Goal: Information Seeking & Learning: Get advice/opinions

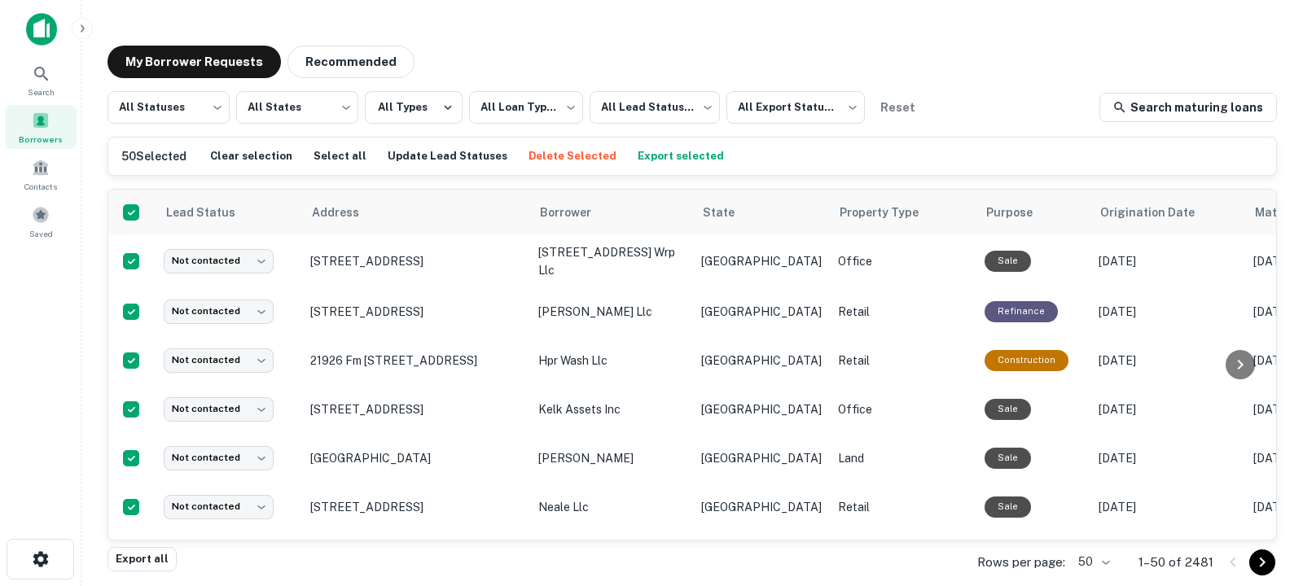
scroll to position [2294, 0]
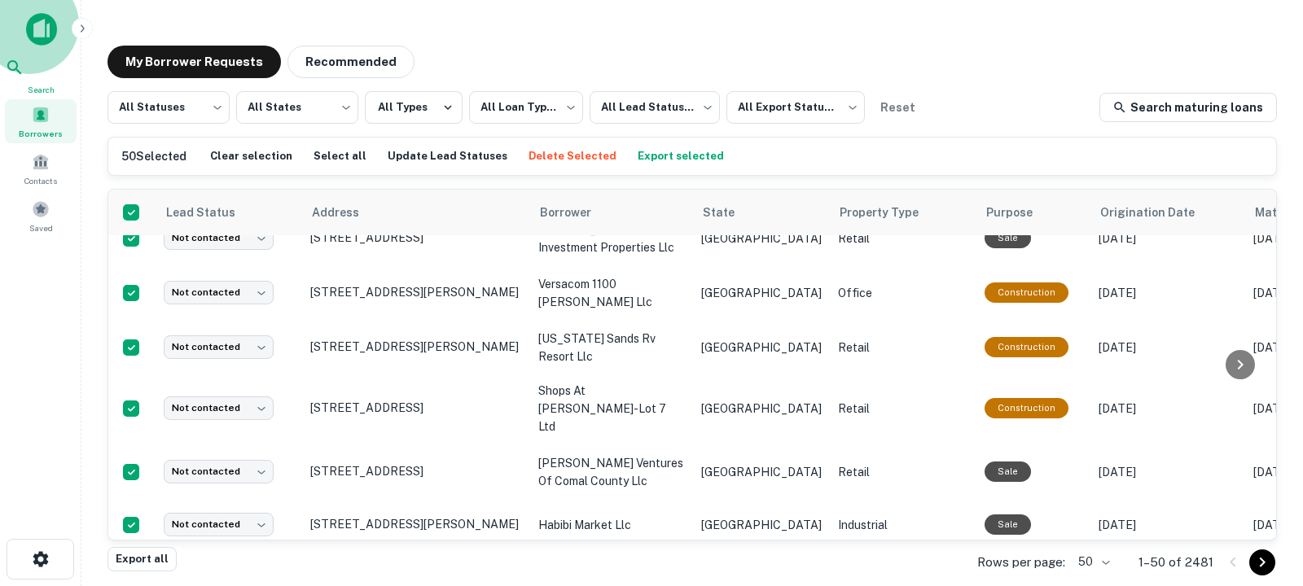
click at [24, 77] on icon at bounding box center [15, 68] width 20 height 20
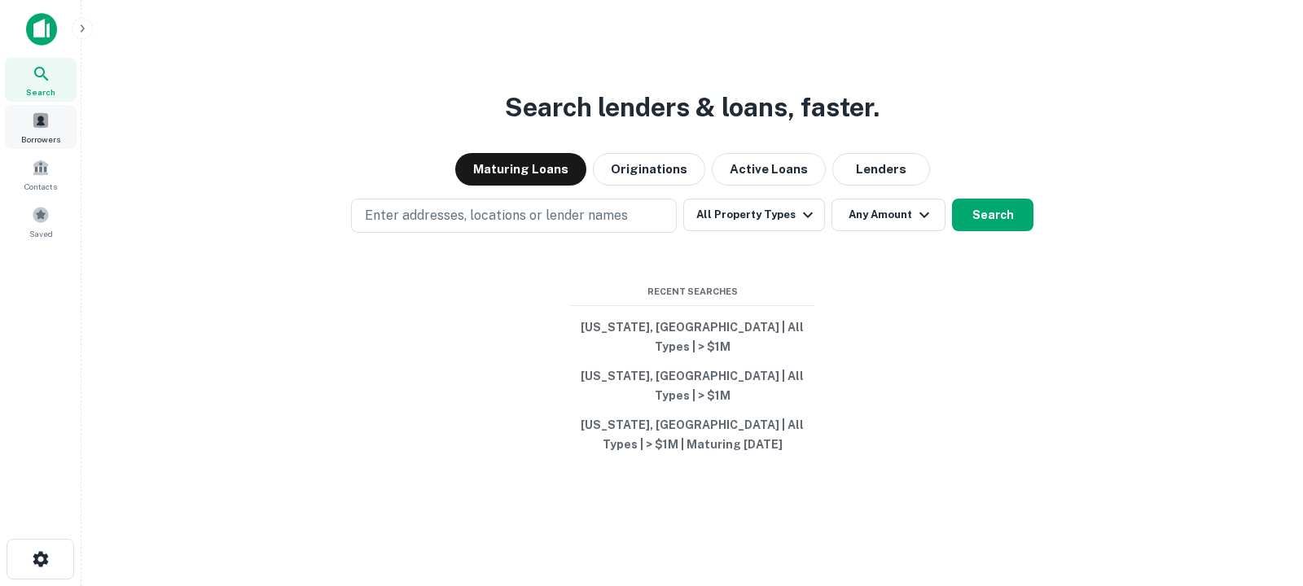
click at [46, 134] on span "Borrowers" at bounding box center [40, 139] width 39 height 13
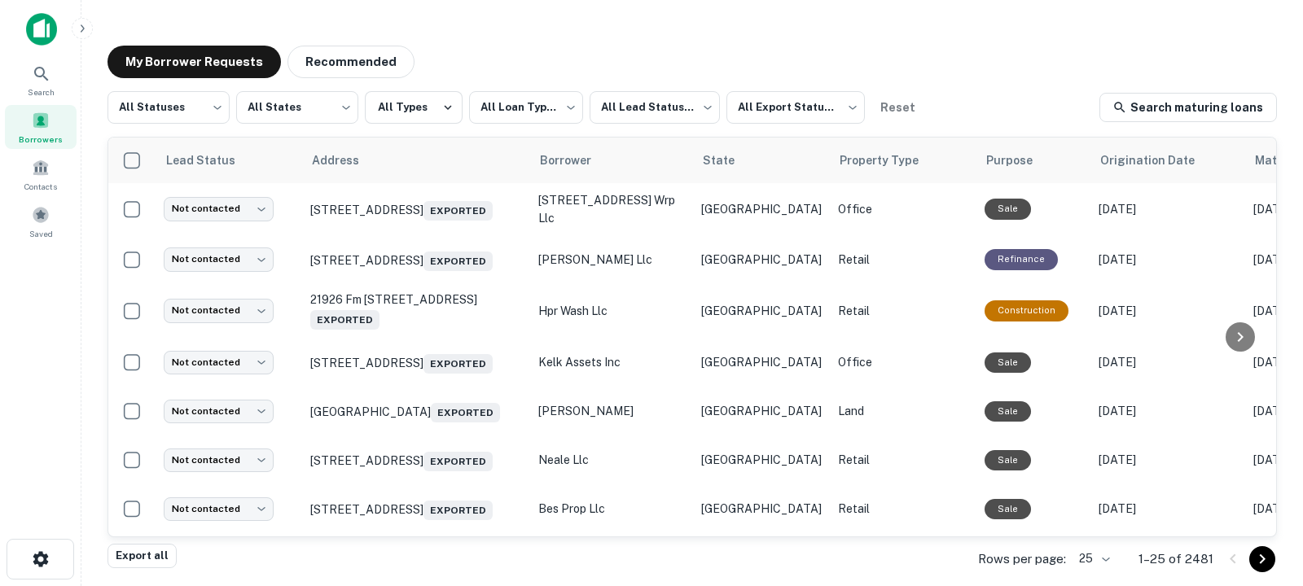
click at [1108, 563] on body "**********" at bounding box center [651, 293] width 1303 height 586
click at [1092, 434] on li "50" at bounding box center [1095, 434] width 55 height 29
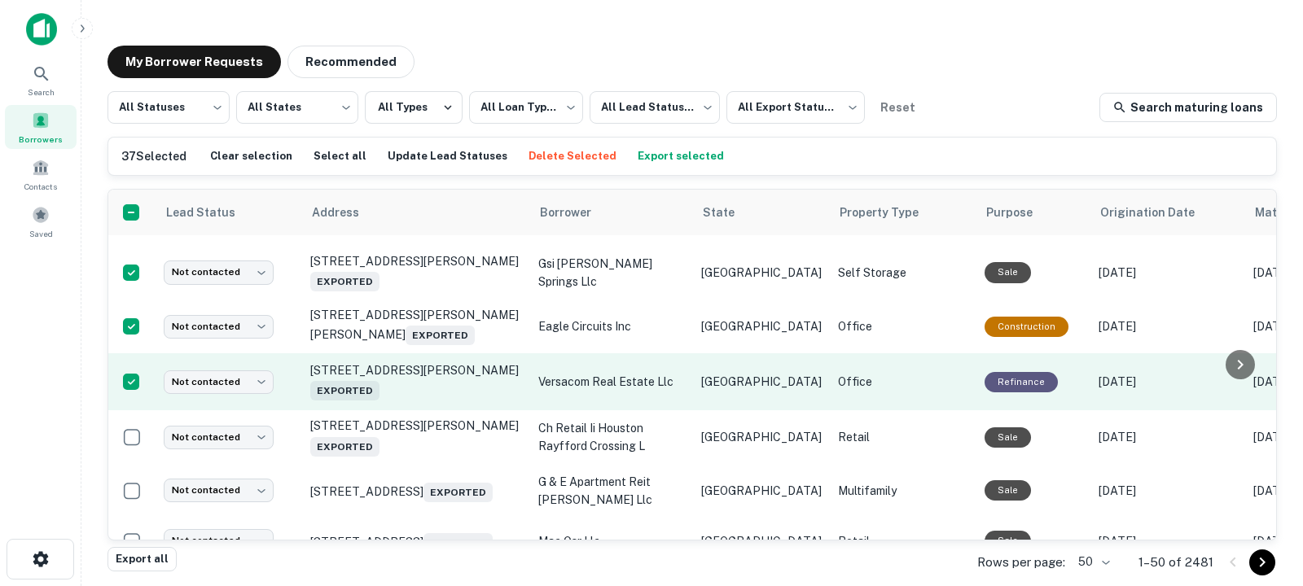
scroll to position [1816, 0]
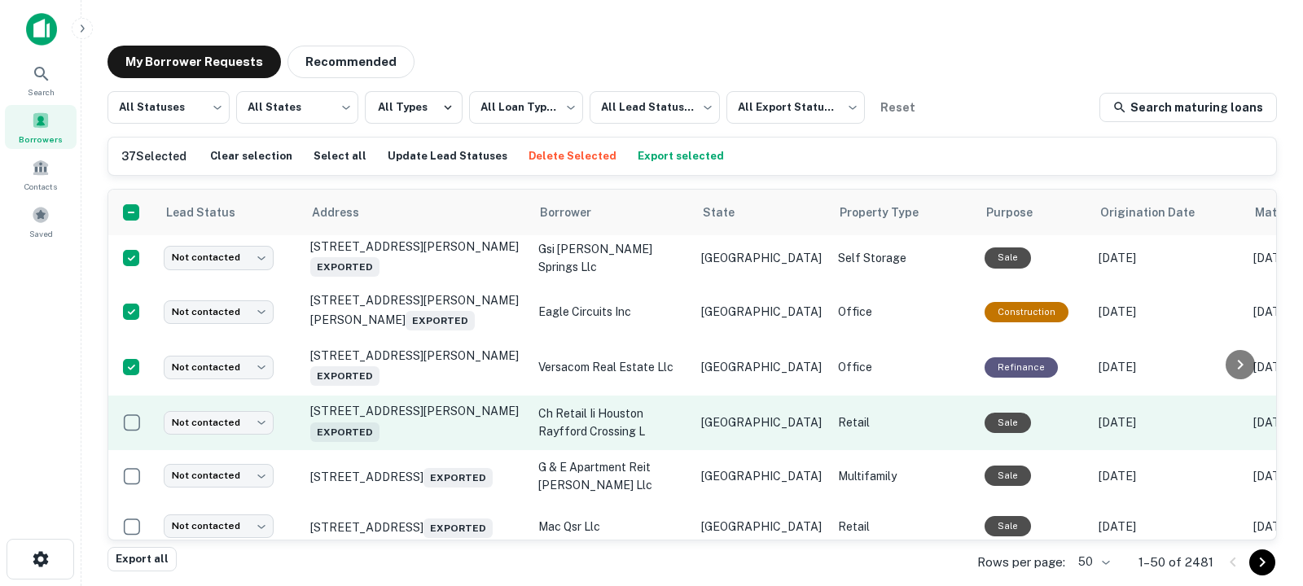
click at [130, 449] on td at bounding box center [131, 423] width 47 height 54
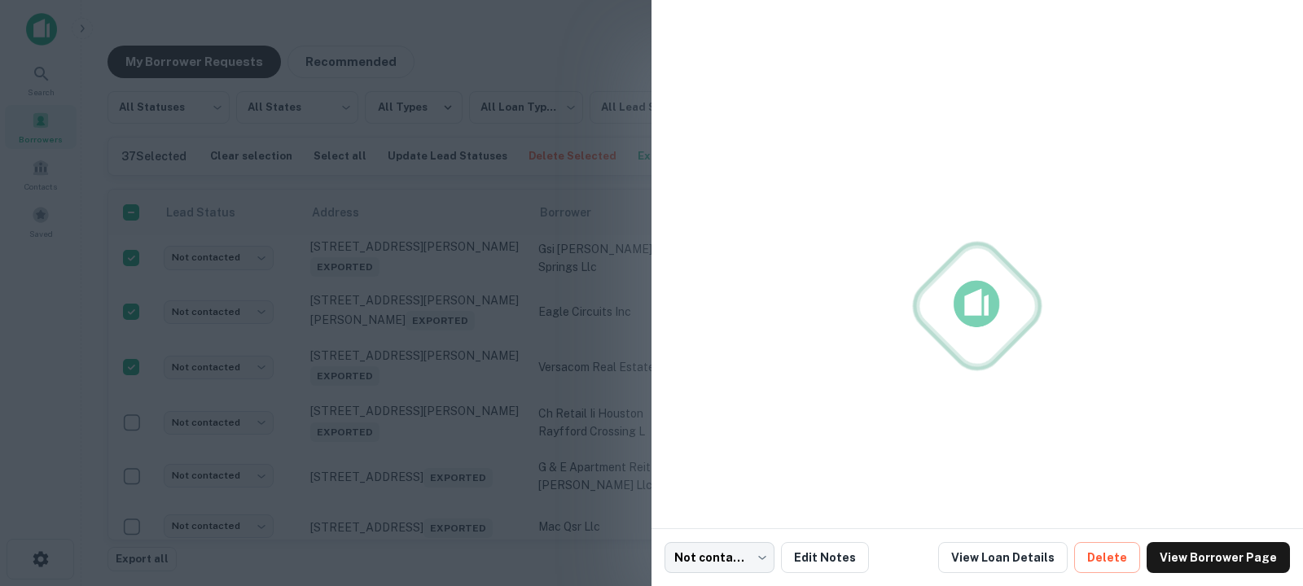
click at [130, 471] on div at bounding box center [651, 293] width 1303 height 586
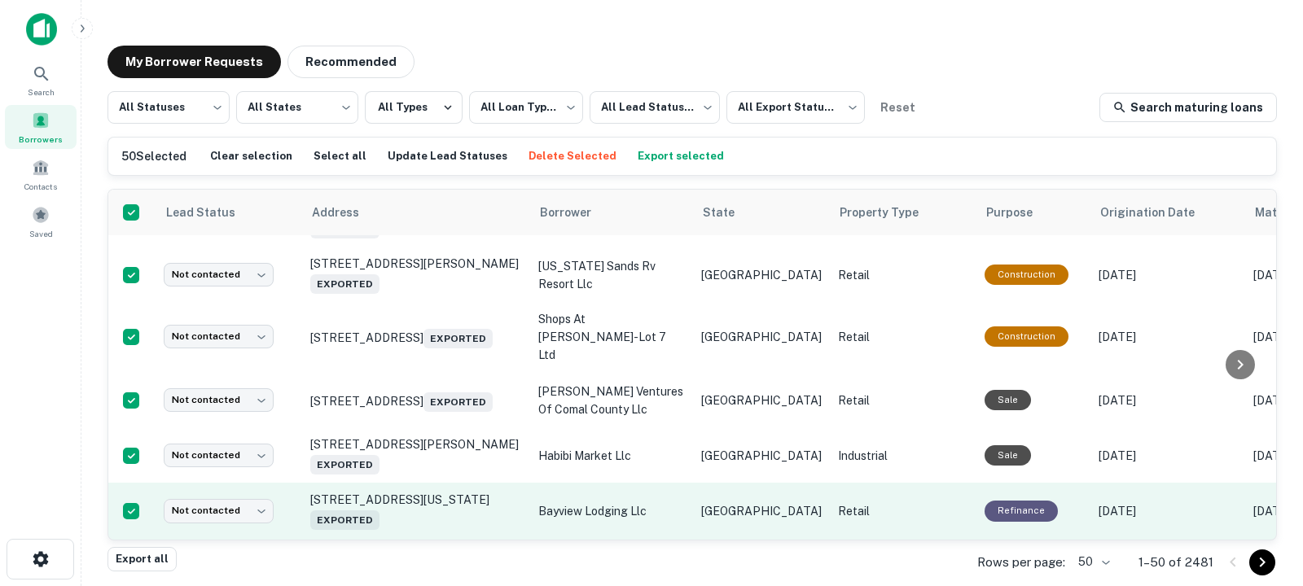
scroll to position [2435, 0]
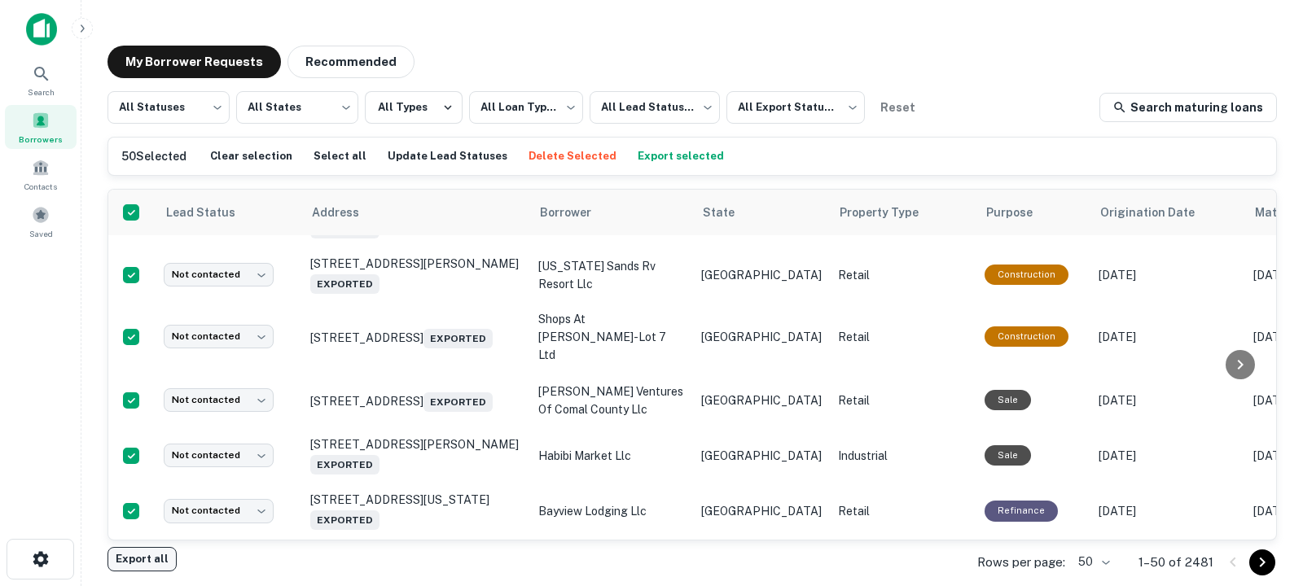
click at [158, 556] on button "Export all" at bounding box center [142, 559] width 69 height 24
click at [39, 86] on span "Search" at bounding box center [41, 92] width 27 height 13
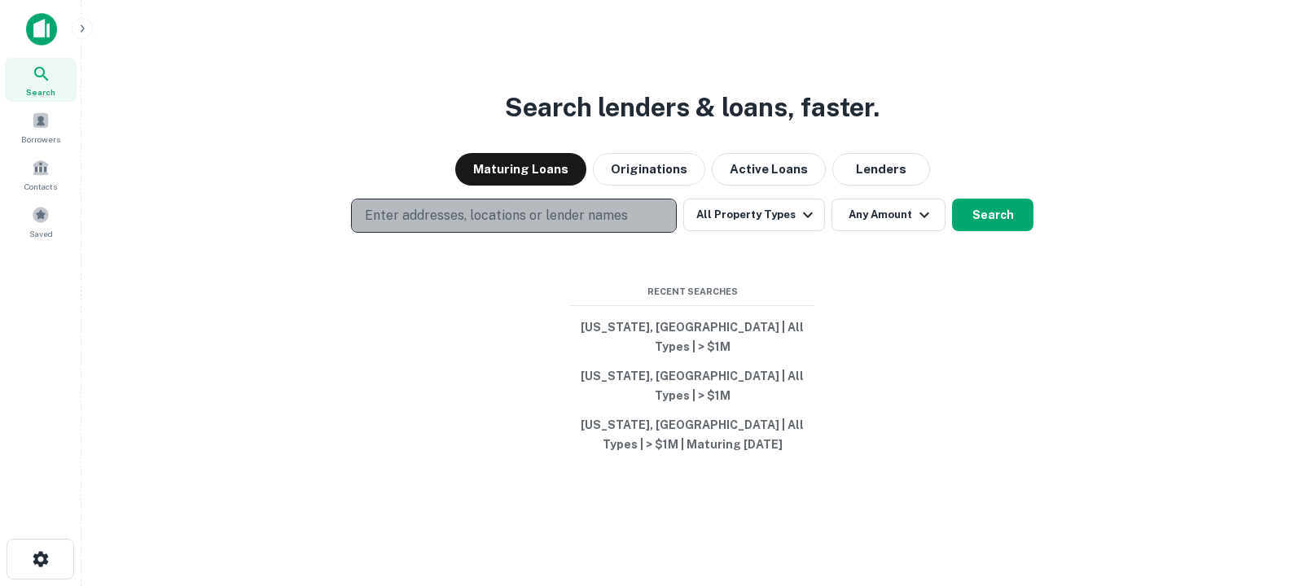
click at [404, 222] on button "Enter addresses, locations or lender names" at bounding box center [514, 216] width 326 height 34
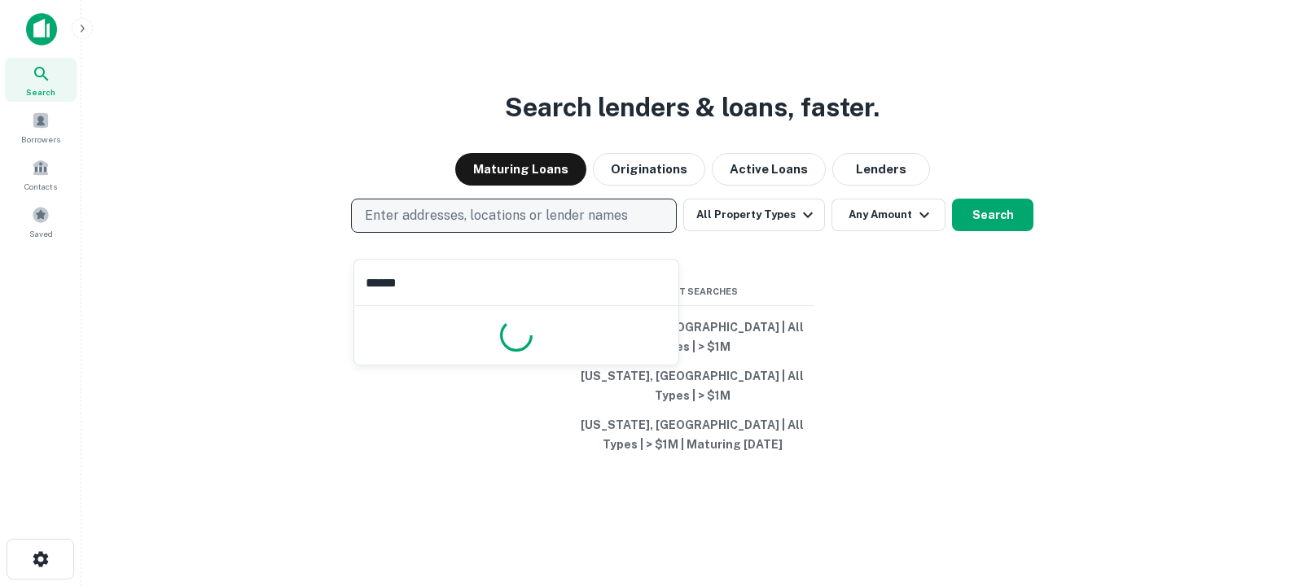
type input "*******"
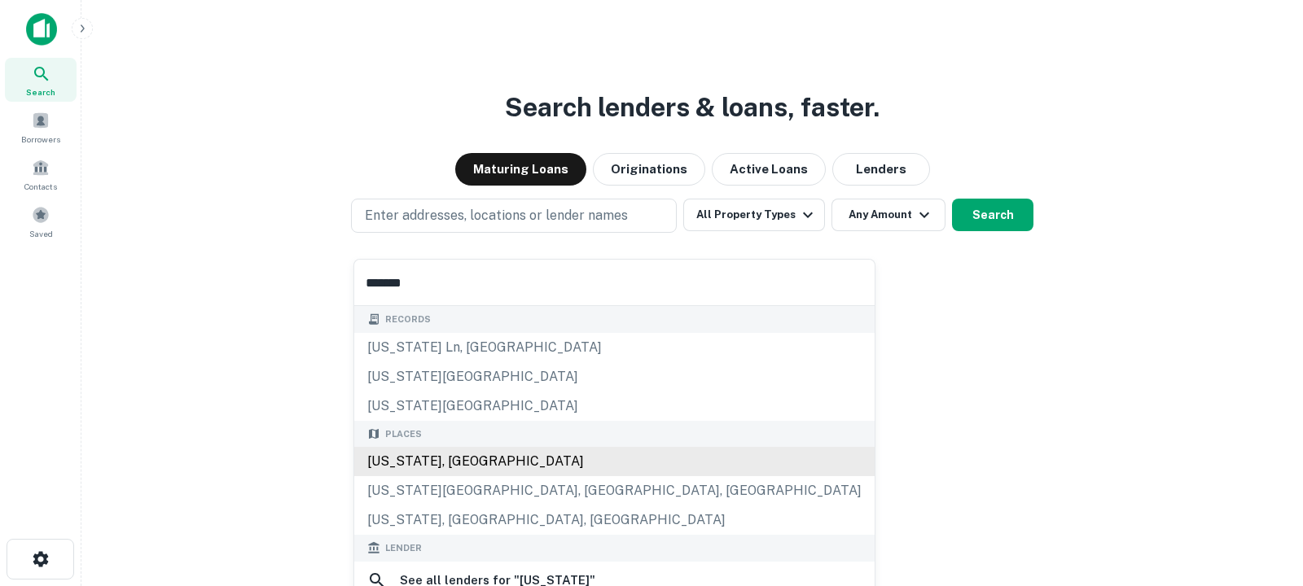
click at [483, 468] on div "[US_STATE], [GEOGRAPHIC_DATA]" at bounding box center [614, 461] width 520 height 29
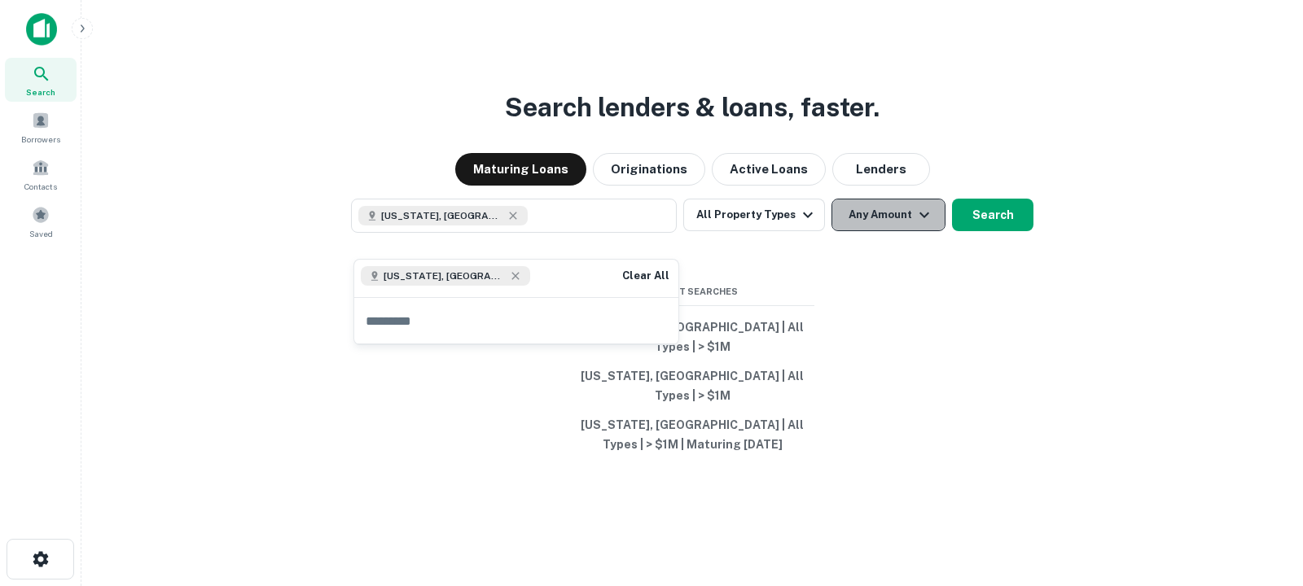
click at [882, 231] on button "Any Amount" at bounding box center [889, 215] width 114 height 33
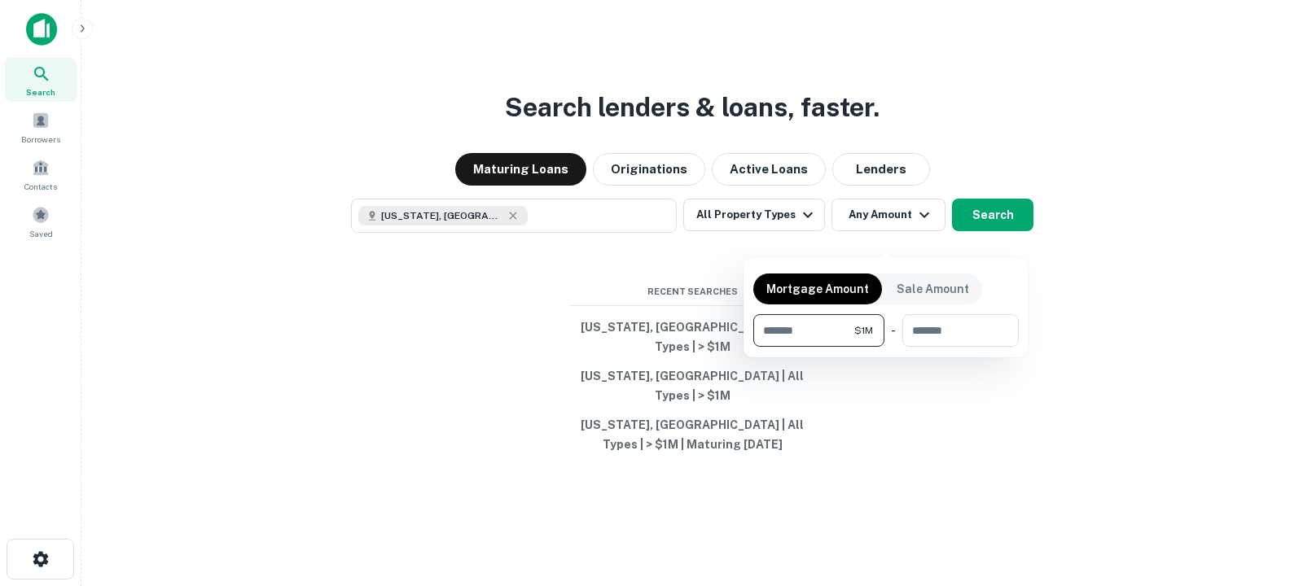
type input "*******"
click at [985, 235] on div at bounding box center [651, 293] width 1303 height 586
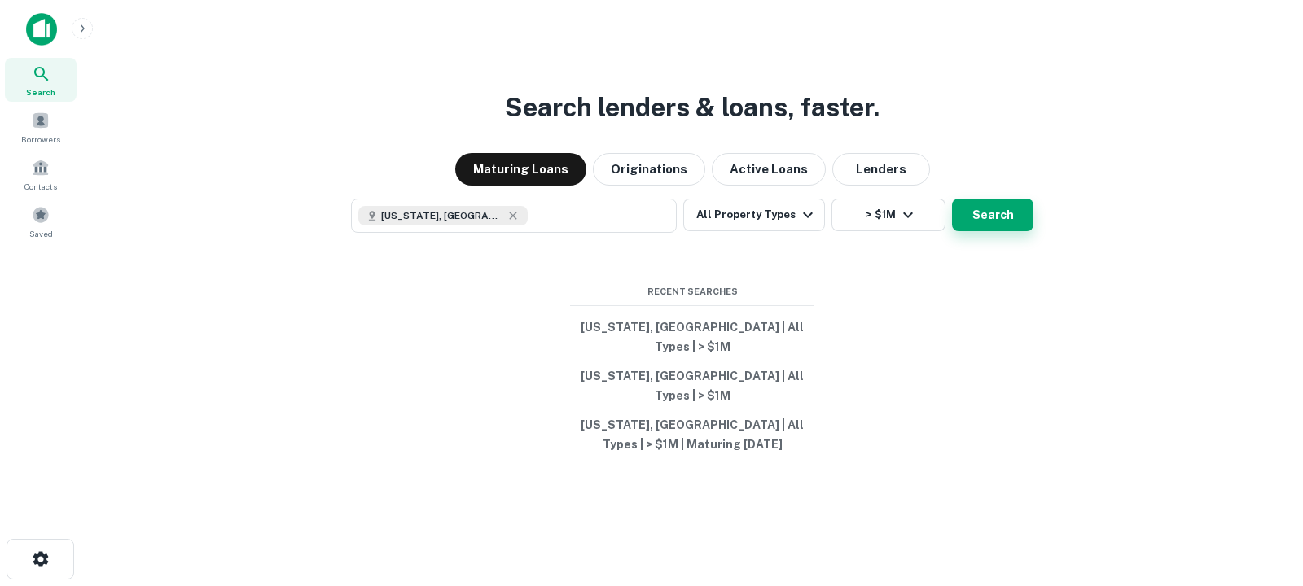
click at [1025, 231] on button "Search" at bounding box center [992, 215] width 81 height 33
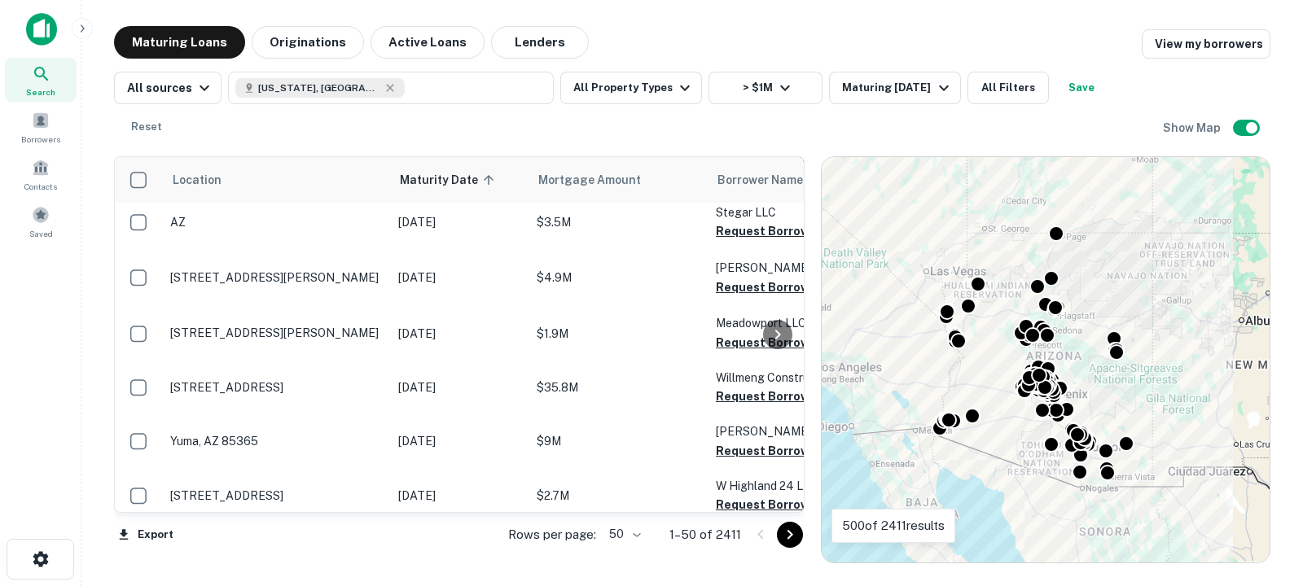
scroll to position [1266, 0]
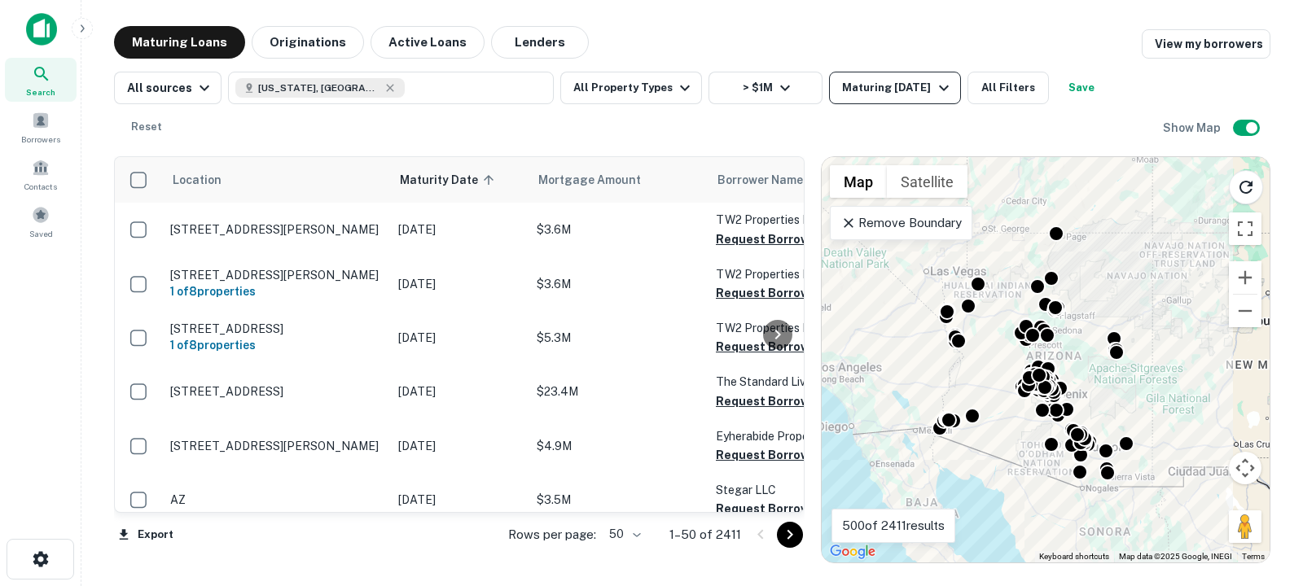
click at [893, 81] on div "Maturing In 1 Year" at bounding box center [897, 88] width 111 height 20
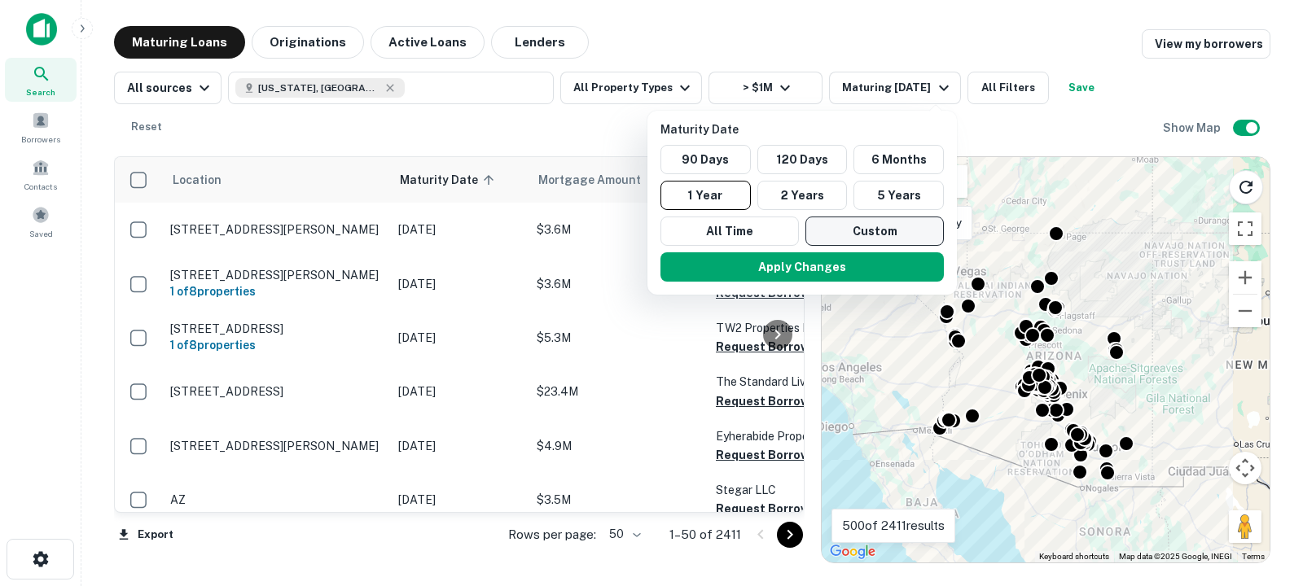
click at [847, 229] on button "Custom" at bounding box center [874, 231] width 138 height 29
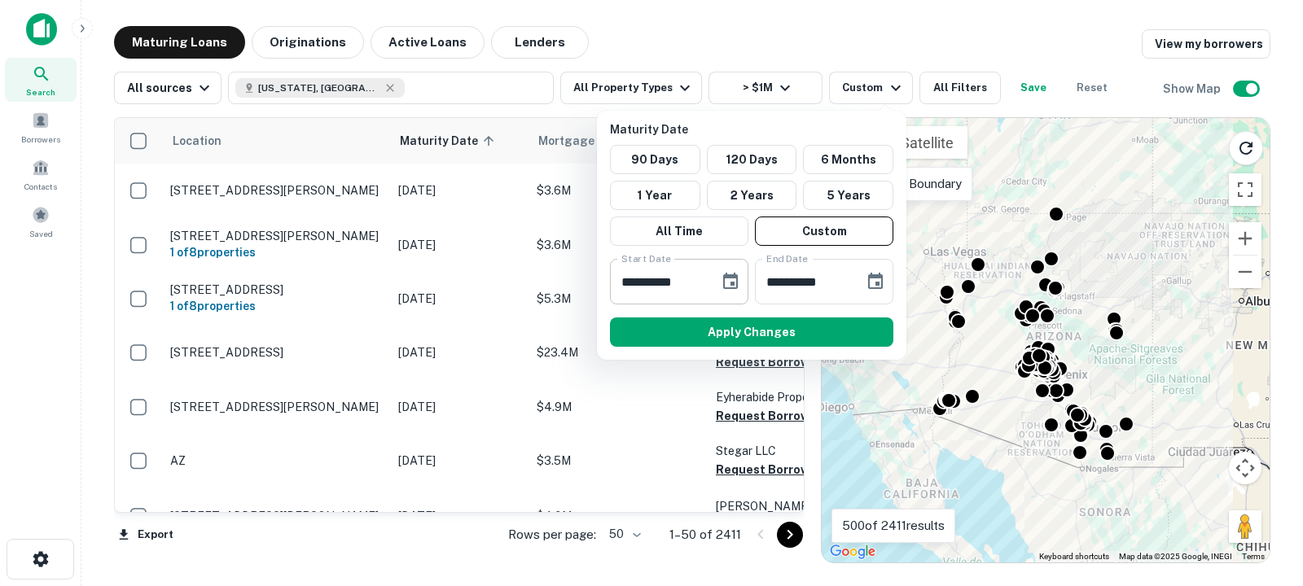
click at [728, 279] on icon "Choose date, selected date is Oct 6, 2025" at bounding box center [731, 282] width 20 height 20
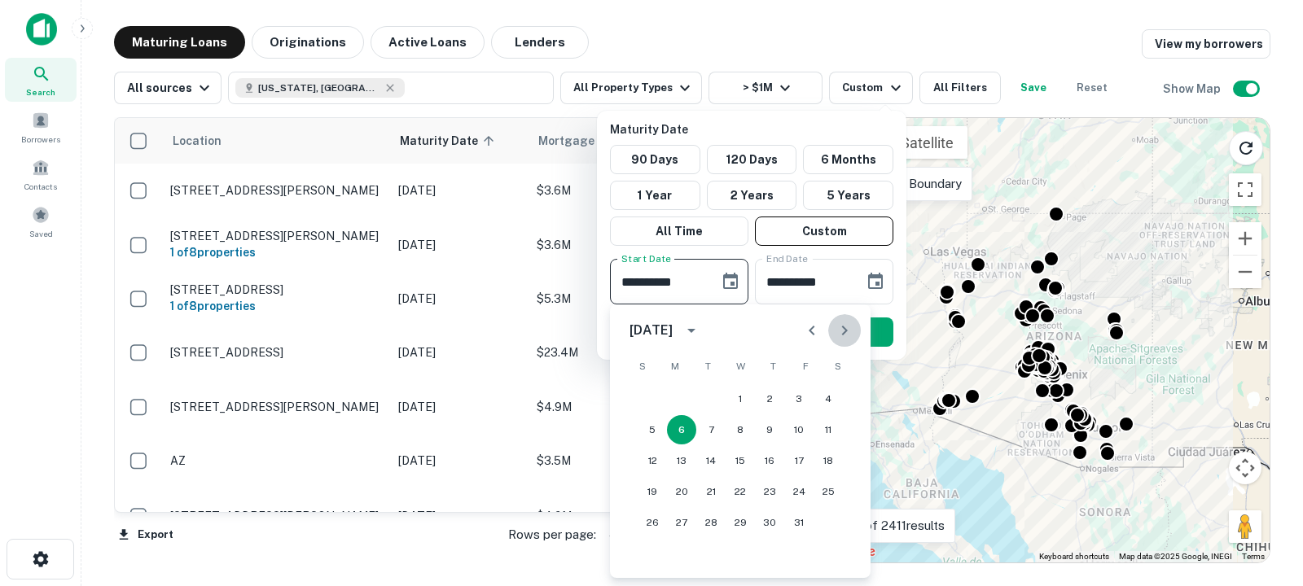
click at [849, 334] on icon "Next month" at bounding box center [845, 331] width 20 height 20
click at [712, 519] on button "30" at bounding box center [710, 522] width 29 height 29
type input "**********"
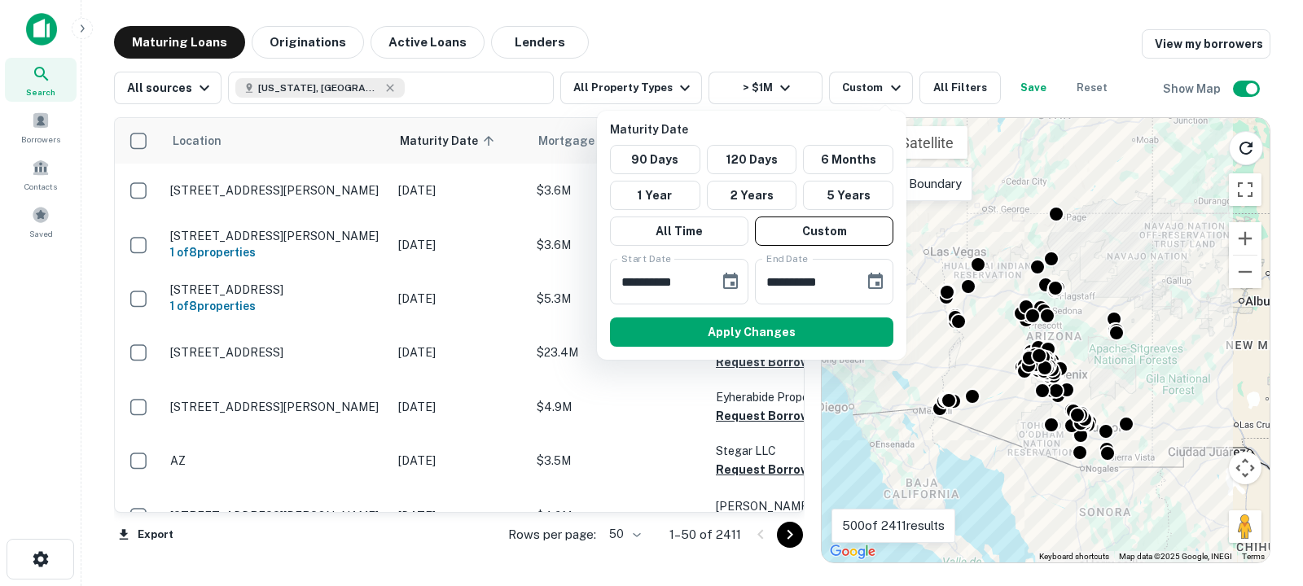
click at [818, 331] on button "Apply Changes" at bounding box center [751, 332] width 283 height 29
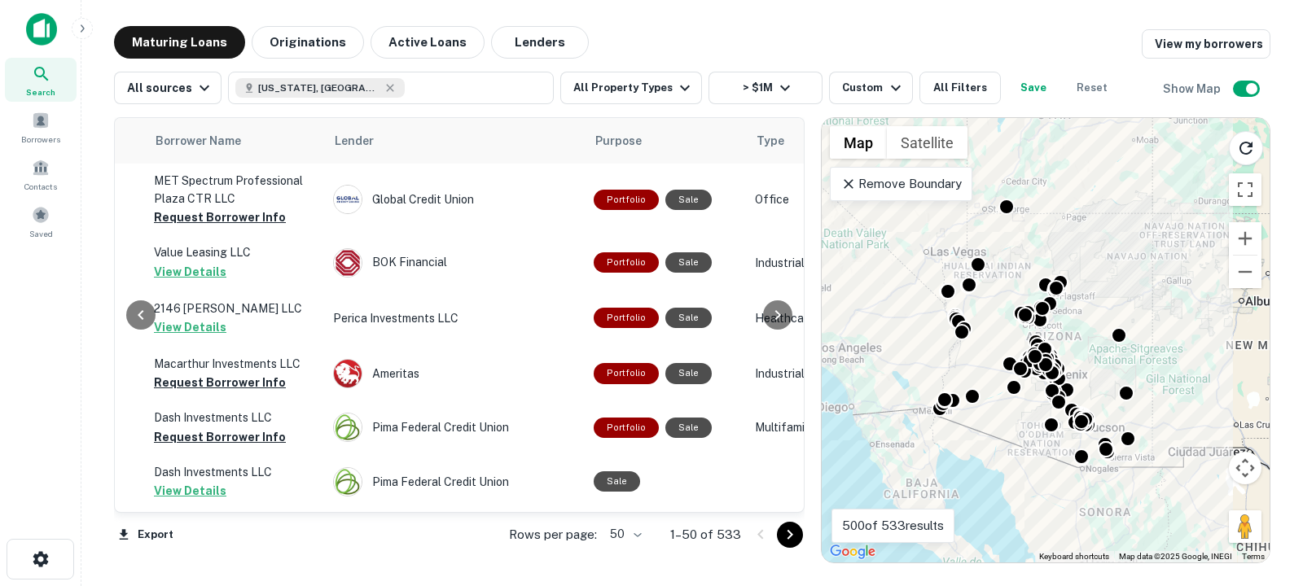
scroll to position [0, 658]
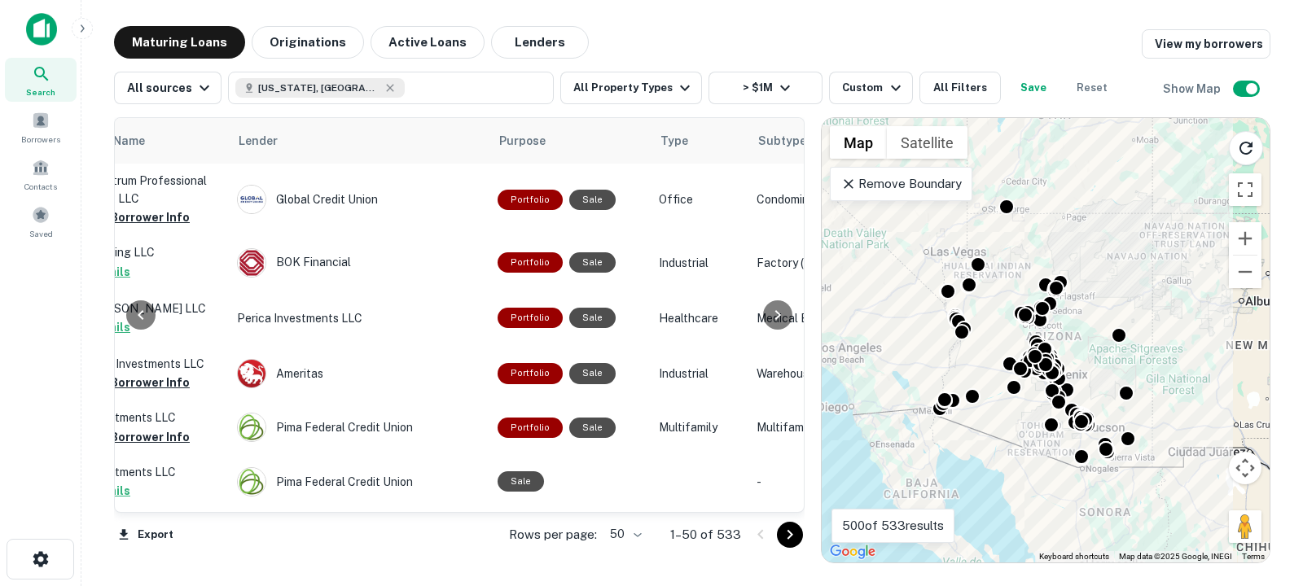
click at [789, 535] on icon "Go to next page" at bounding box center [790, 535] width 20 height 20
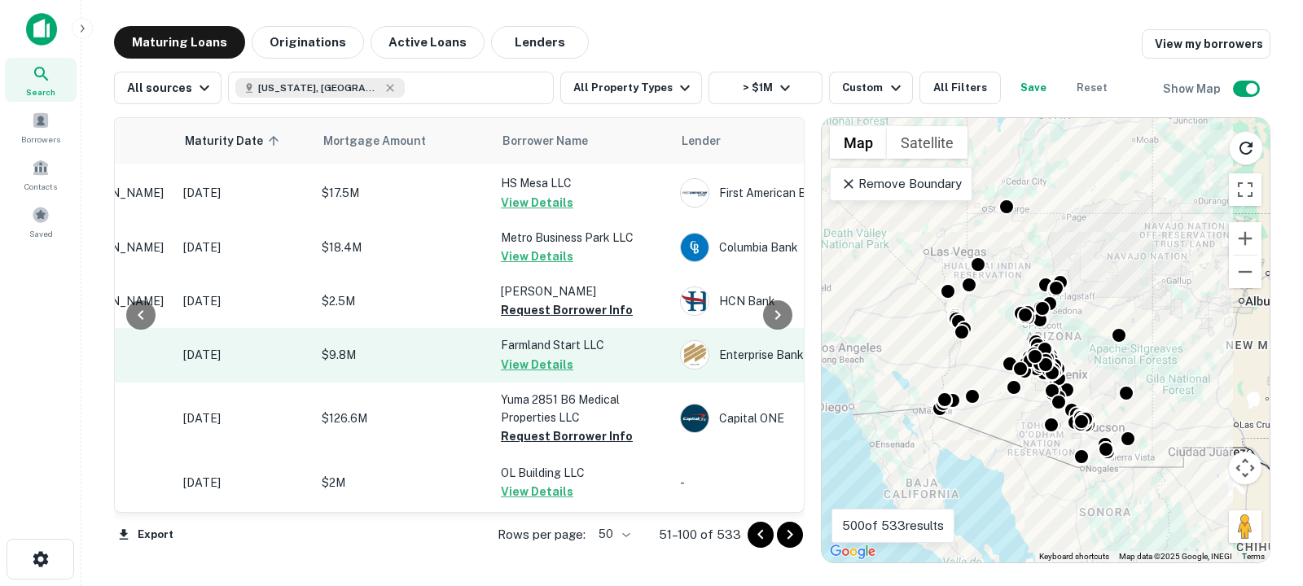
scroll to position [163, 215]
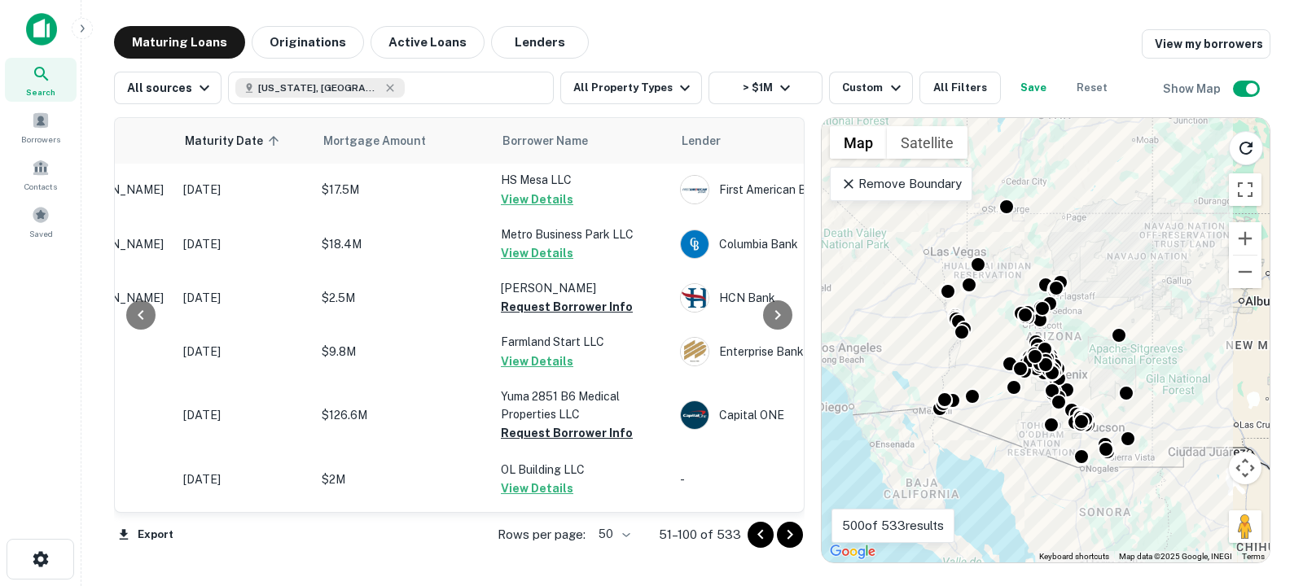
click at [756, 532] on icon "Go to previous page" at bounding box center [761, 535] width 20 height 20
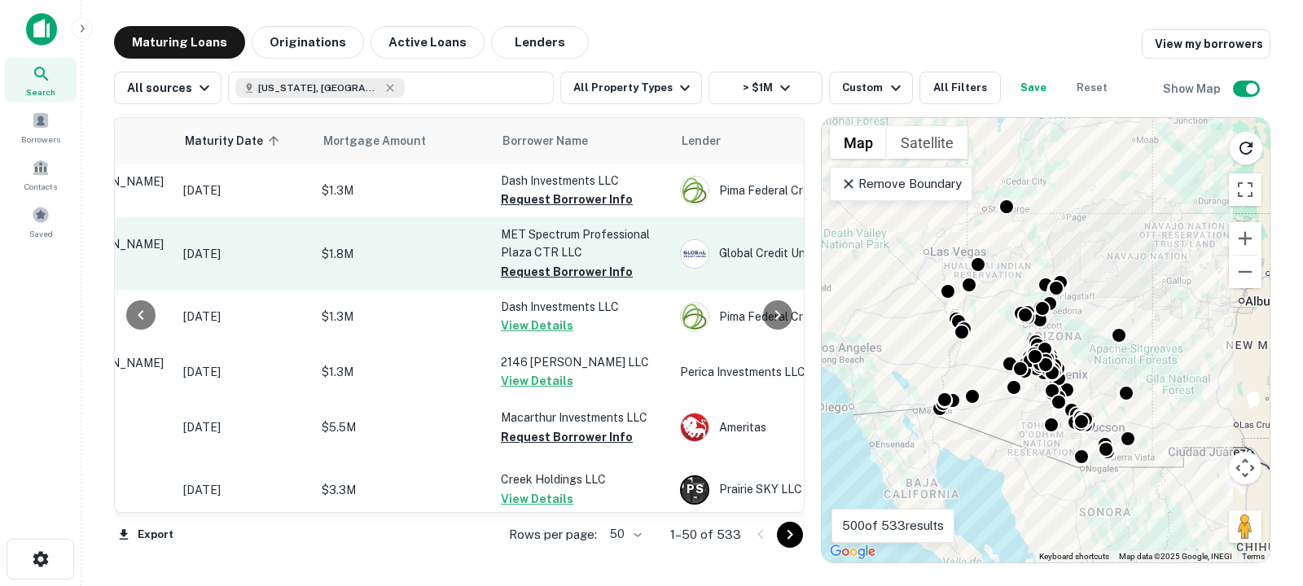
scroll to position [0, 191]
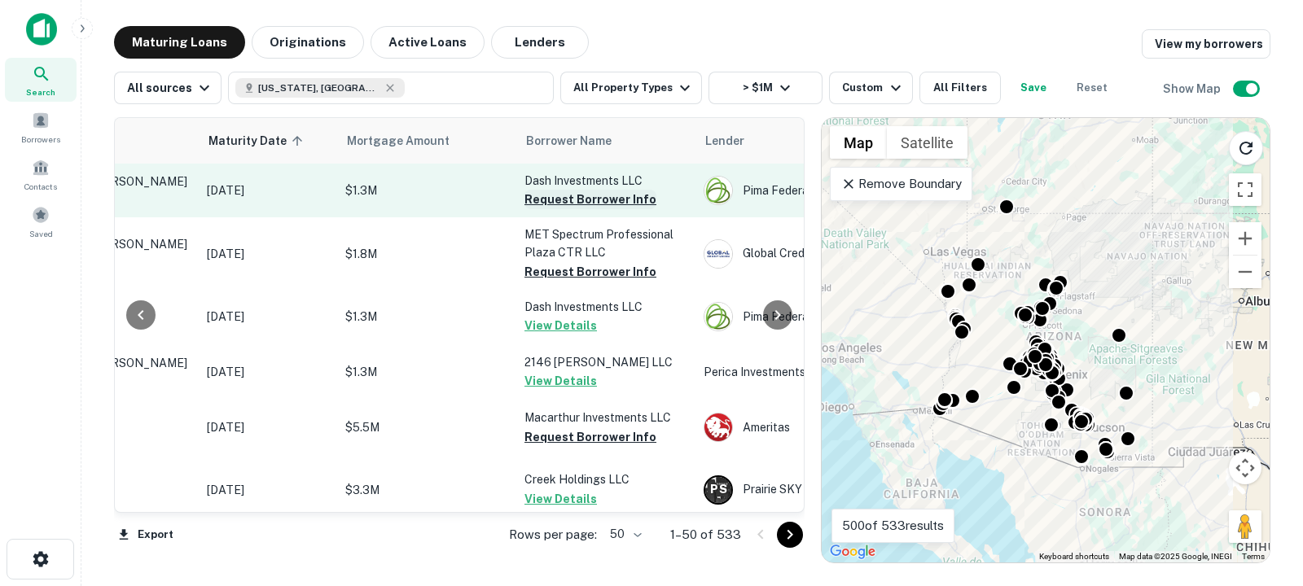
click at [566, 197] on button "Request Borrower Info" at bounding box center [591, 200] width 132 height 20
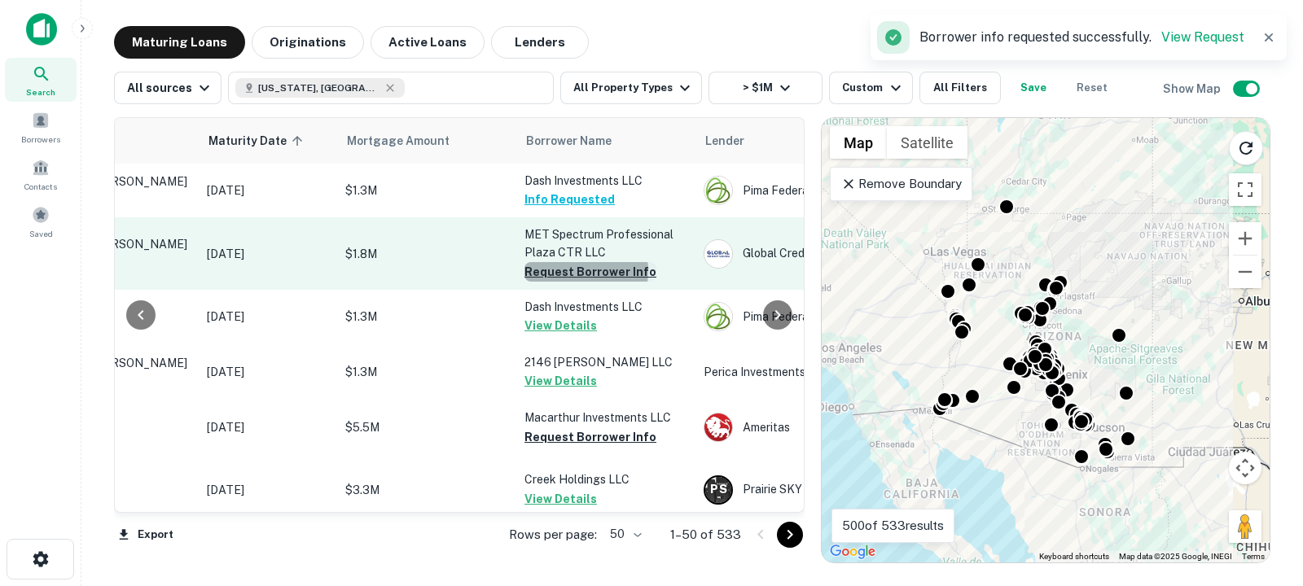
click at [569, 271] on button "Request Borrower Info" at bounding box center [591, 272] width 132 height 20
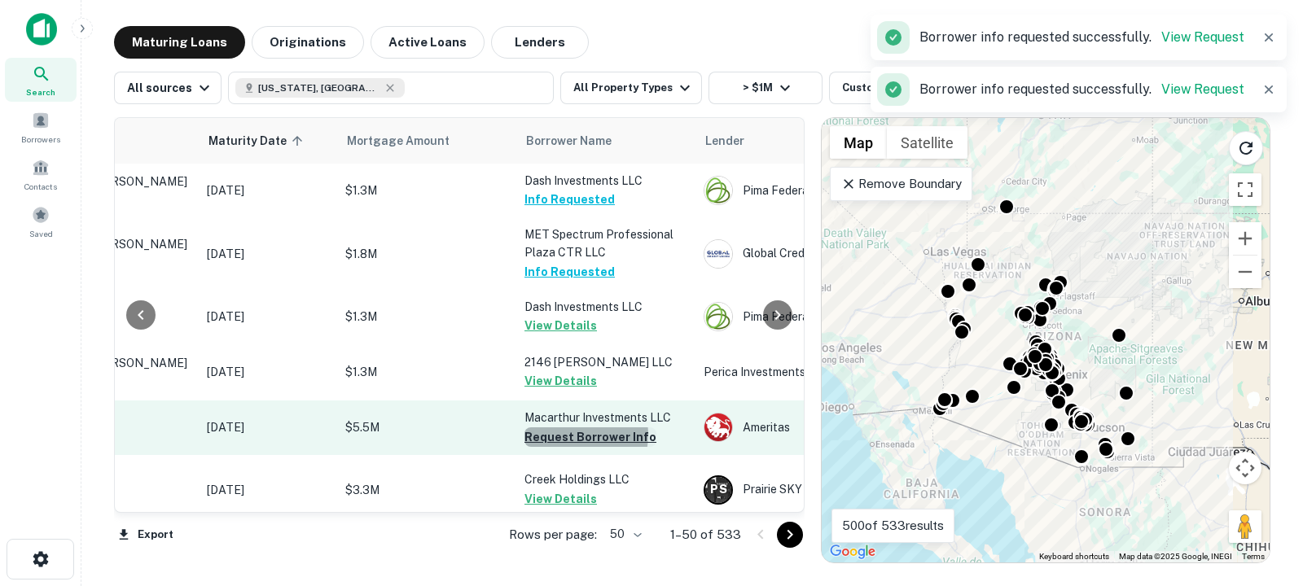
click at [578, 435] on button "Request Borrower Info" at bounding box center [591, 438] width 132 height 20
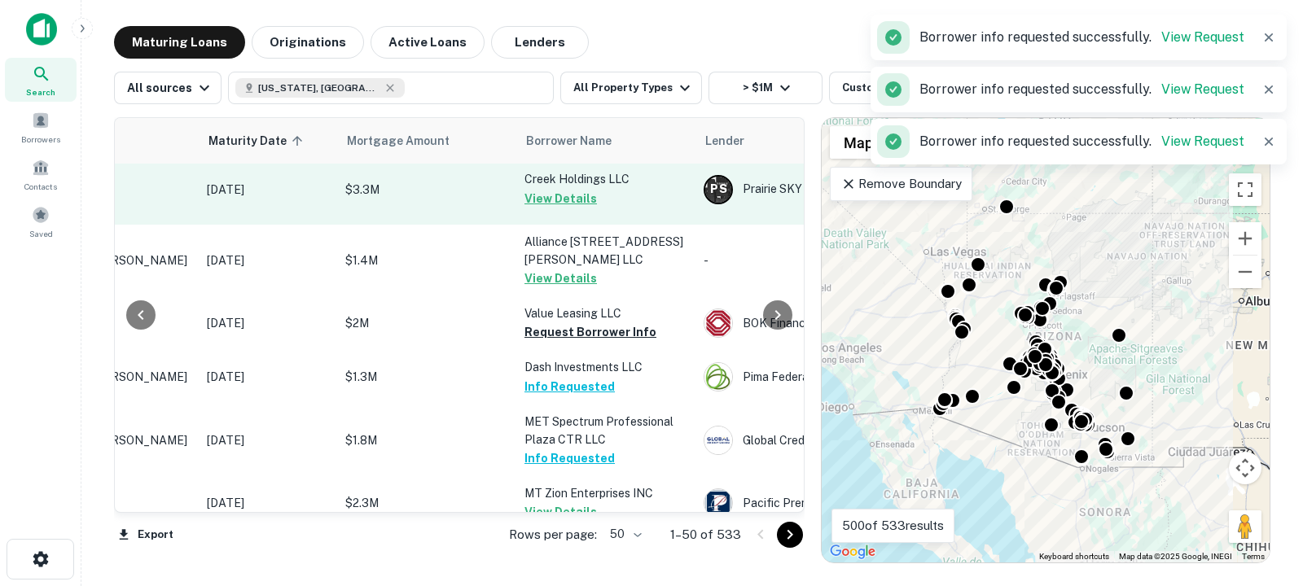
scroll to position [300, 191]
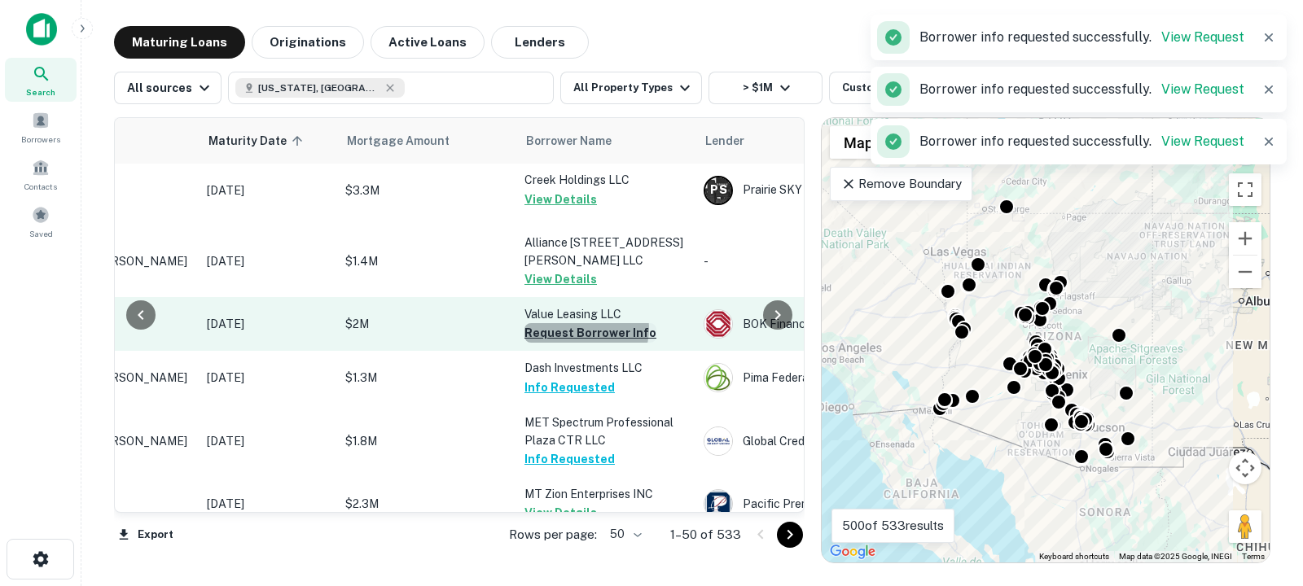
click at [586, 343] on button "Request Borrower Info" at bounding box center [591, 333] width 132 height 20
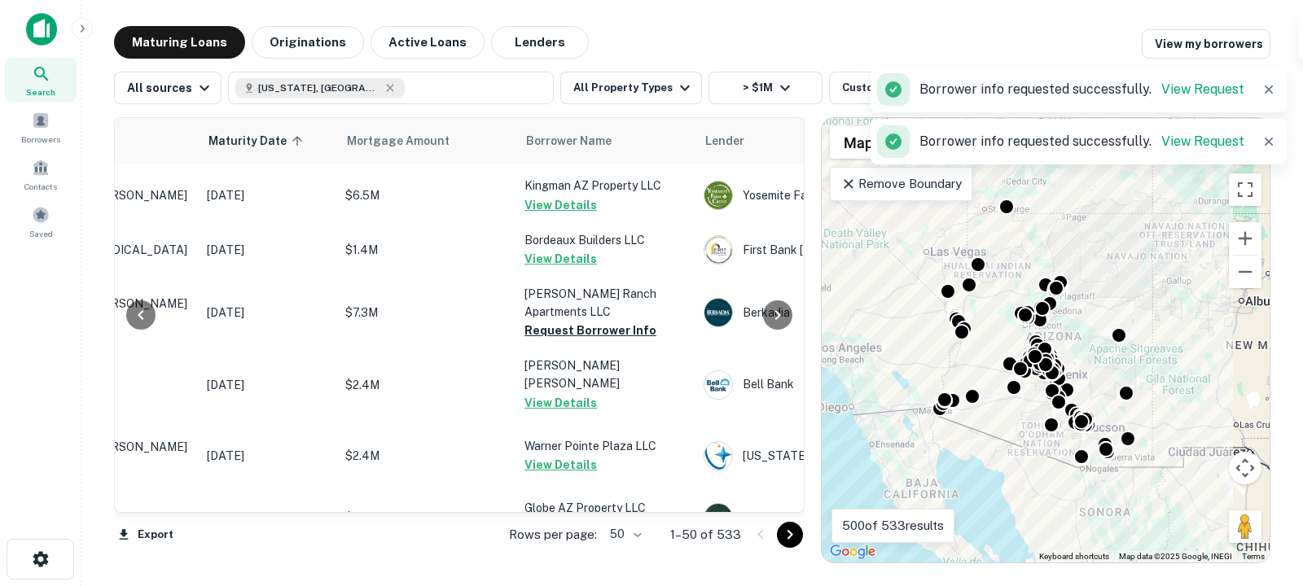
scroll to position [1111, 191]
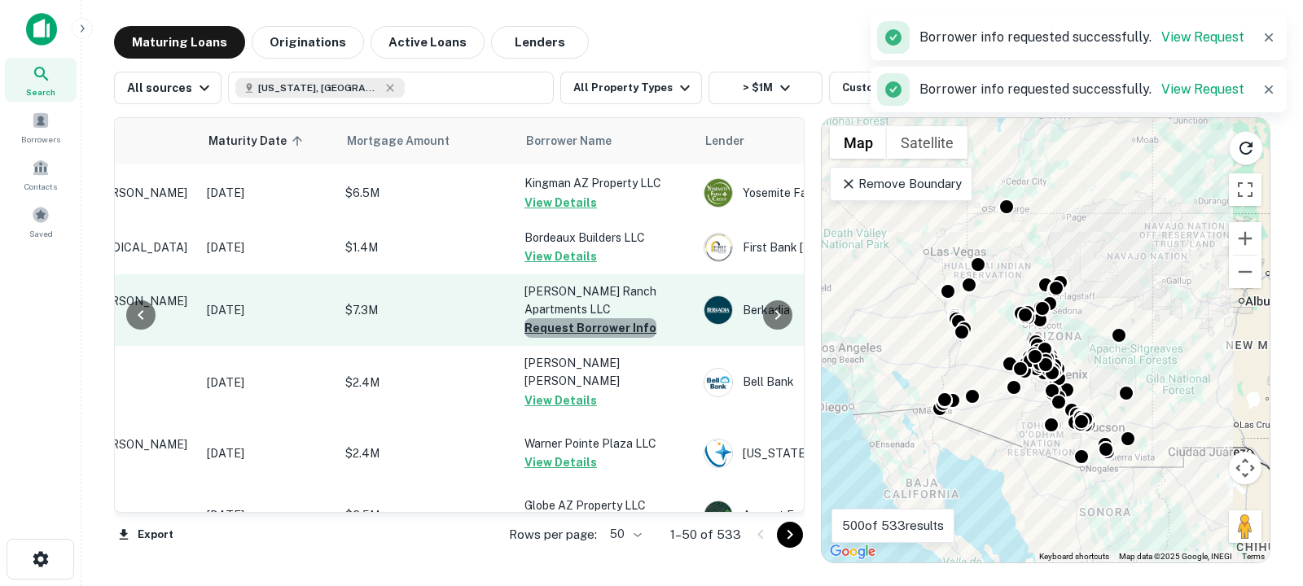
click at [613, 338] on button "Request Borrower Info" at bounding box center [591, 328] width 132 height 20
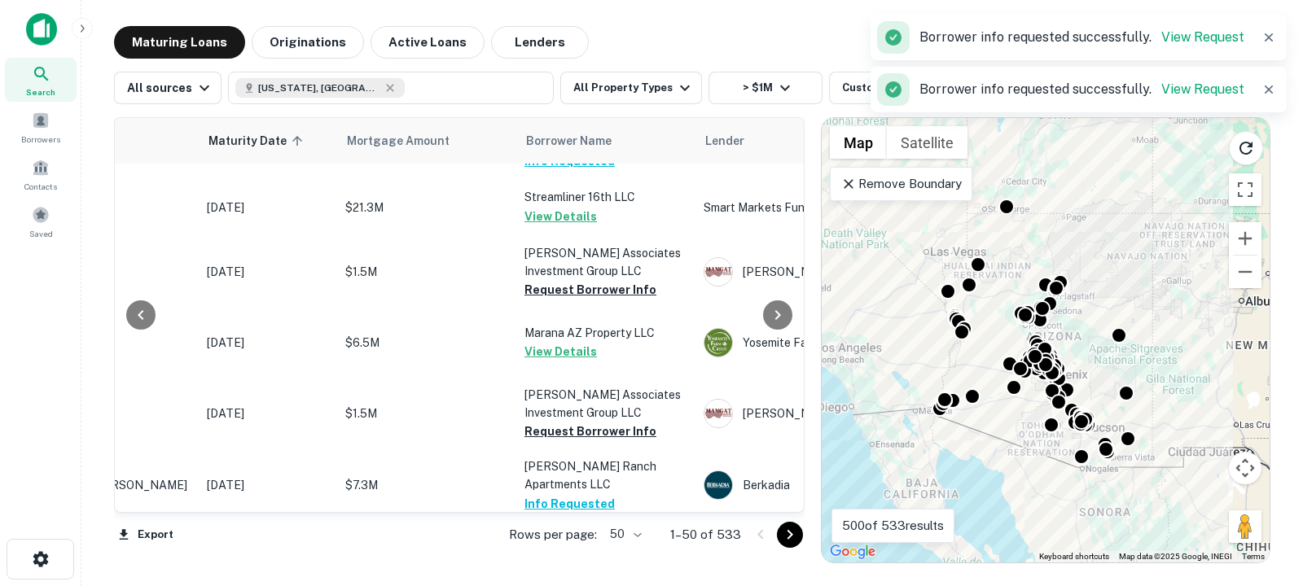
scroll to position [1547, 191]
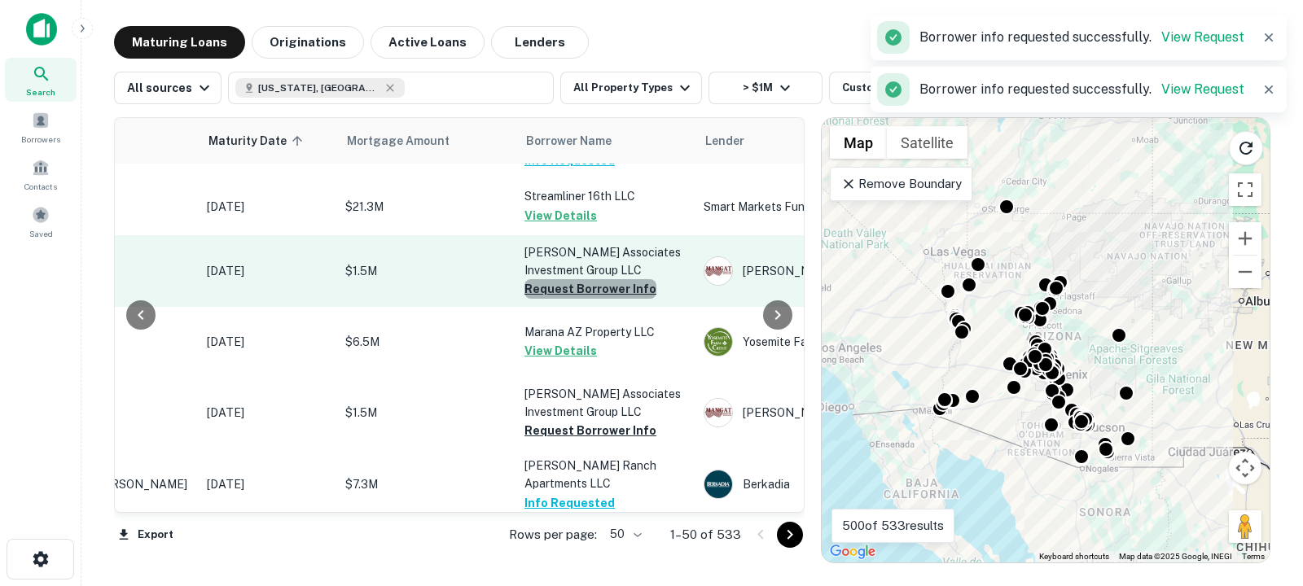
click at [592, 299] on button "Request Borrower Info" at bounding box center [591, 289] width 132 height 20
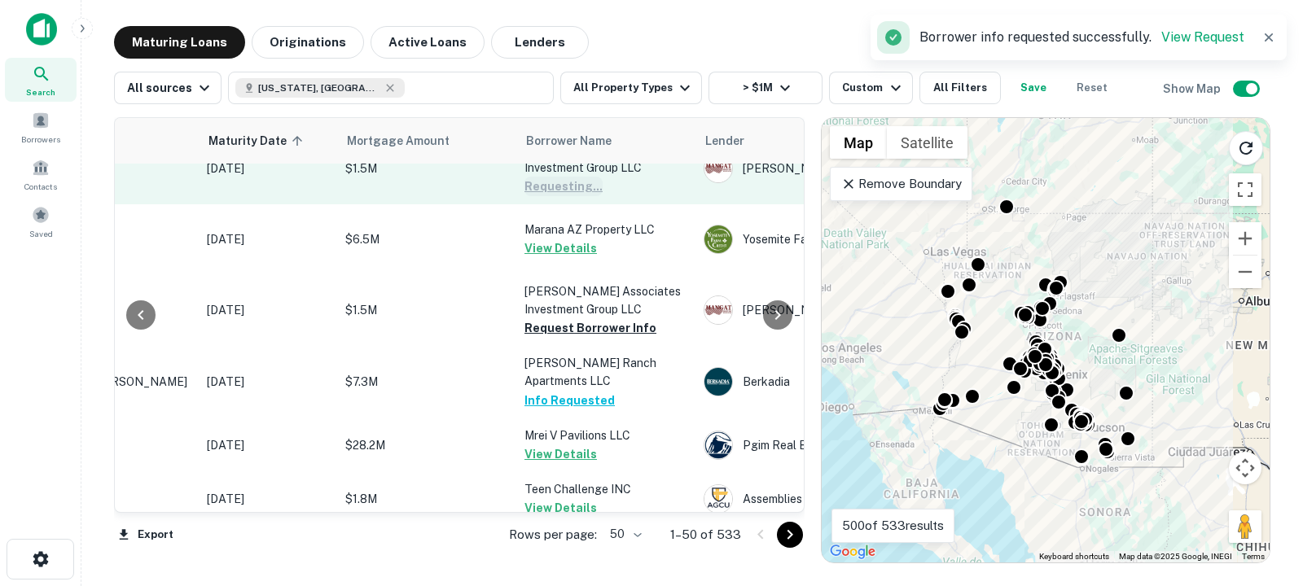
scroll to position [1714, 191]
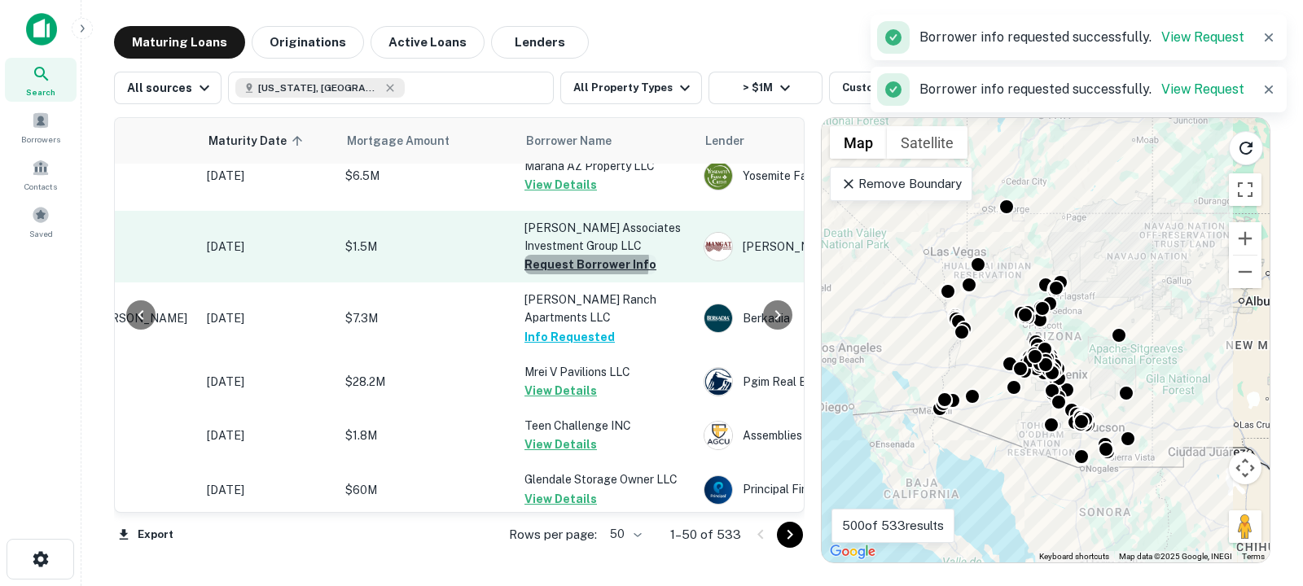
click at [578, 274] on button "Request Borrower Info" at bounding box center [591, 265] width 132 height 20
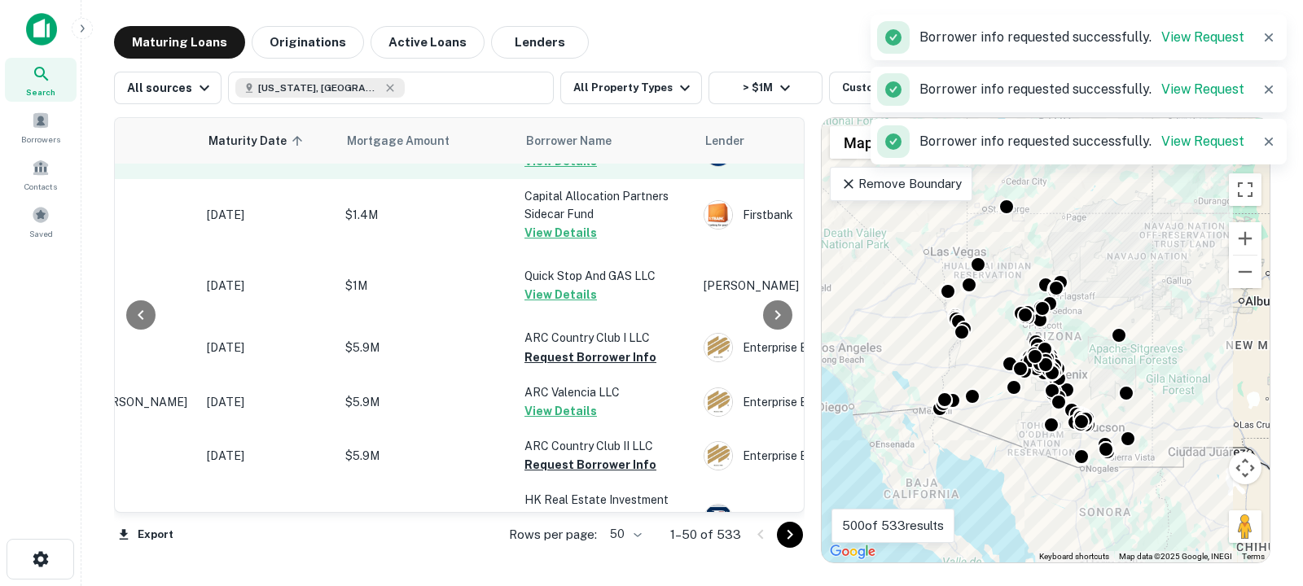
scroll to position [2209, 191]
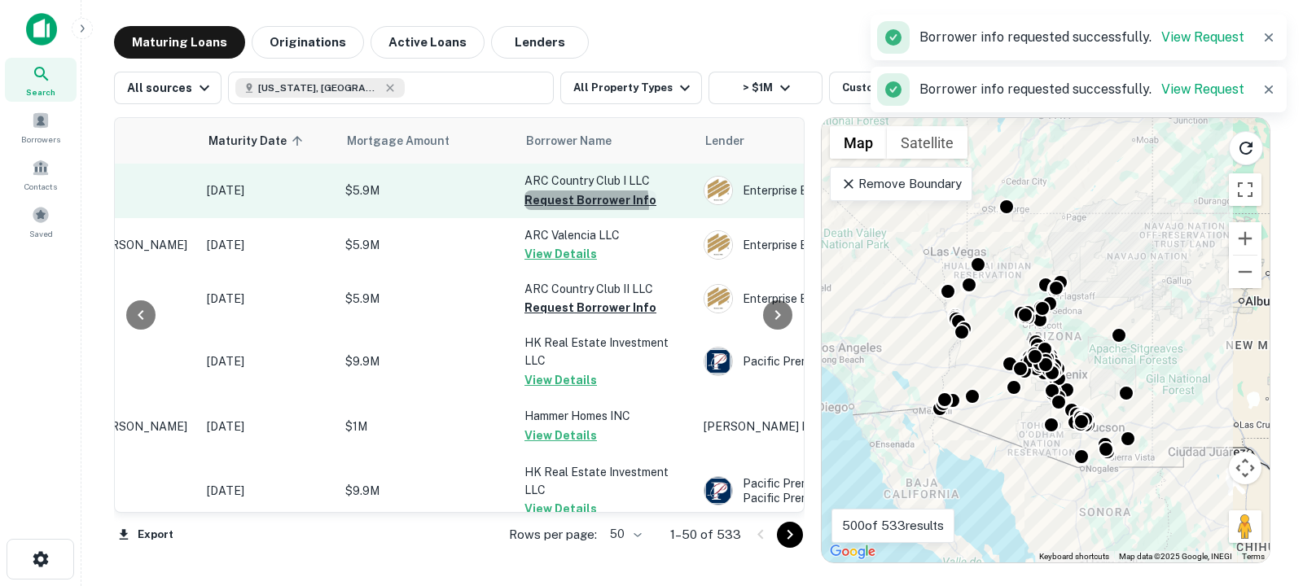
click at [581, 210] on button "Request Borrower Info" at bounding box center [591, 201] width 132 height 20
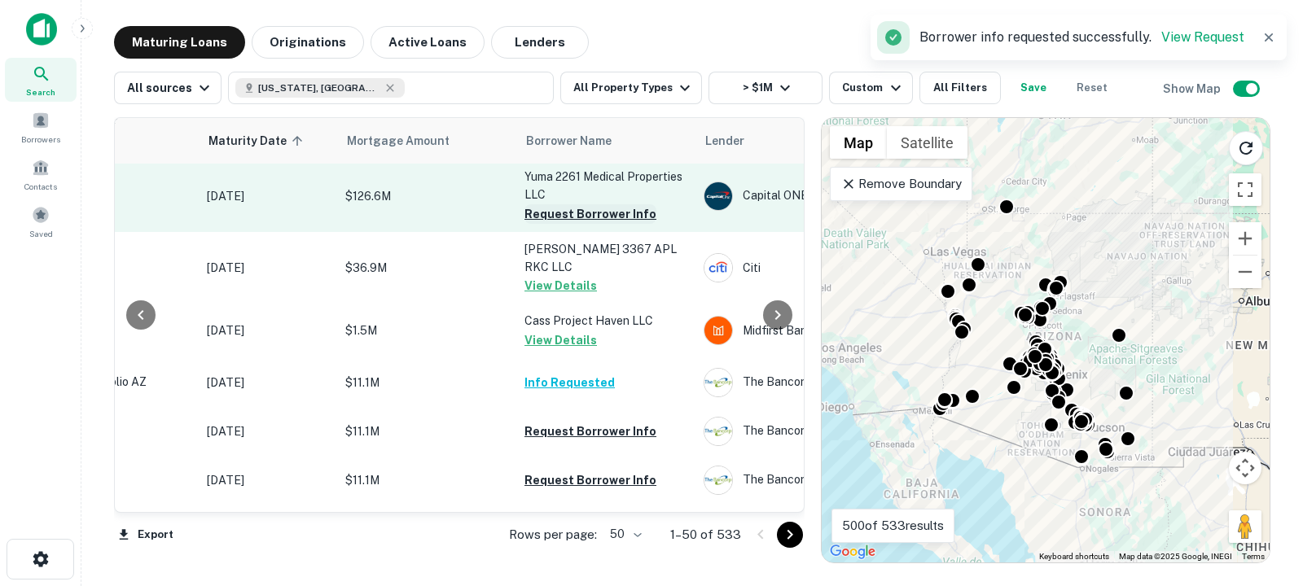
scroll to position [2921, 191]
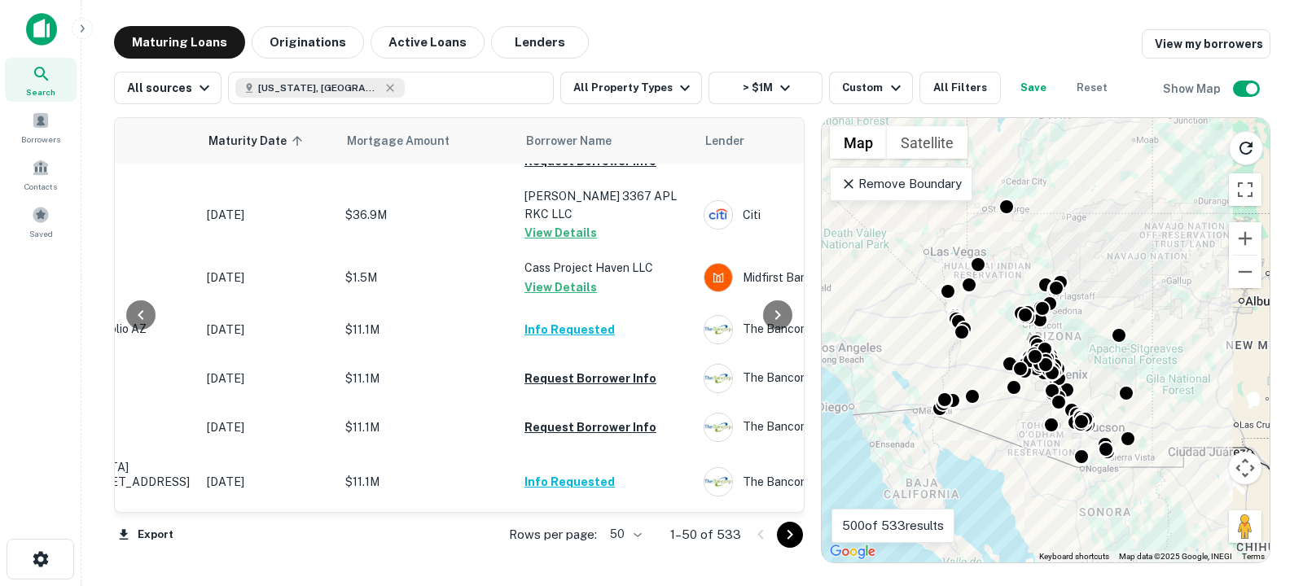
click at [789, 542] on icon "Go to next page" at bounding box center [790, 535] width 20 height 20
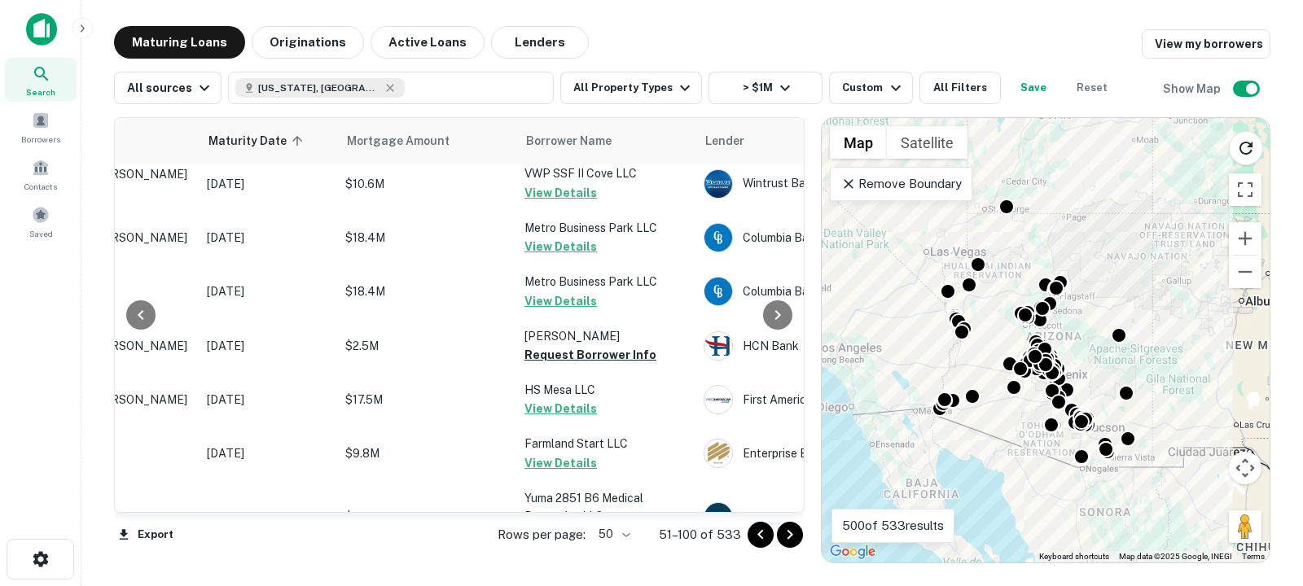
scroll to position [0, 191]
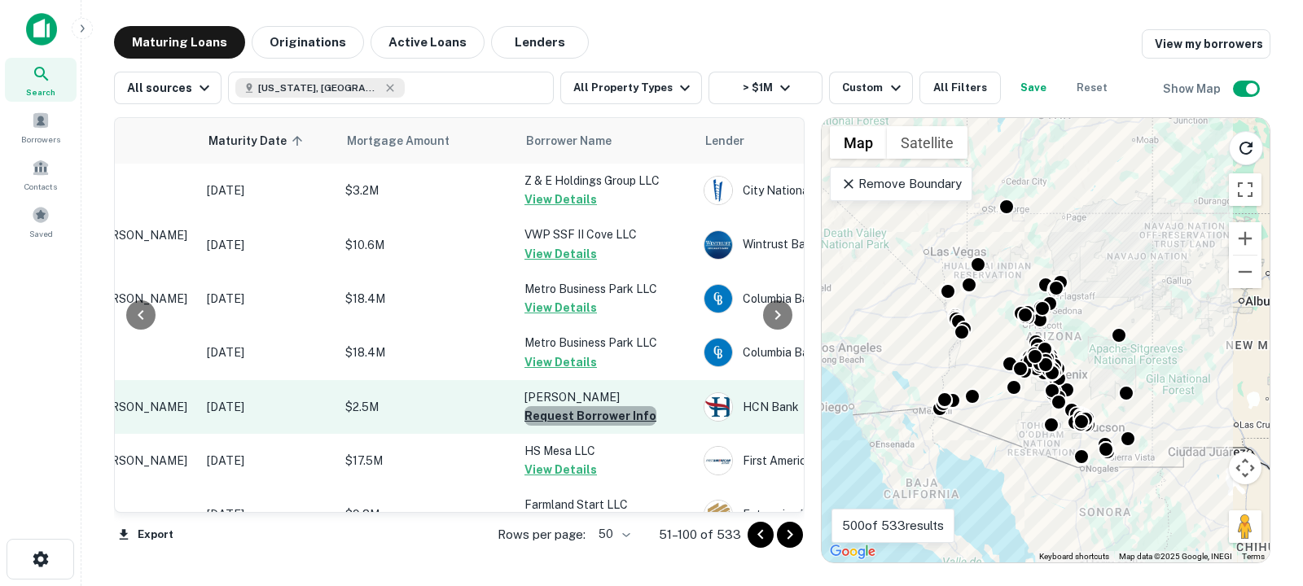
click at [592, 409] on button "Request Borrower Info" at bounding box center [591, 416] width 132 height 20
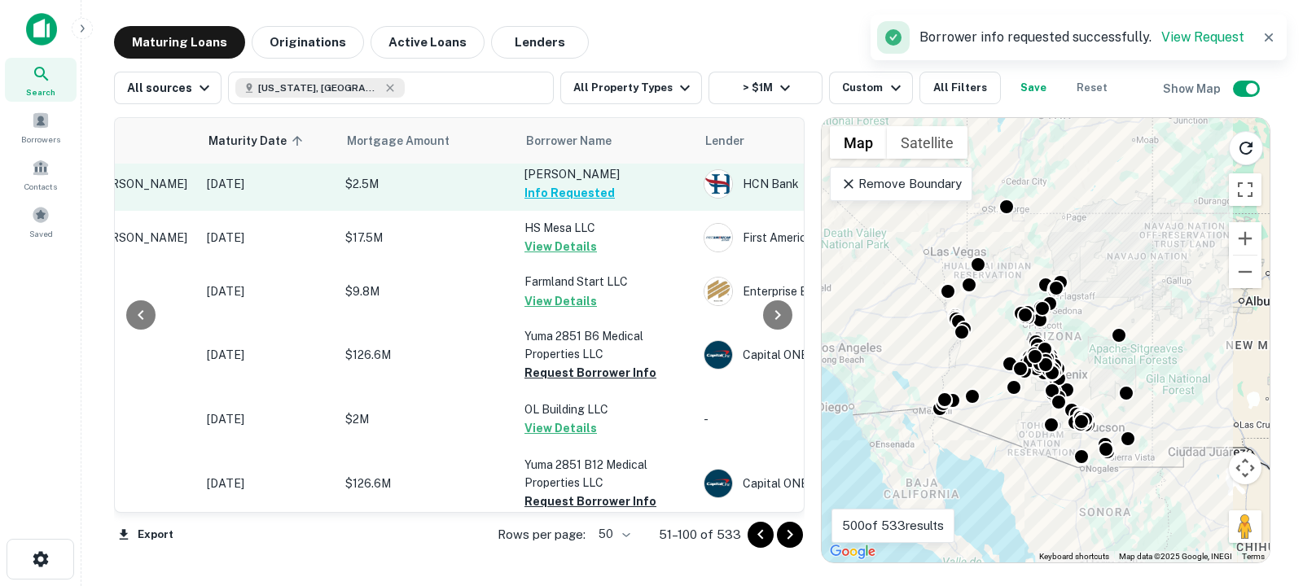
scroll to position [224, 191]
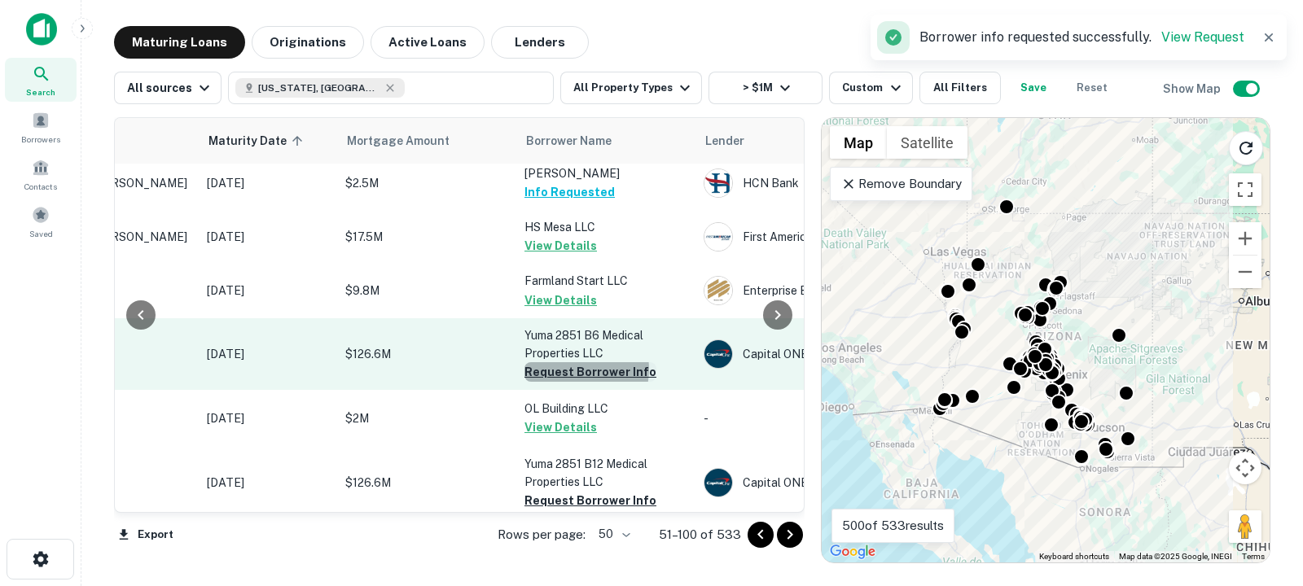
click at [580, 370] on button "Request Borrower Info" at bounding box center [591, 372] width 132 height 20
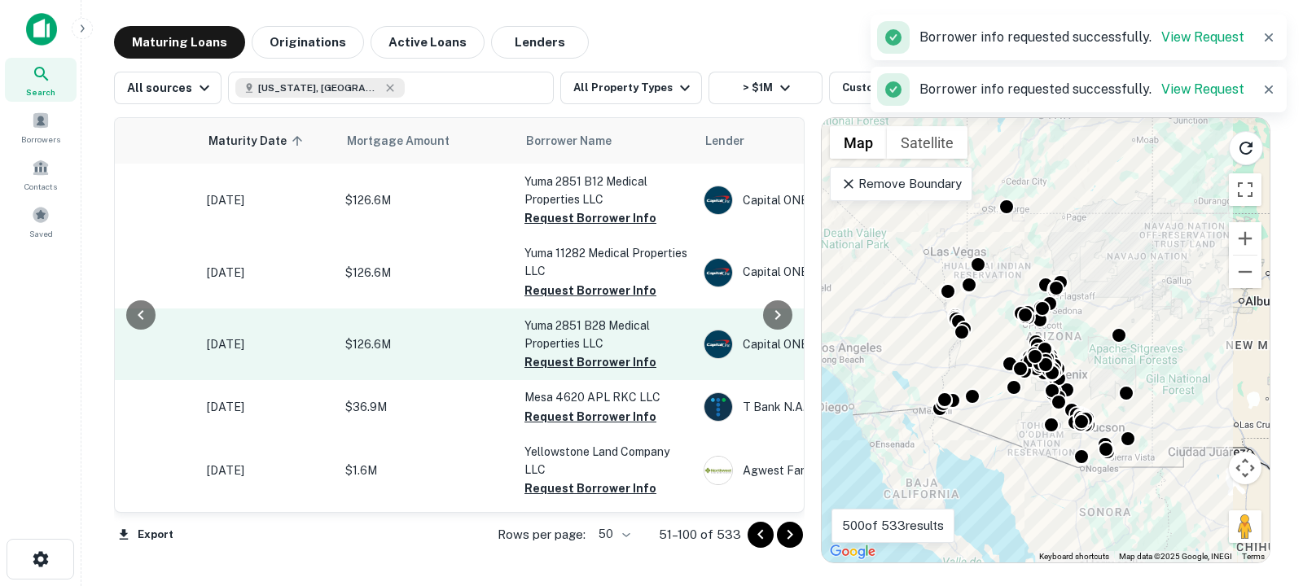
scroll to position [586, 191]
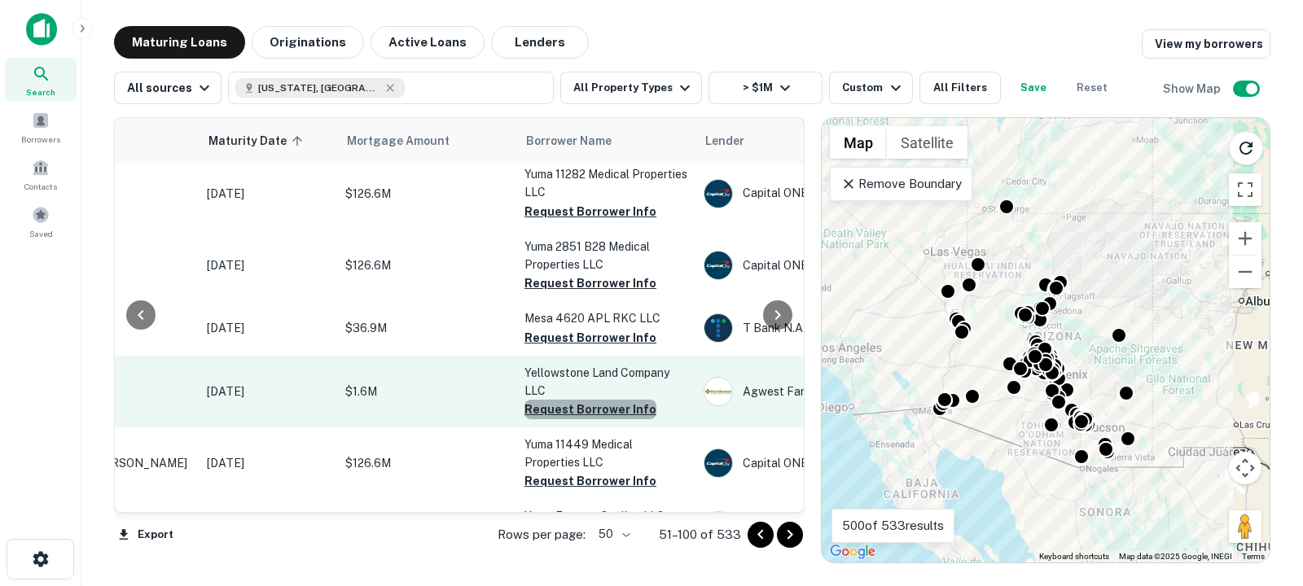
click at [593, 413] on button "Request Borrower Info" at bounding box center [591, 410] width 132 height 20
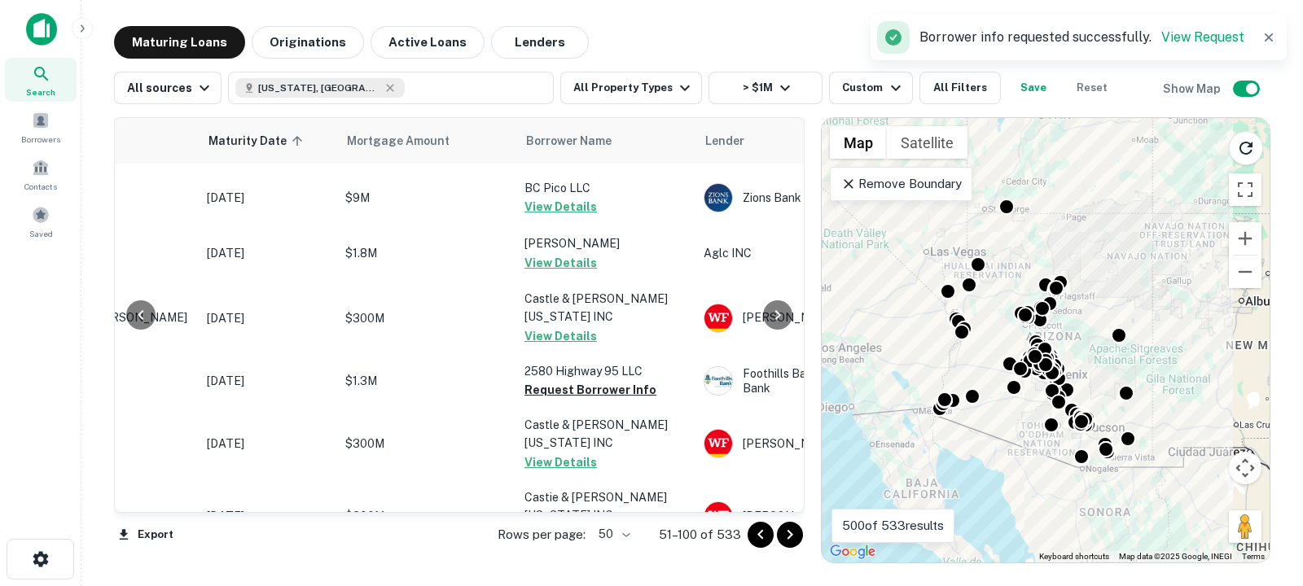
scroll to position [1101, 191]
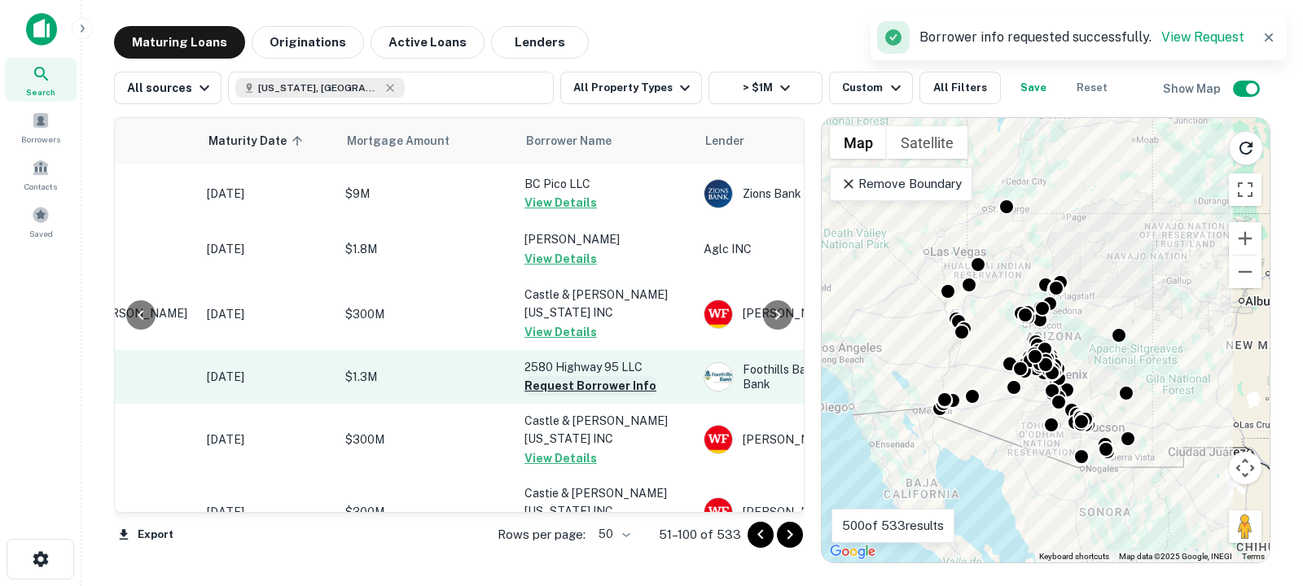
click at [593, 376] on button "Request Borrower Info" at bounding box center [591, 386] width 132 height 20
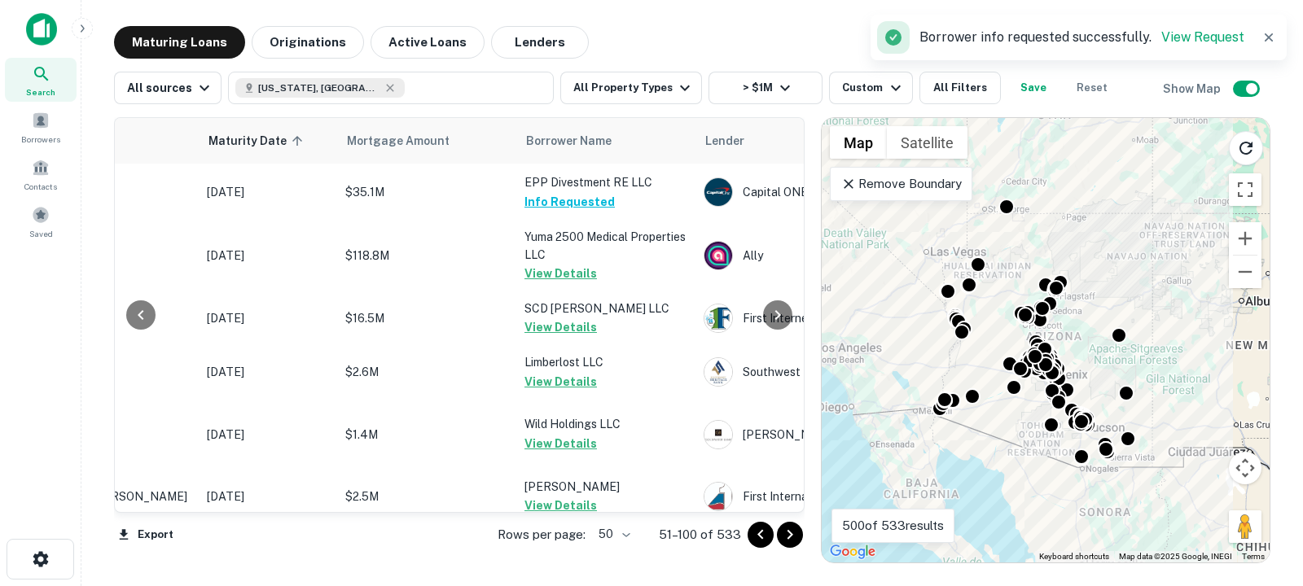
scroll to position [2039, 191]
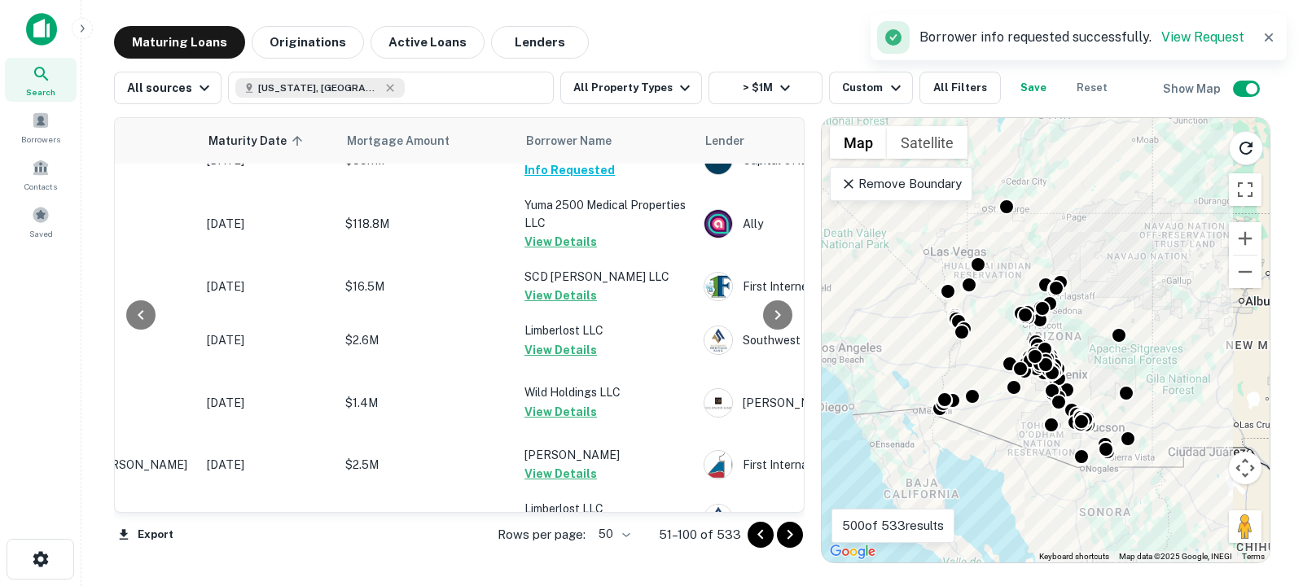
click at [789, 529] on icon "Go to next page" at bounding box center [790, 535] width 20 height 20
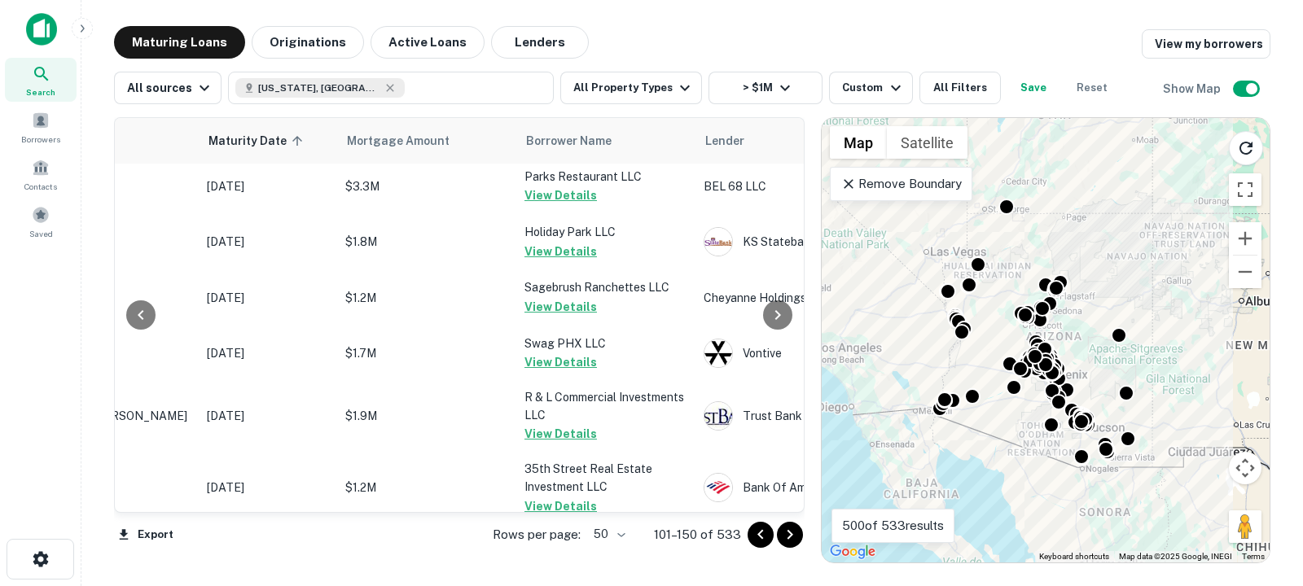
scroll to position [0, 191]
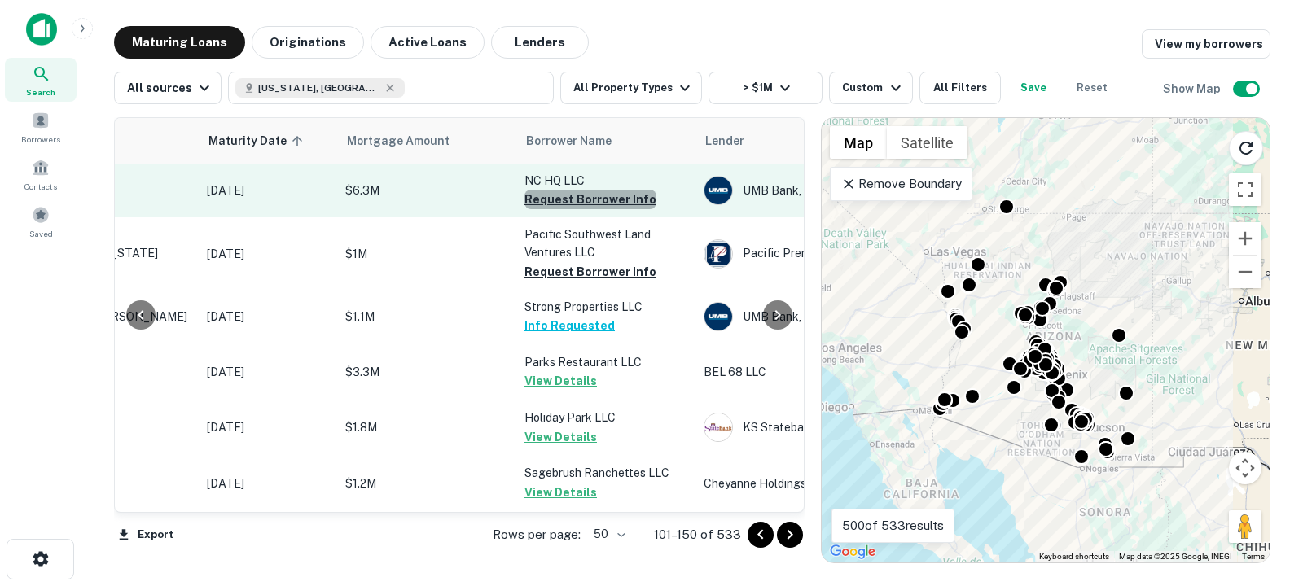
click at [594, 196] on button "Request Borrower Info" at bounding box center [591, 200] width 132 height 20
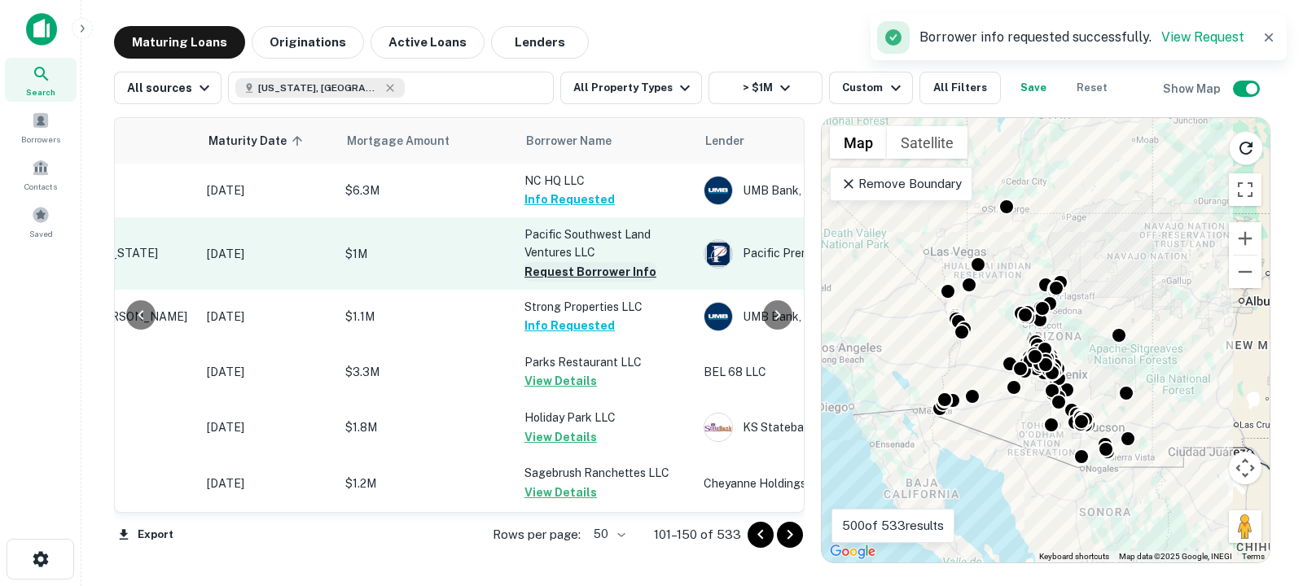
click at [569, 269] on button "Request Borrower Info" at bounding box center [591, 272] width 132 height 20
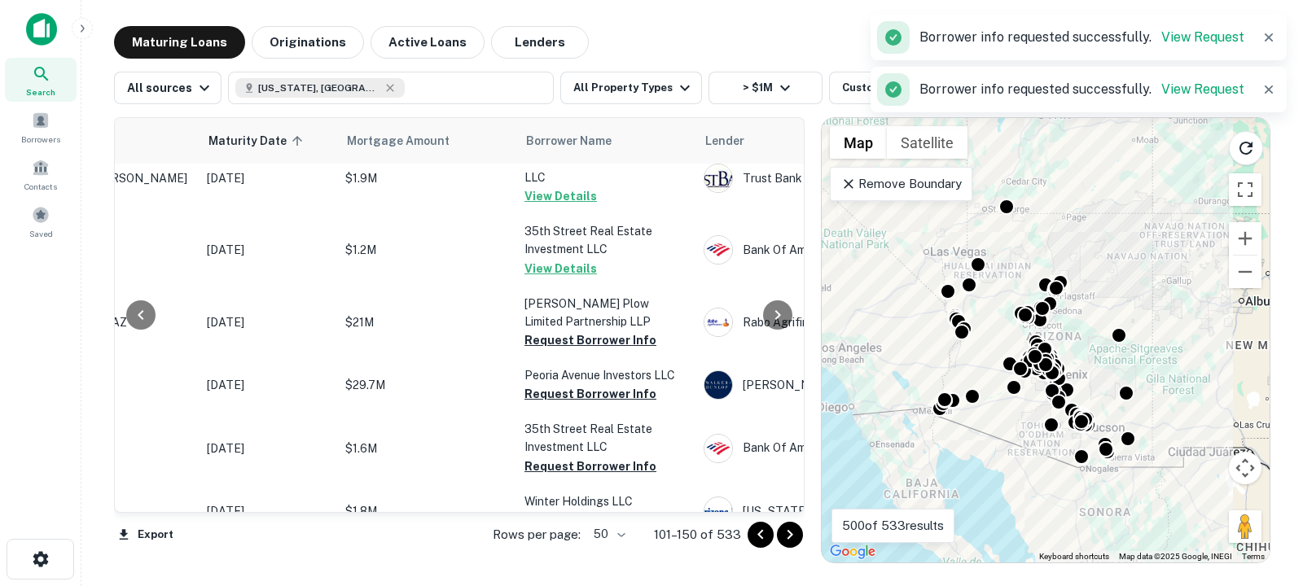
scroll to position [461, 191]
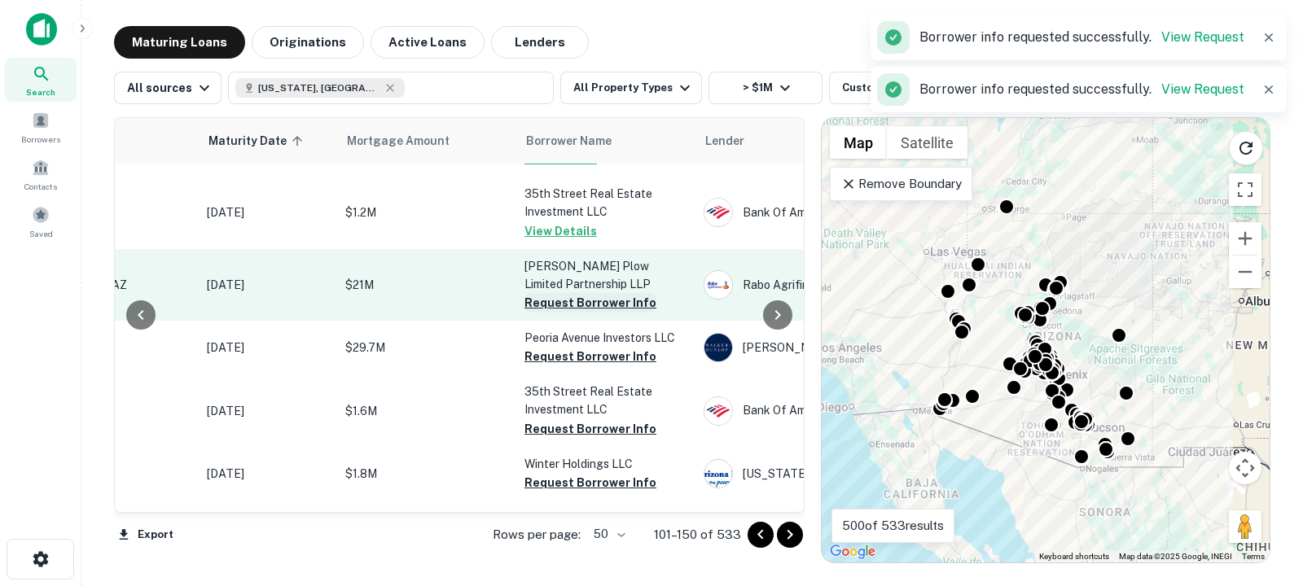
click at [565, 305] on button "Request Borrower Info" at bounding box center [591, 303] width 132 height 20
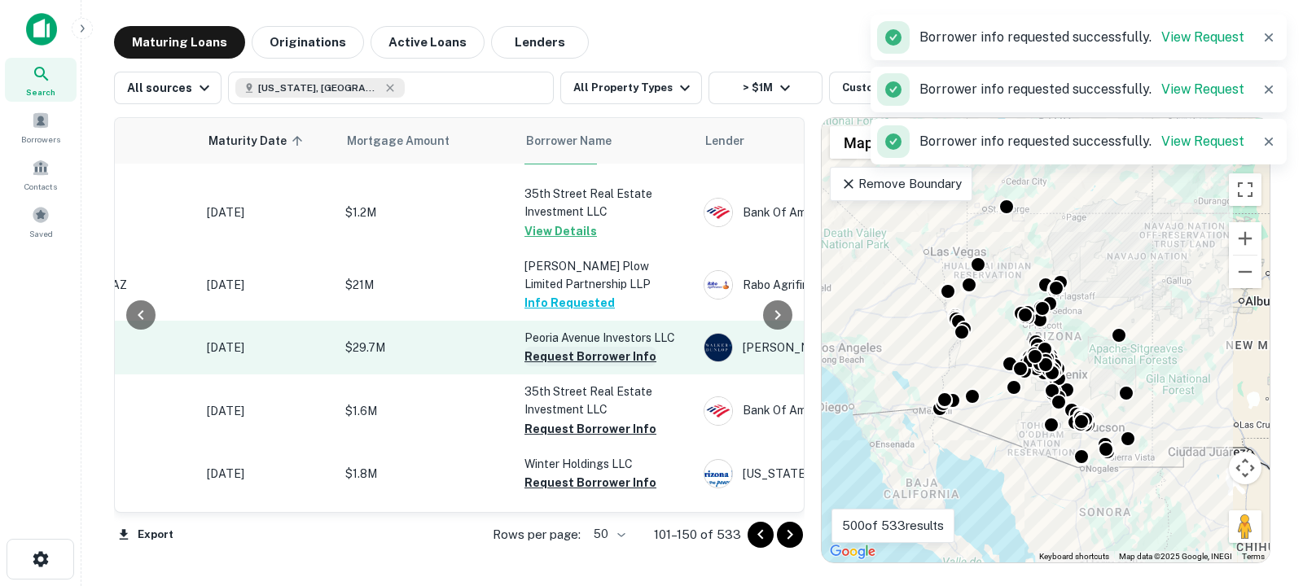
click at [560, 362] on button "Request Borrower Info" at bounding box center [591, 357] width 132 height 20
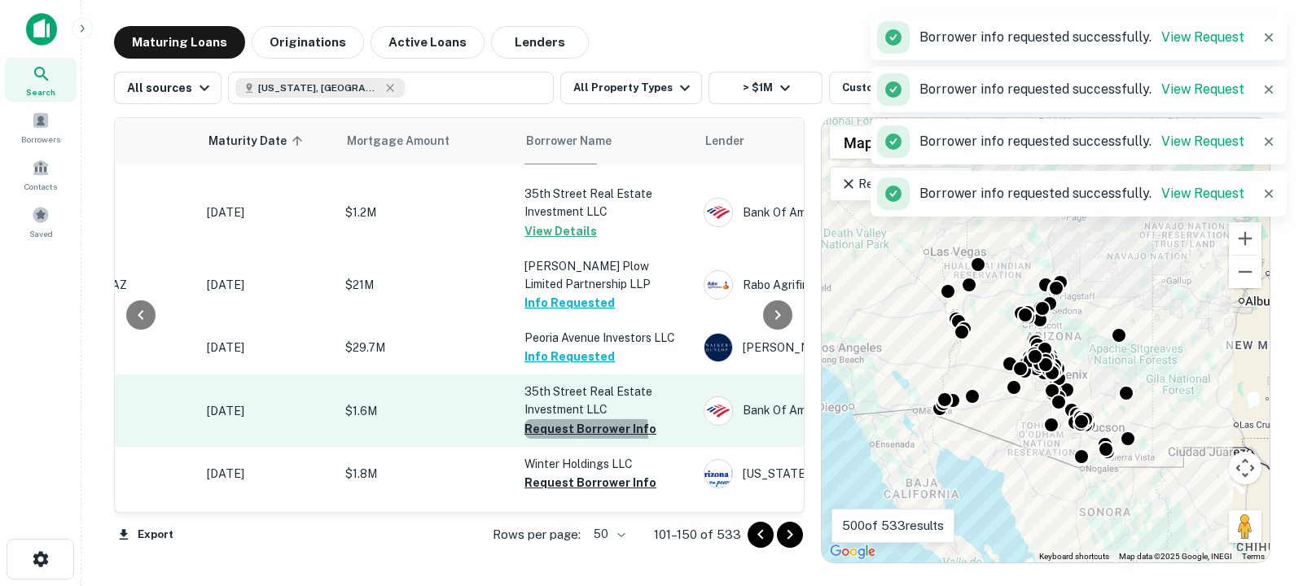
click at [553, 433] on button "Request Borrower Info" at bounding box center [591, 429] width 132 height 20
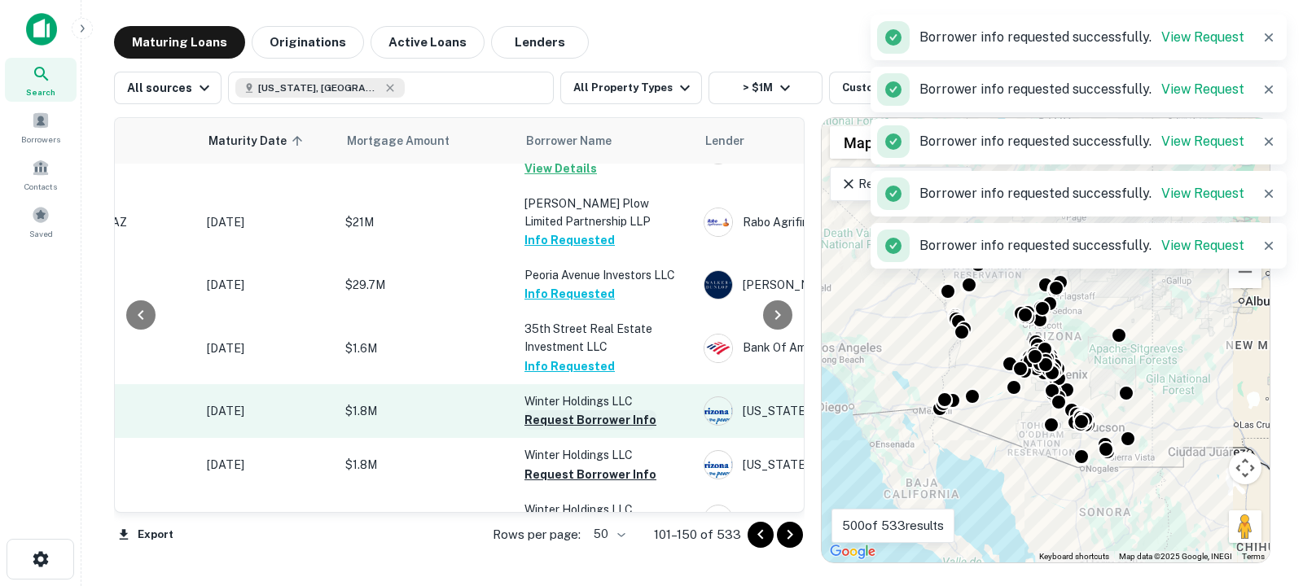
click at [553, 427] on button "Request Borrower Info" at bounding box center [591, 420] width 132 height 20
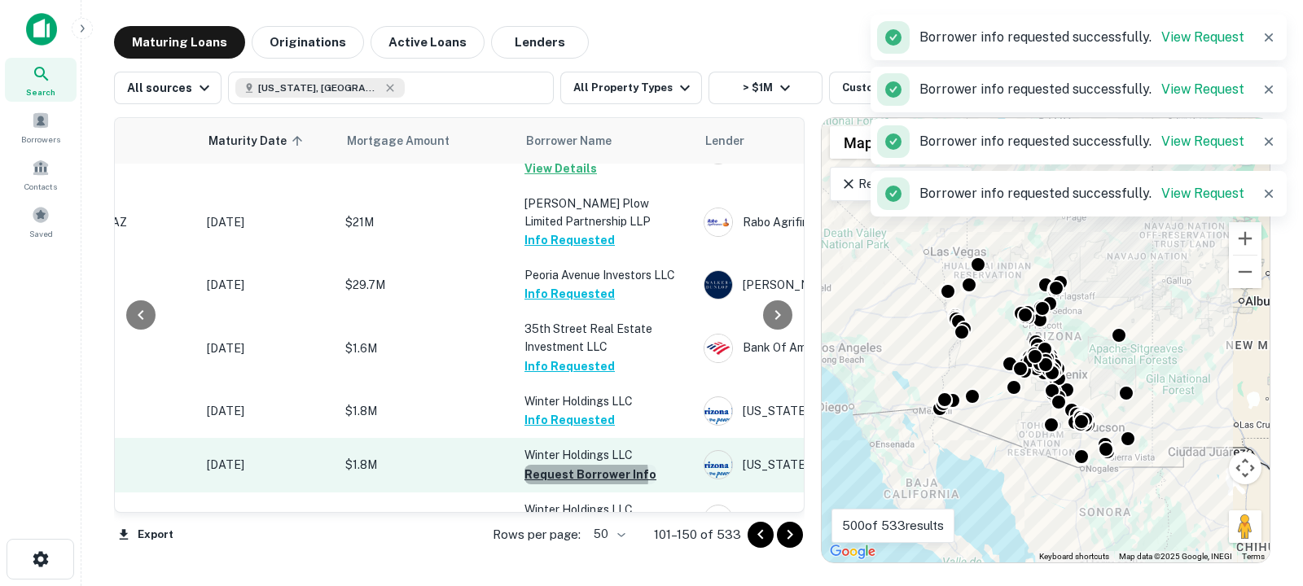
click at [560, 485] on button "Request Borrower Info" at bounding box center [591, 475] width 132 height 20
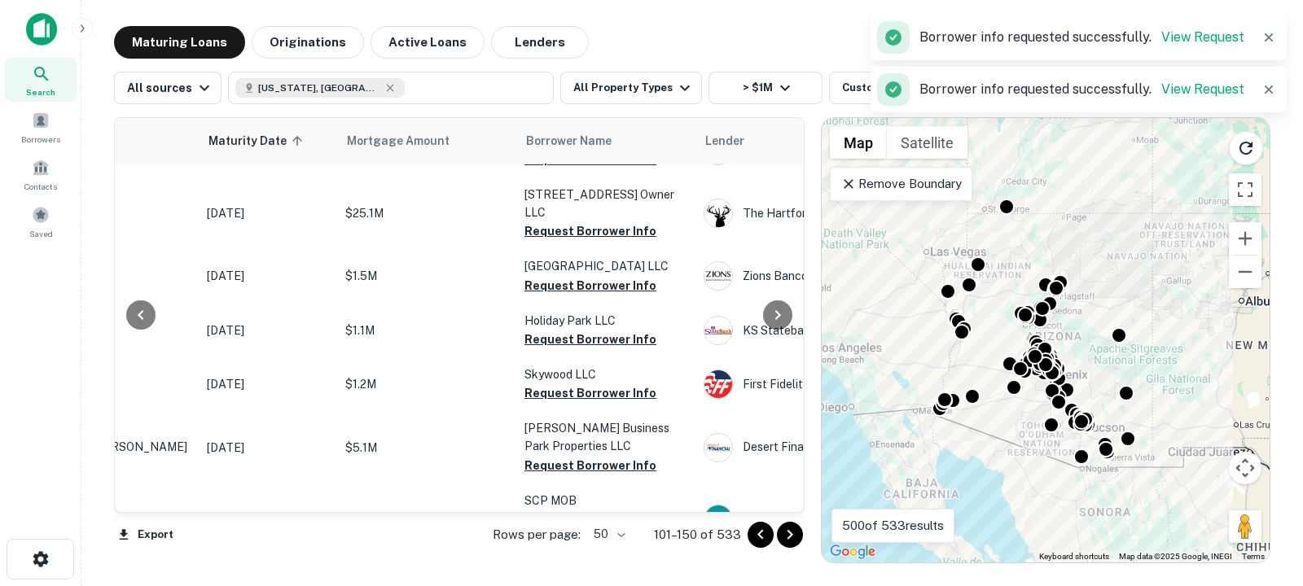
scroll to position [823, 191]
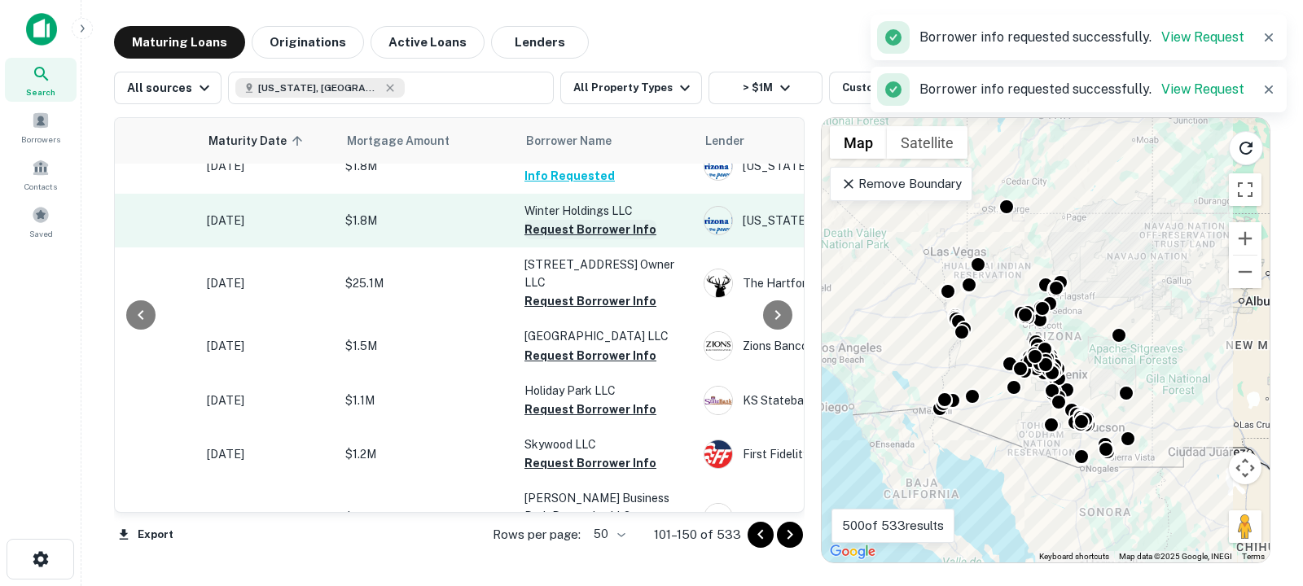
click at [567, 239] on button "Request Borrower Info" at bounding box center [591, 230] width 132 height 20
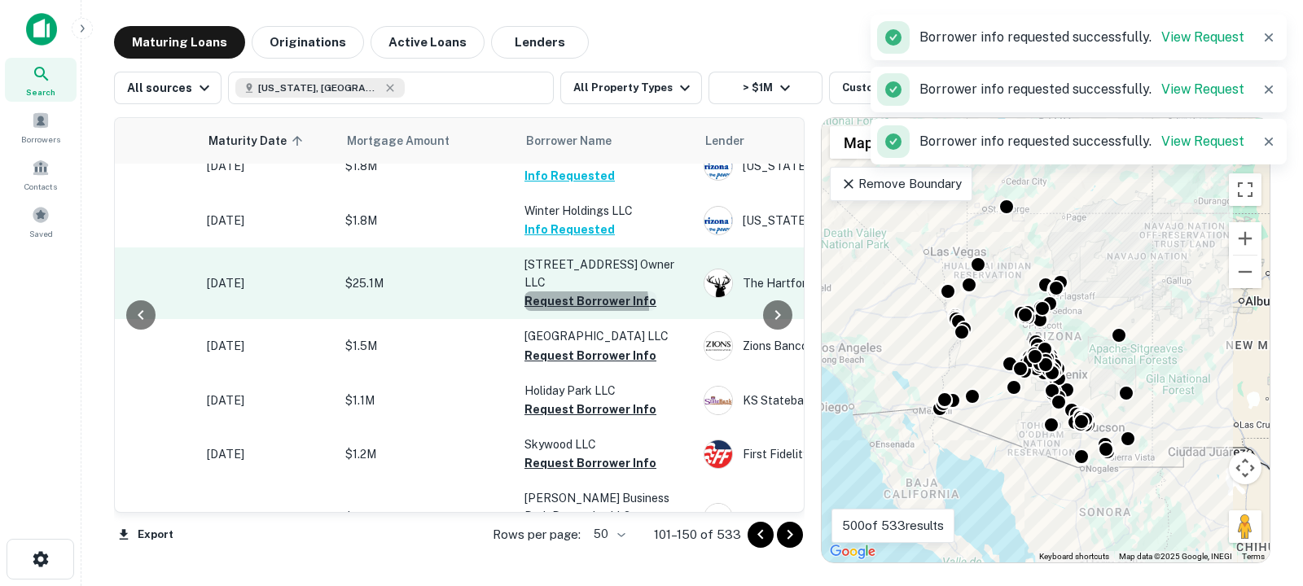
click at [559, 311] on button "Request Borrower Info" at bounding box center [591, 302] width 132 height 20
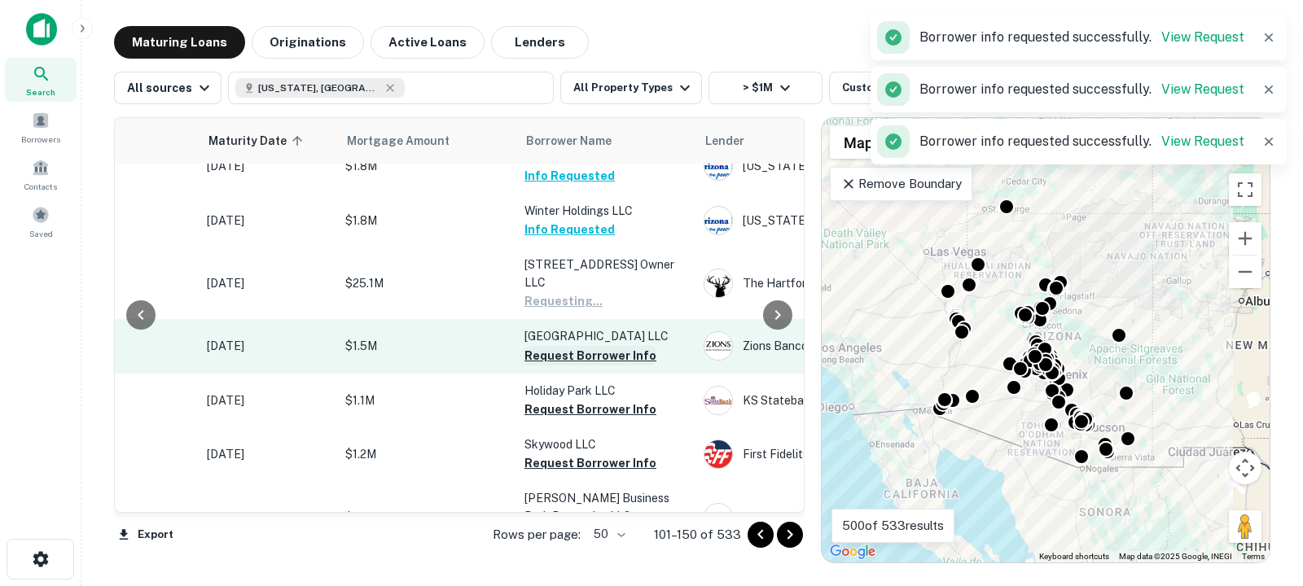
click at [560, 363] on button "Request Borrower Info" at bounding box center [591, 356] width 132 height 20
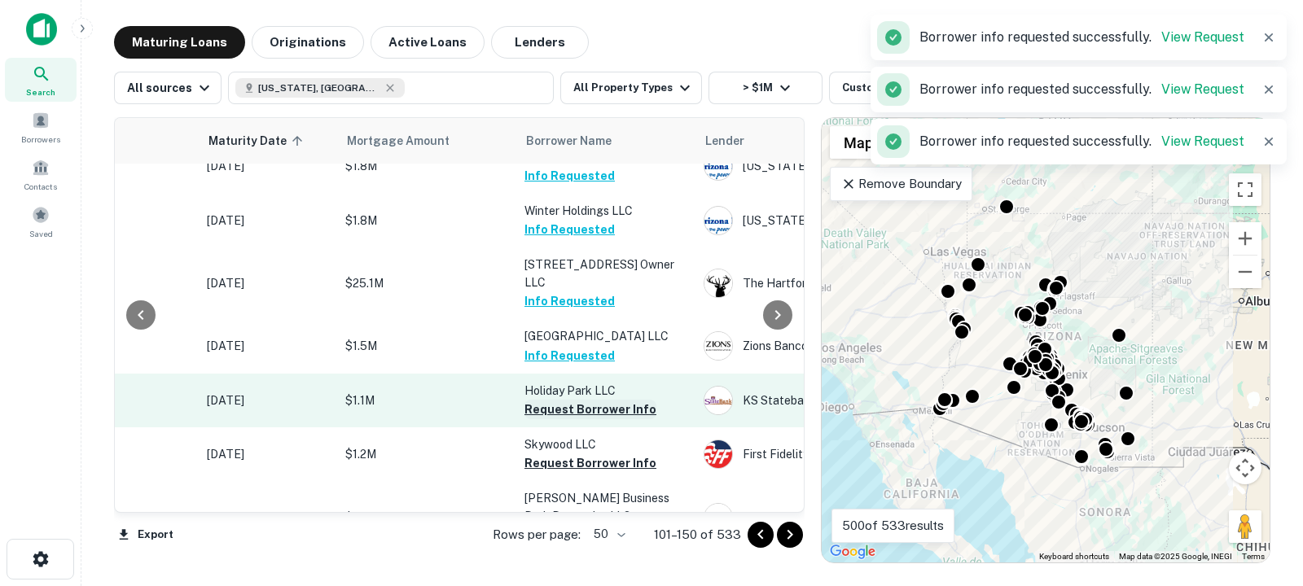
click at [563, 419] on button "Request Borrower Info" at bounding box center [591, 410] width 132 height 20
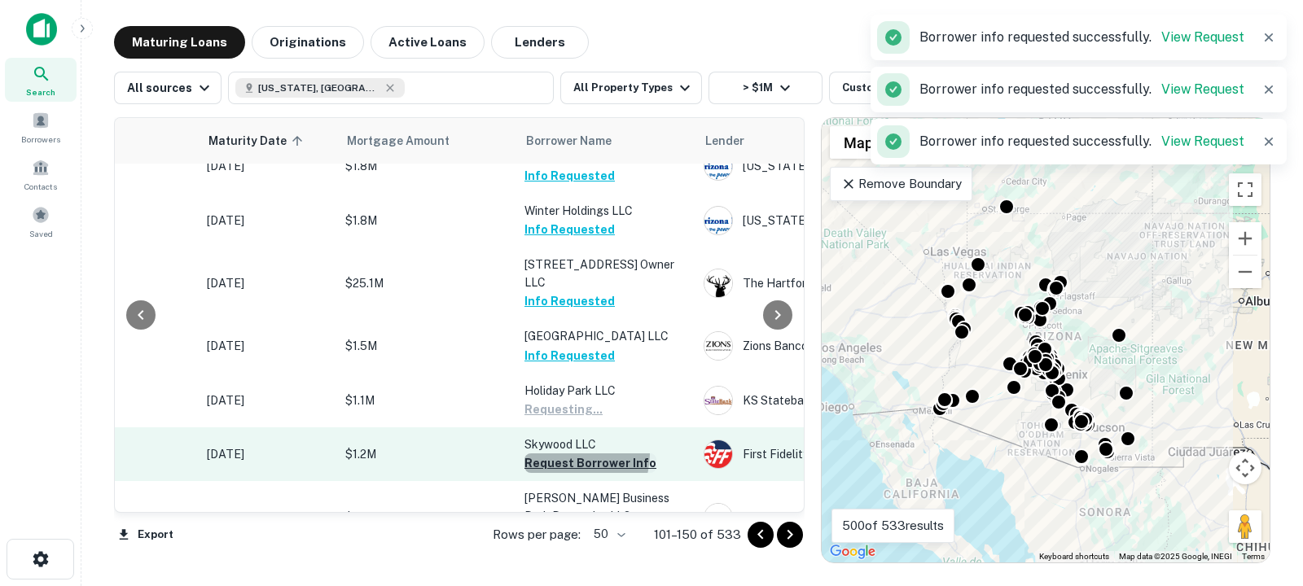
click at [563, 463] on button "Request Borrower Info" at bounding box center [591, 464] width 132 height 20
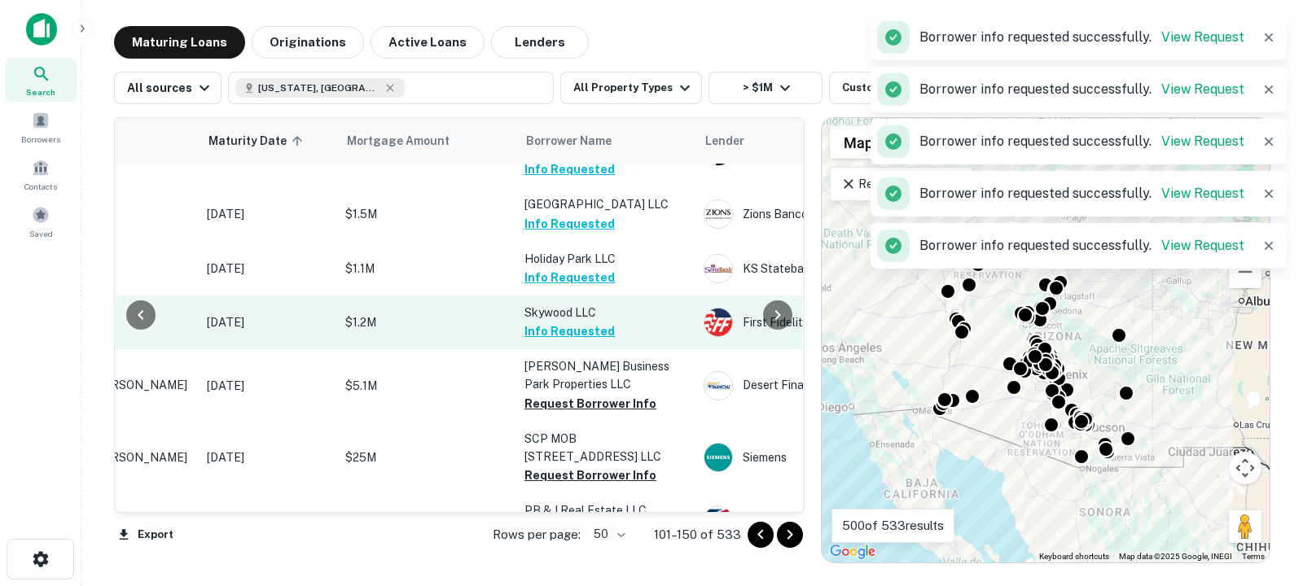
scroll to position [957, 191]
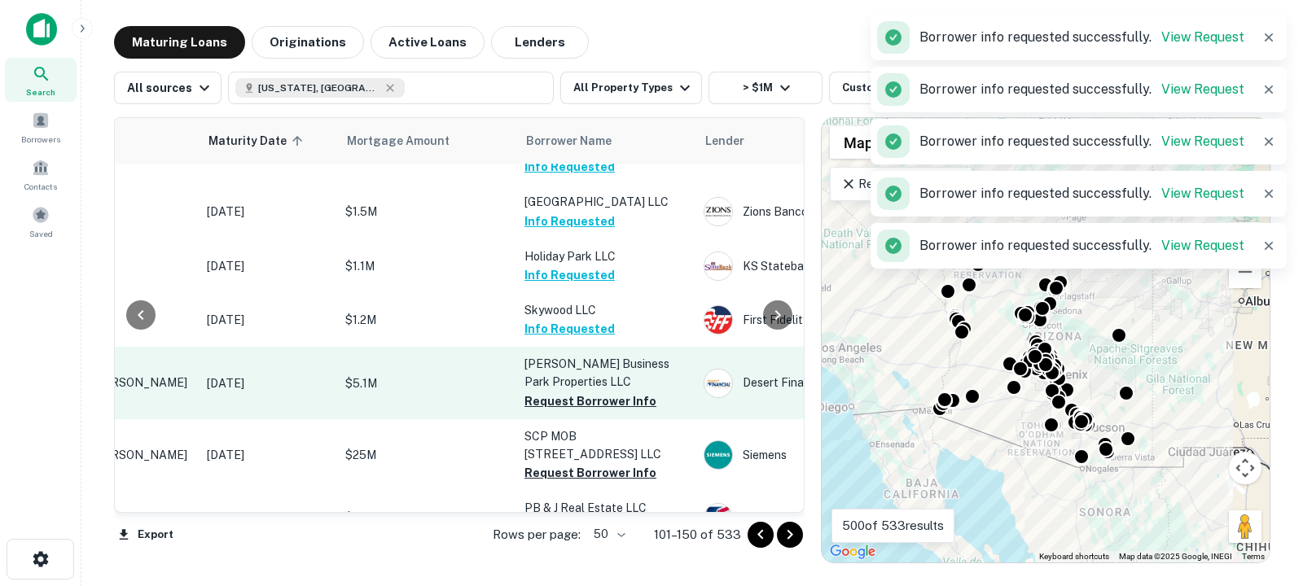
click at [555, 409] on button "Request Borrower Info" at bounding box center [591, 402] width 132 height 20
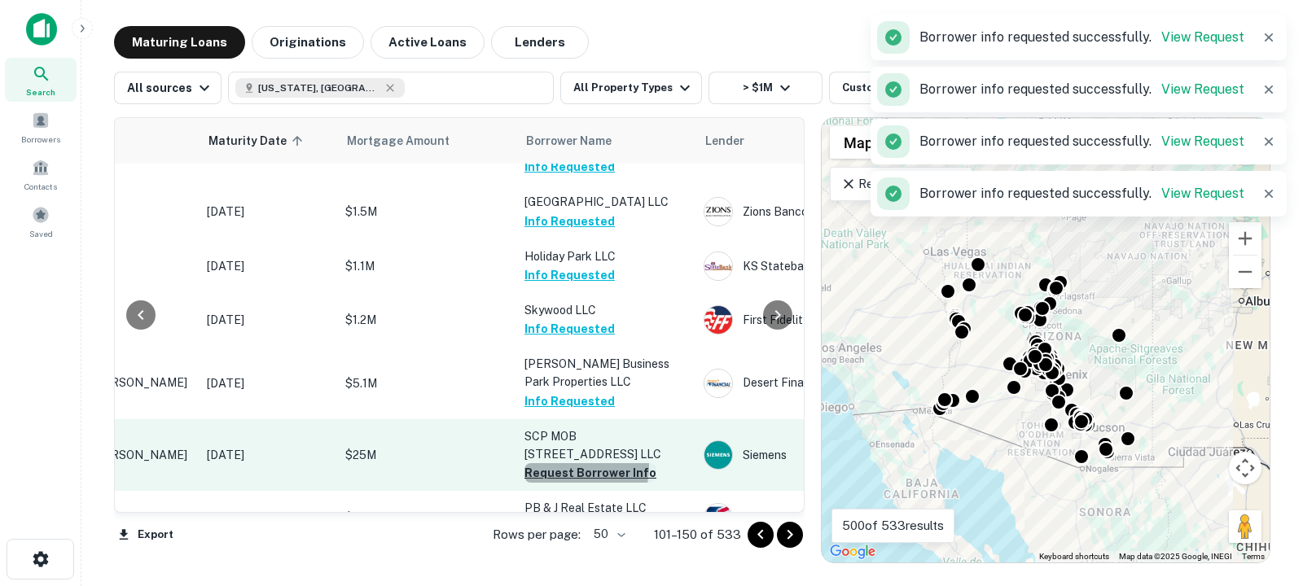
click at [560, 476] on button "Request Borrower Info" at bounding box center [591, 473] width 132 height 20
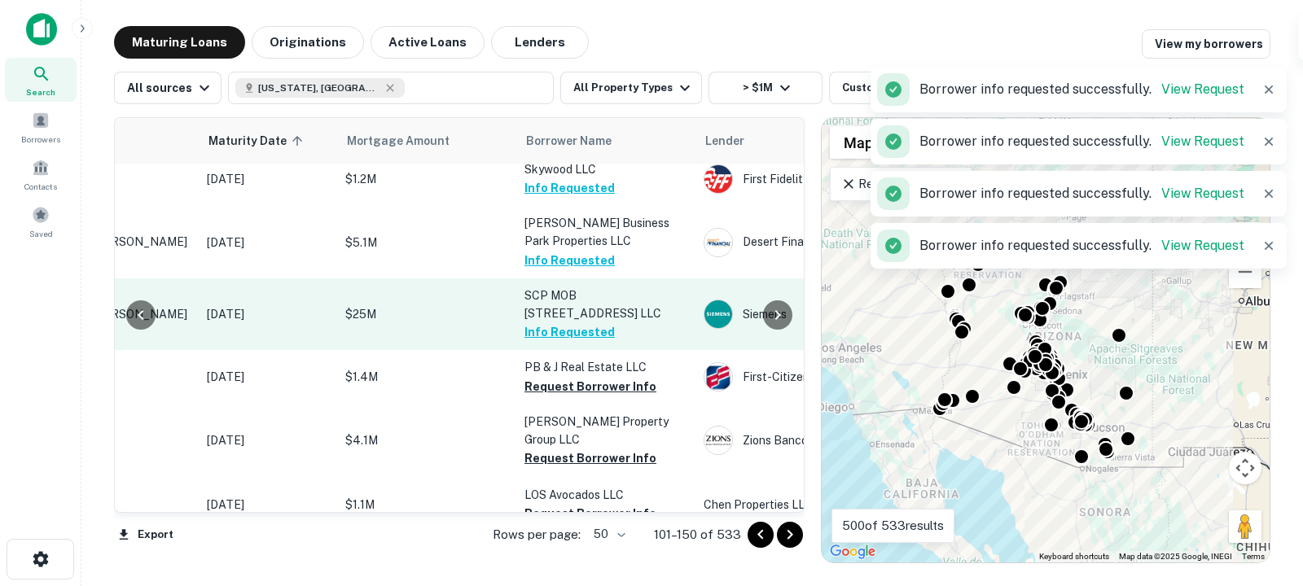
scroll to position [1099, 191]
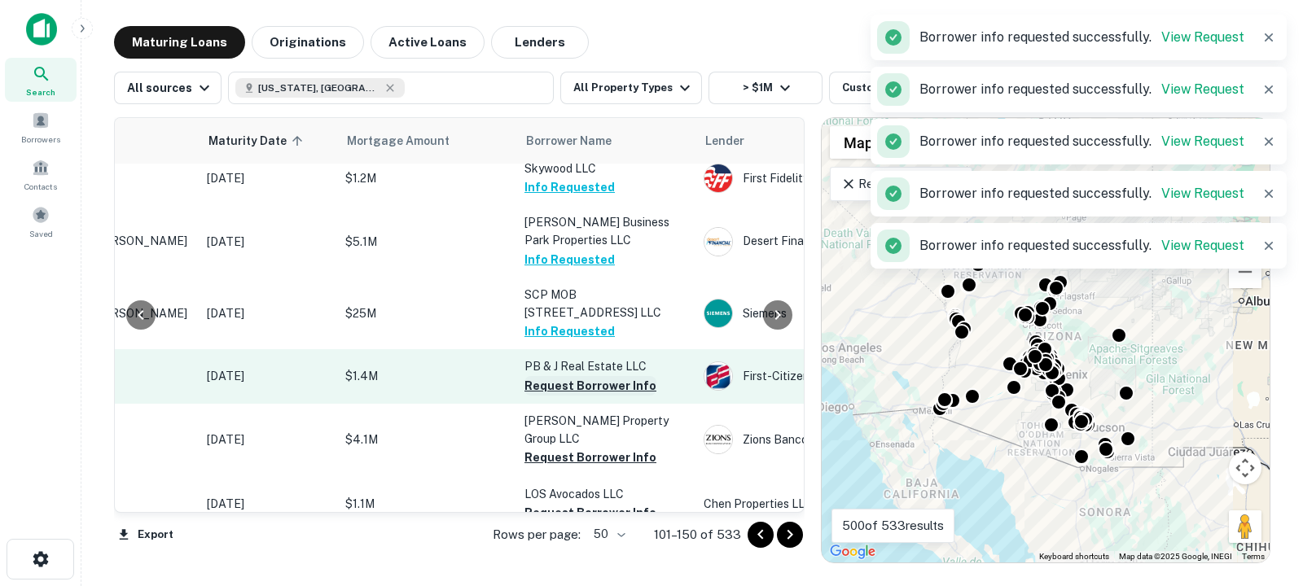
click at [554, 391] on button "Request Borrower Info" at bounding box center [591, 386] width 132 height 20
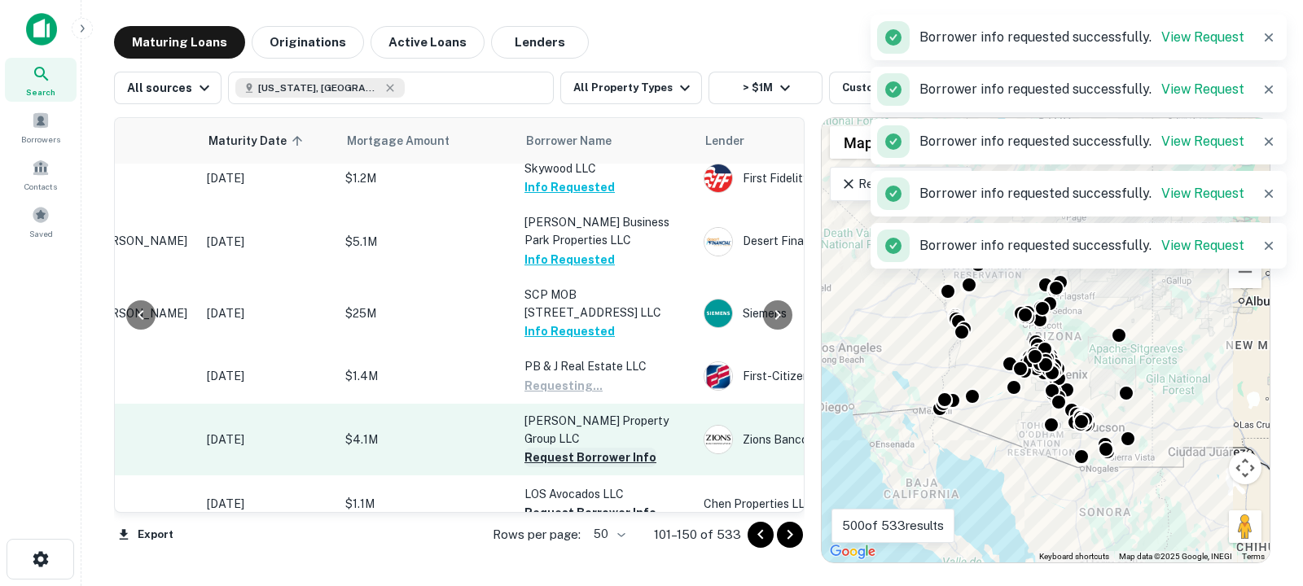
click at [554, 450] on button "Request Borrower Info" at bounding box center [591, 458] width 132 height 20
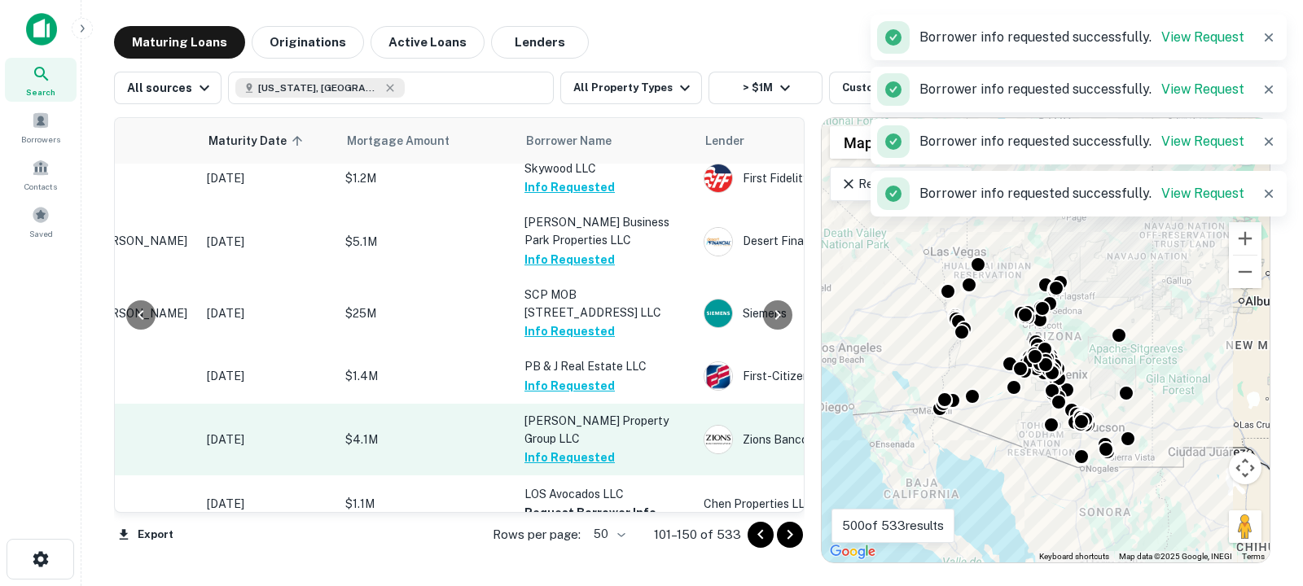
scroll to position [1170, 191]
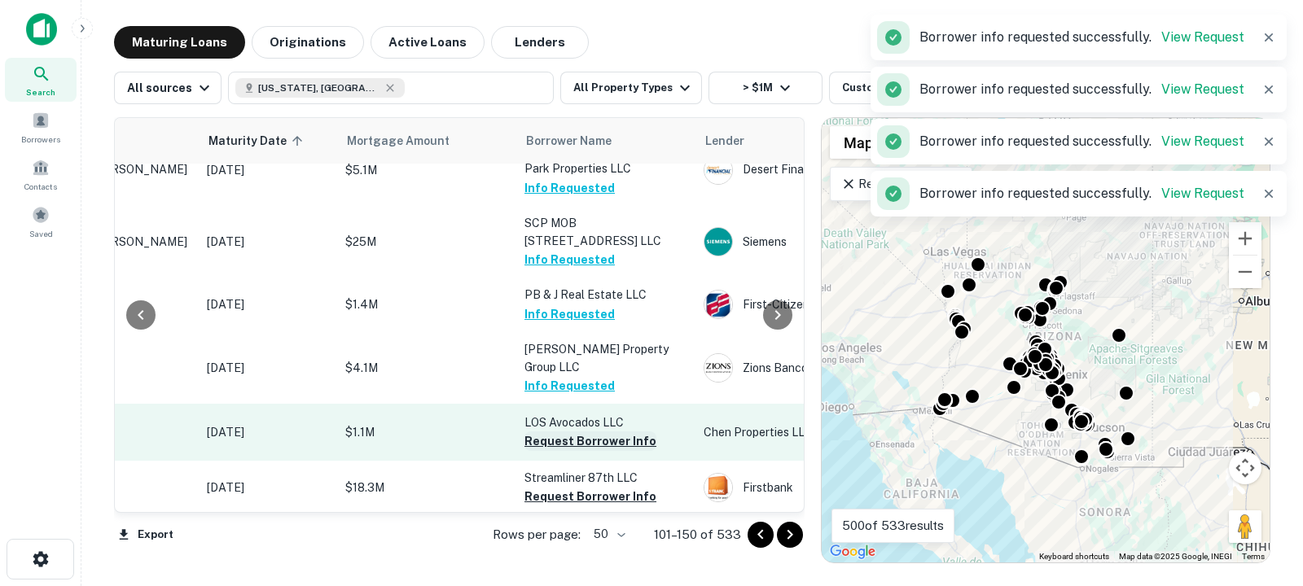
click at [554, 436] on button "Request Borrower Info" at bounding box center [591, 442] width 132 height 20
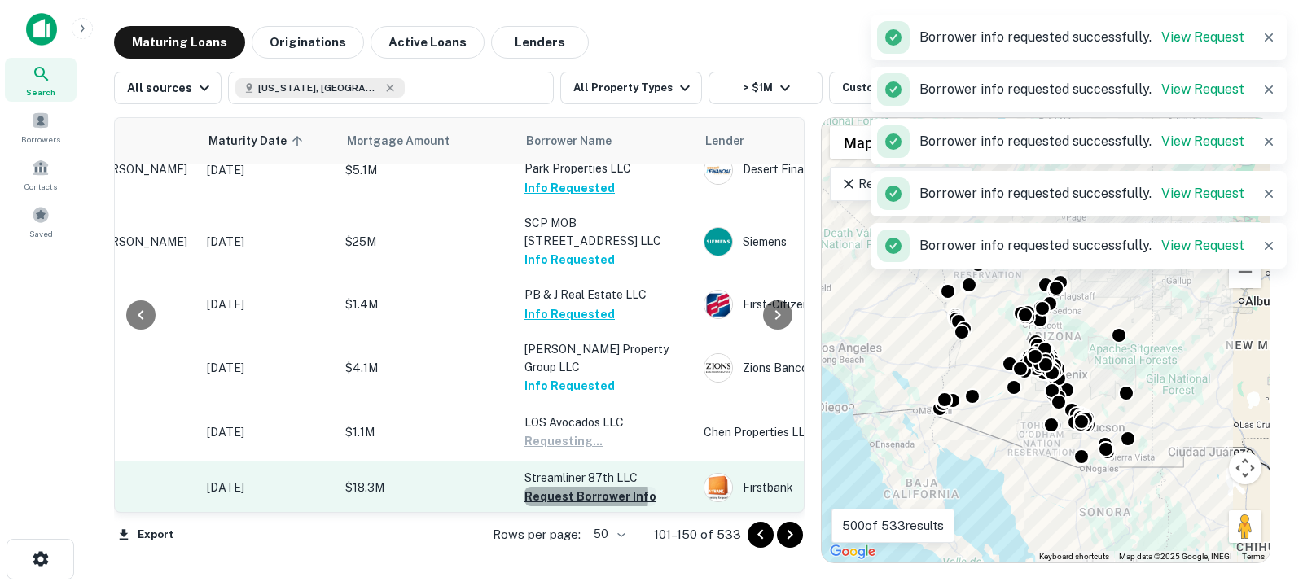
click at [546, 489] on button "Request Borrower Info" at bounding box center [591, 497] width 132 height 20
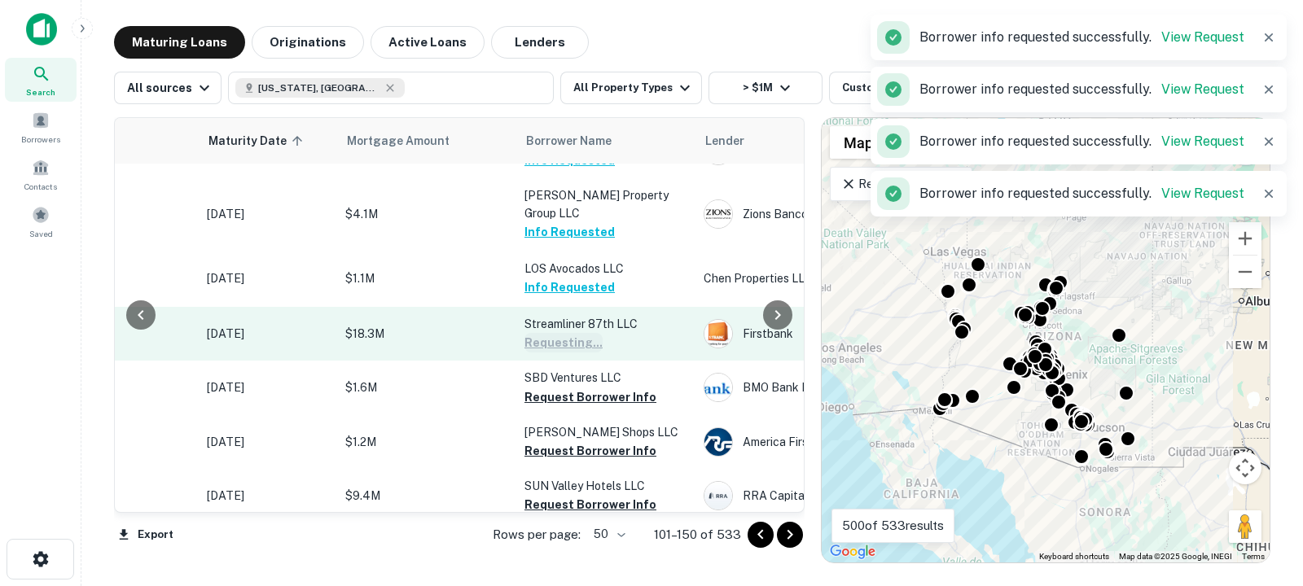
scroll to position [1328, 191]
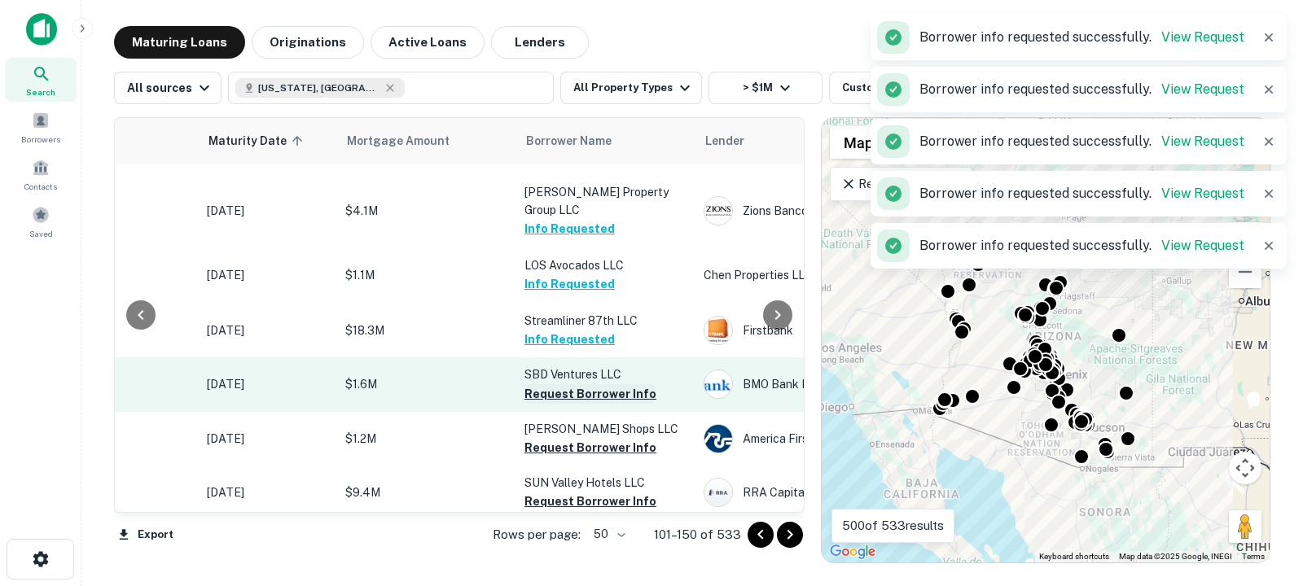
click at [550, 385] on button "Request Borrower Info" at bounding box center [591, 394] width 132 height 20
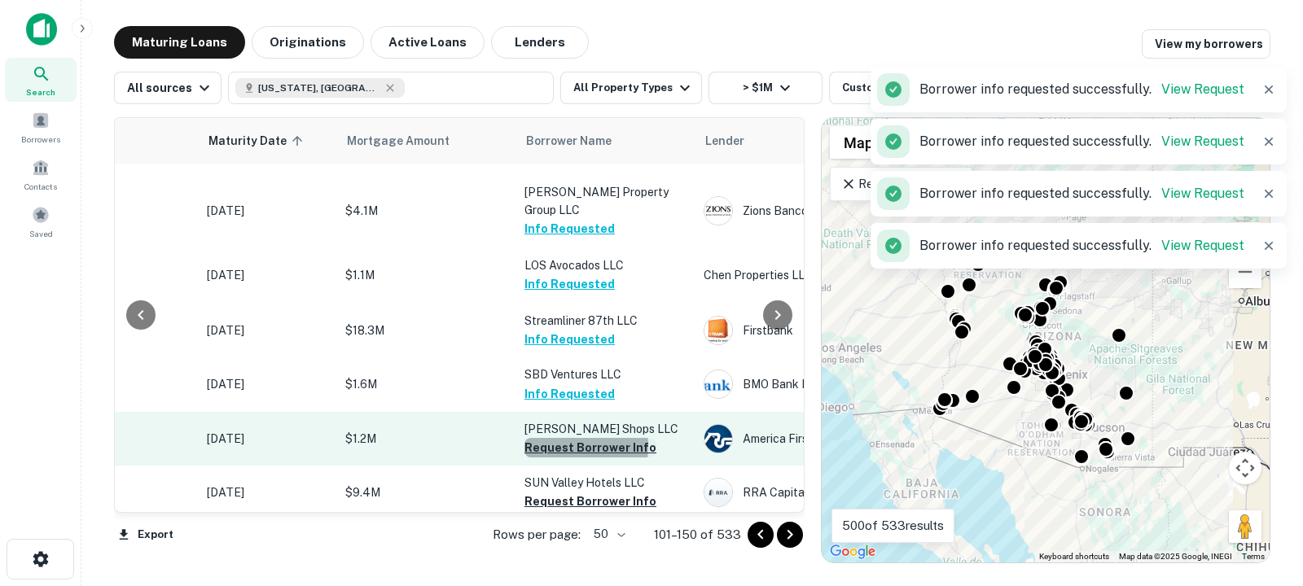
click at [550, 439] on button "Request Borrower Info" at bounding box center [591, 448] width 132 height 20
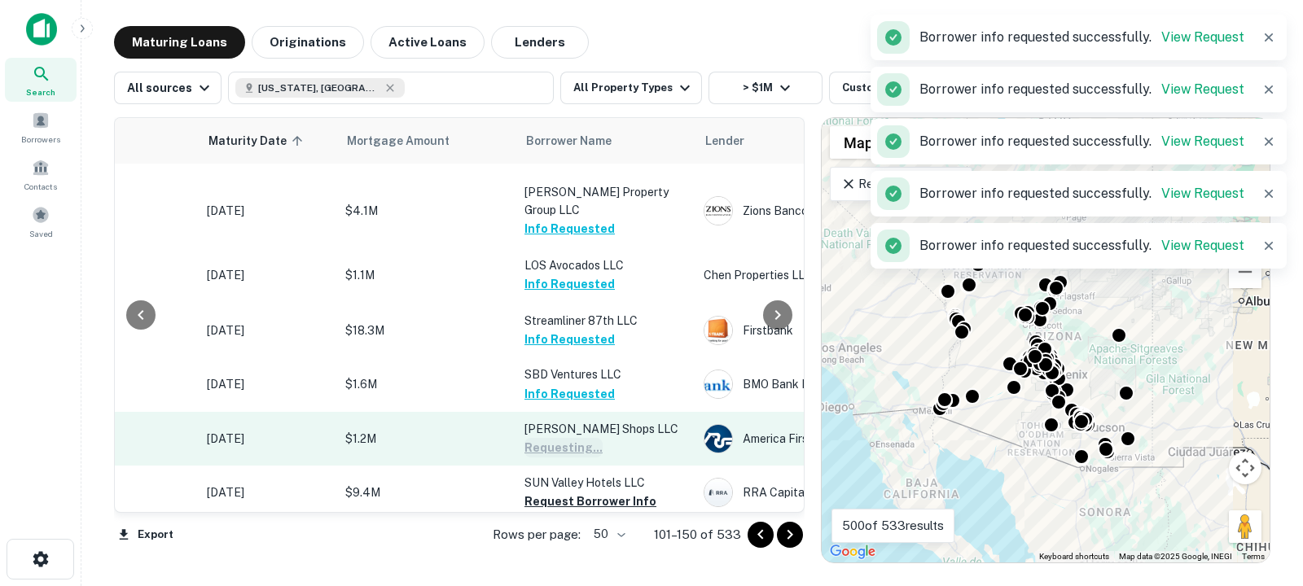
scroll to position [1401, 191]
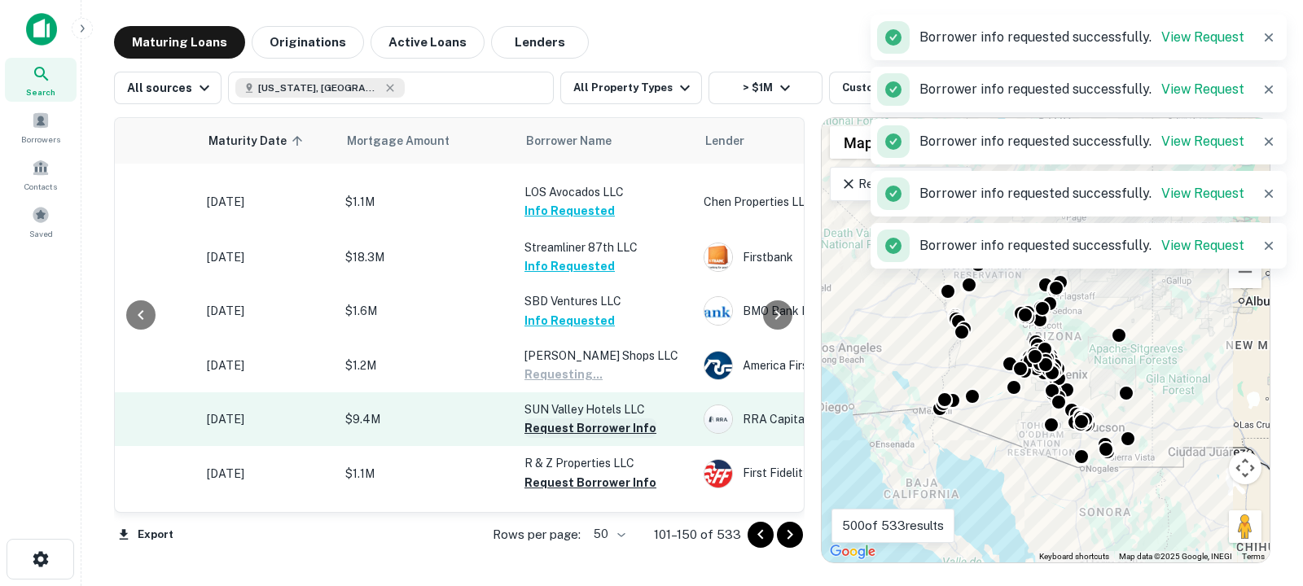
click at [546, 424] on button "Request Borrower Info" at bounding box center [591, 429] width 132 height 20
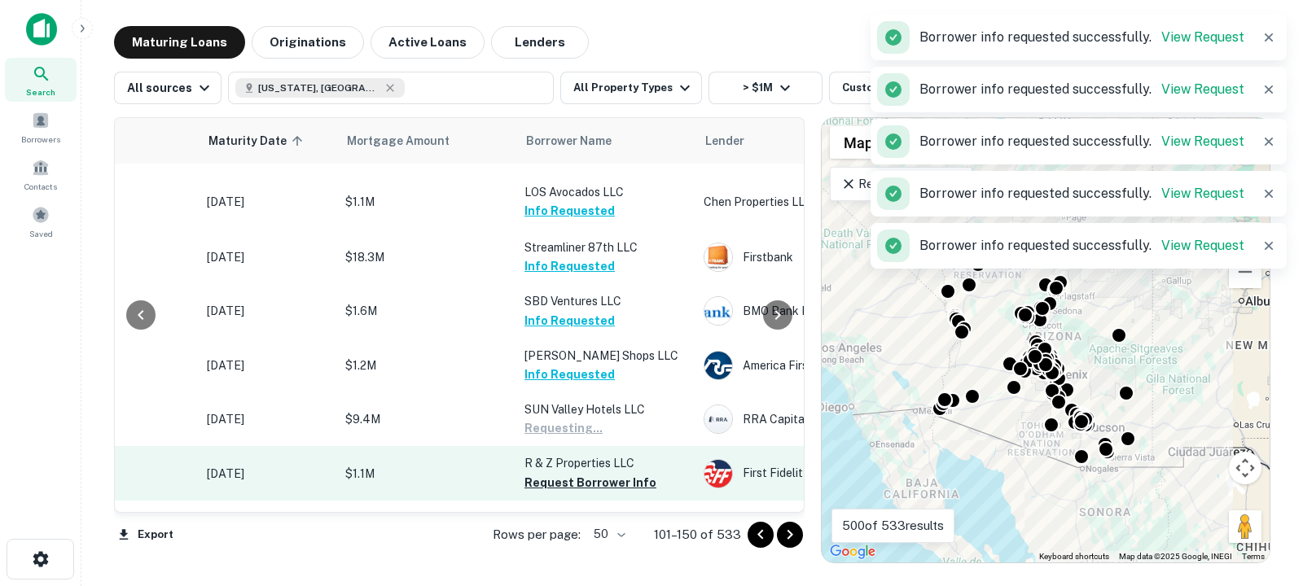
click at [547, 484] on td "R & Z Properties LLC Request Borrower Info" at bounding box center [605, 473] width 179 height 54
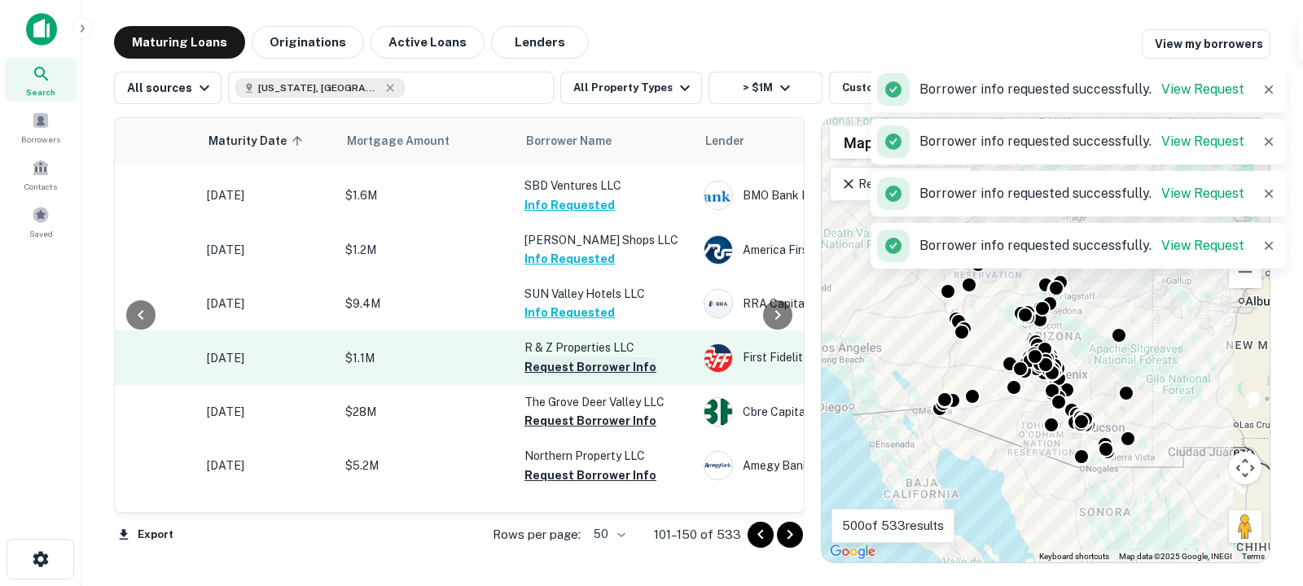
click at [559, 358] on button "Request Borrower Info" at bounding box center [591, 368] width 132 height 20
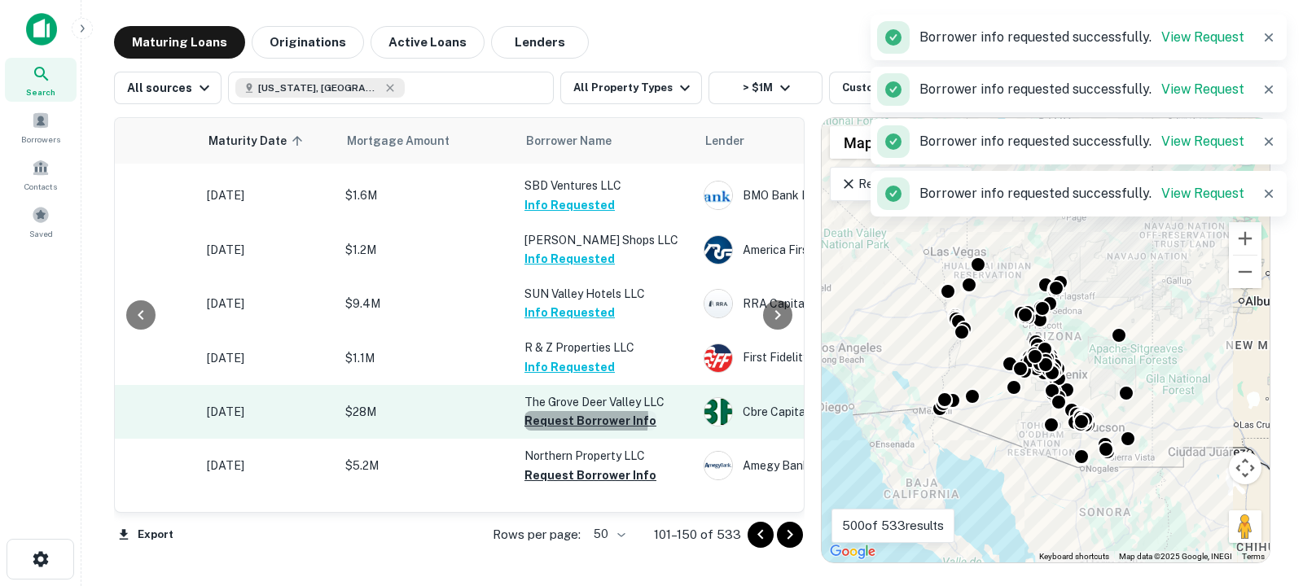
click at [563, 411] on button "Request Borrower Info" at bounding box center [591, 421] width 132 height 20
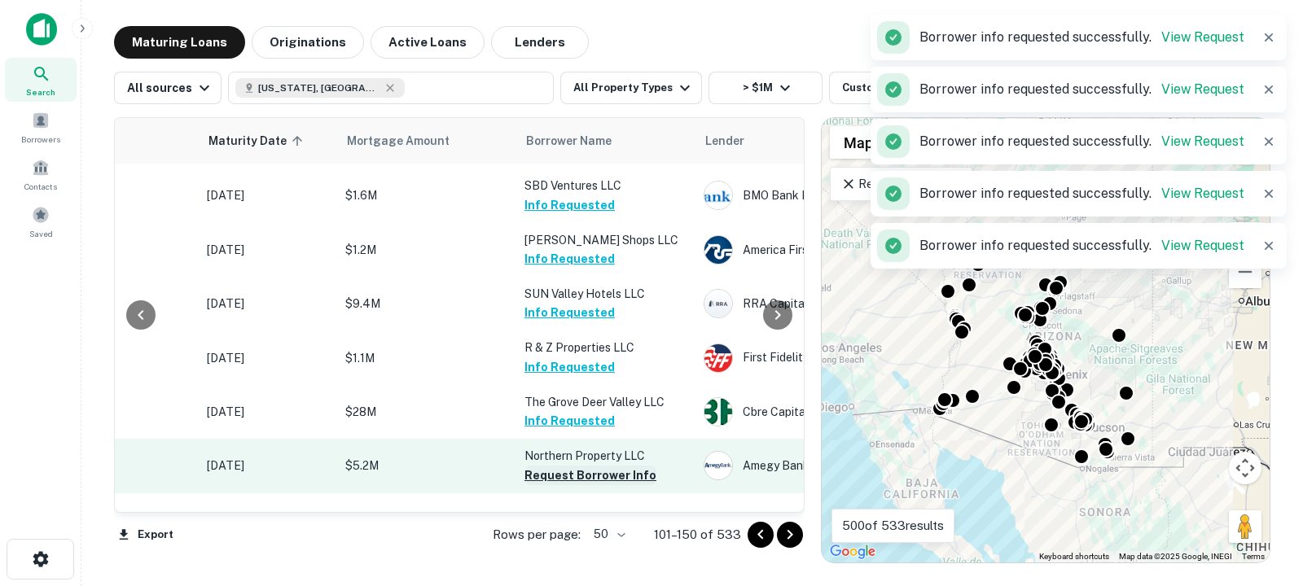
click at [562, 466] on button "Request Borrower Info" at bounding box center [591, 476] width 132 height 20
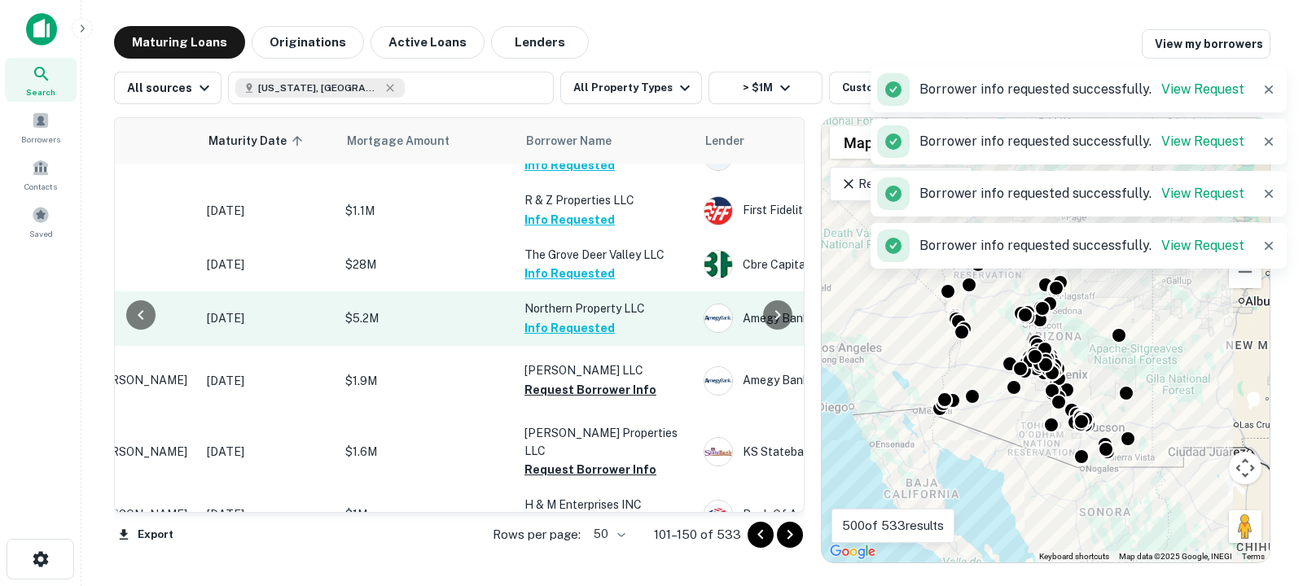
scroll to position [1663, 191]
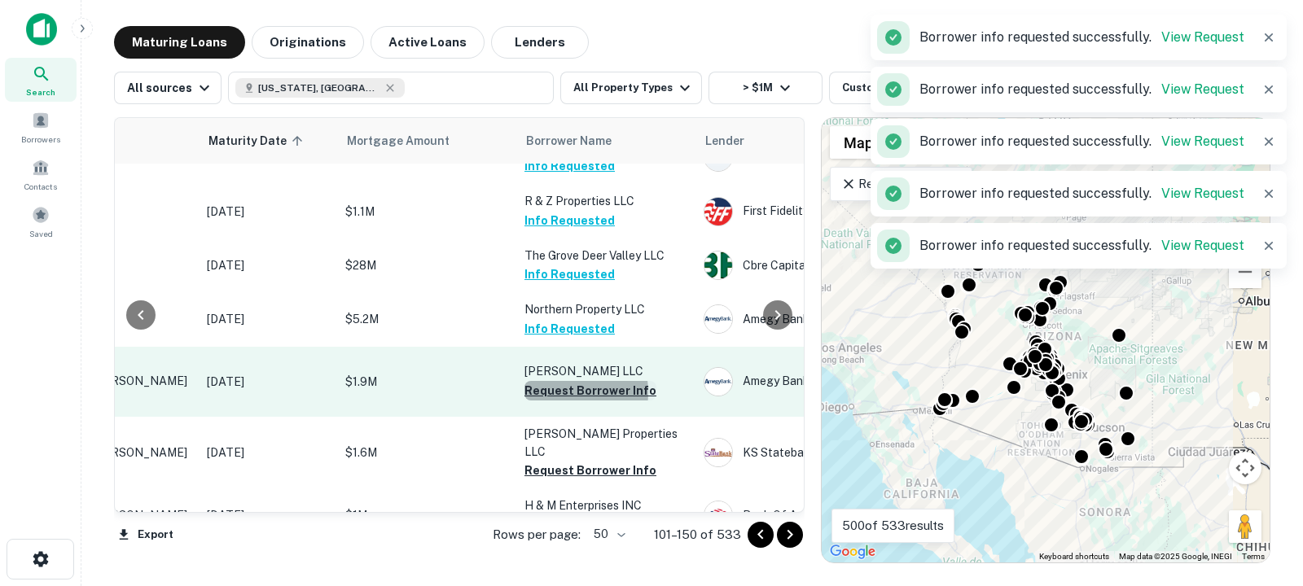
click at [559, 401] on button "Request Borrower Info" at bounding box center [591, 391] width 132 height 20
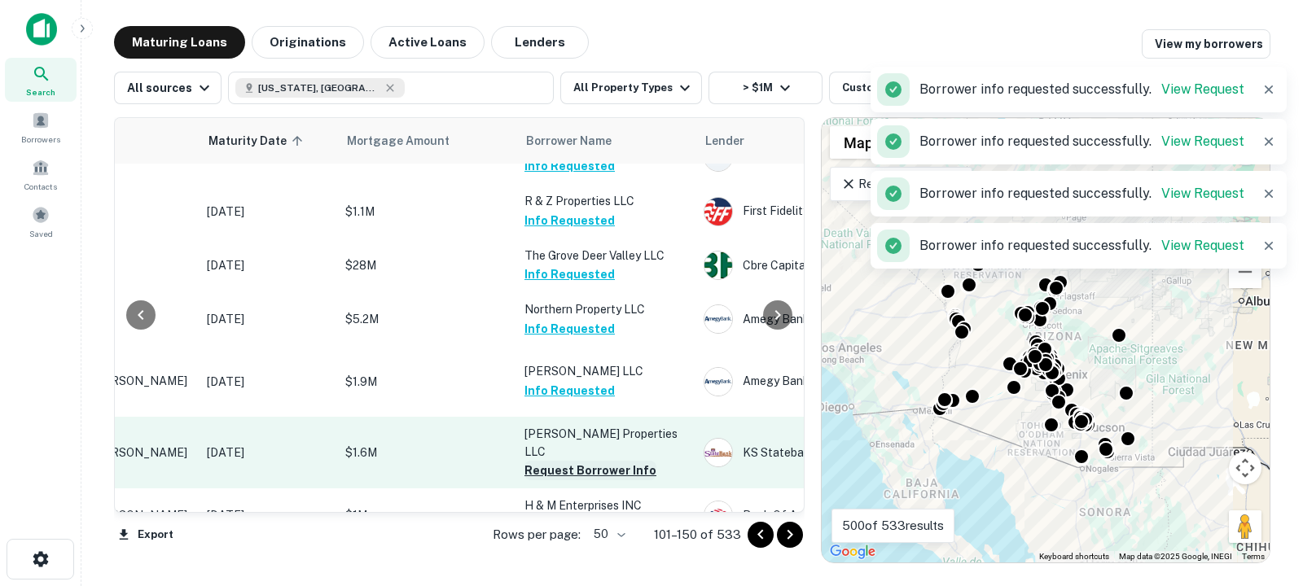
click at [576, 481] on button "Request Borrower Info" at bounding box center [591, 471] width 132 height 20
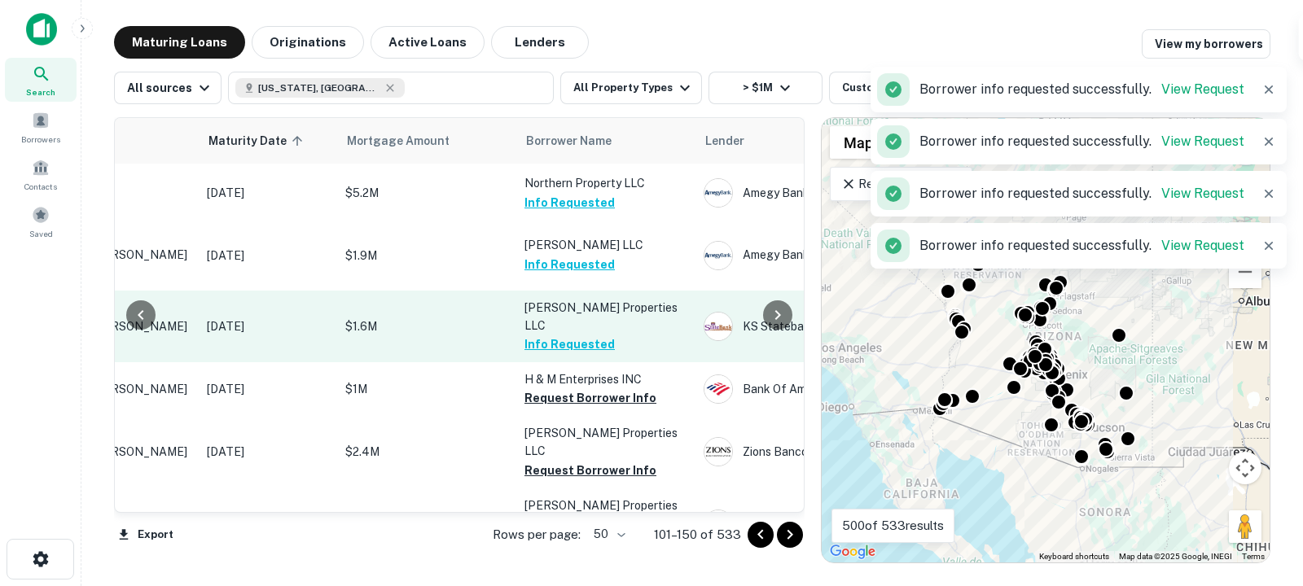
scroll to position [1790, 191]
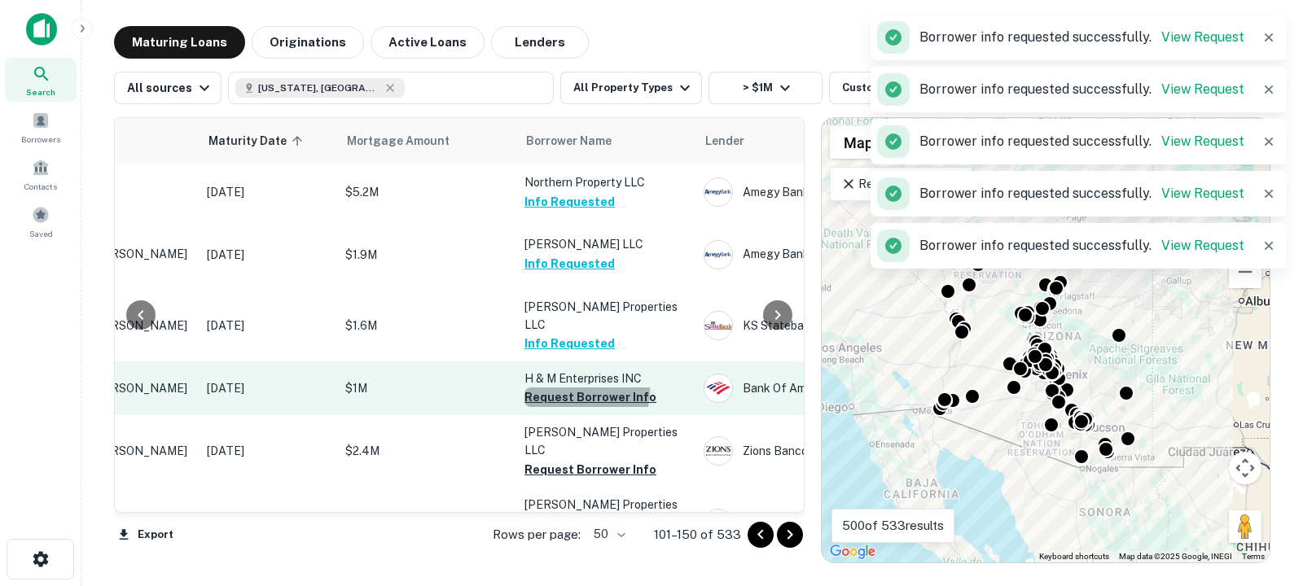
click at [571, 400] on button "Request Borrower Info" at bounding box center [591, 398] width 132 height 20
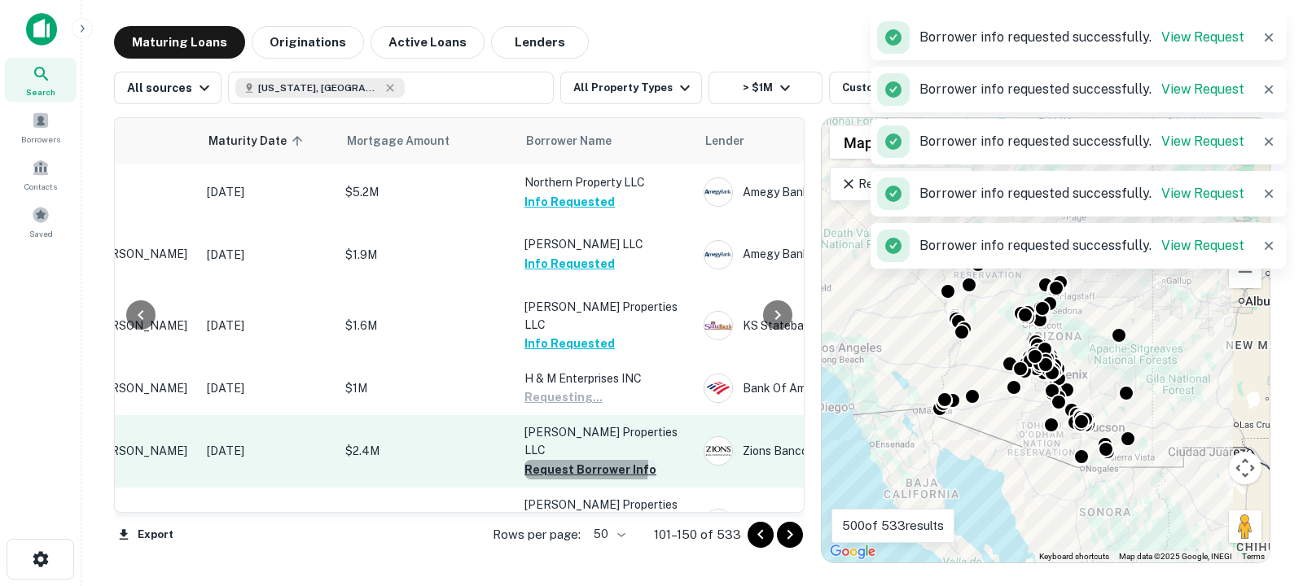
click at [561, 460] on button "Request Borrower Info" at bounding box center [591, 470] width 132 height 20
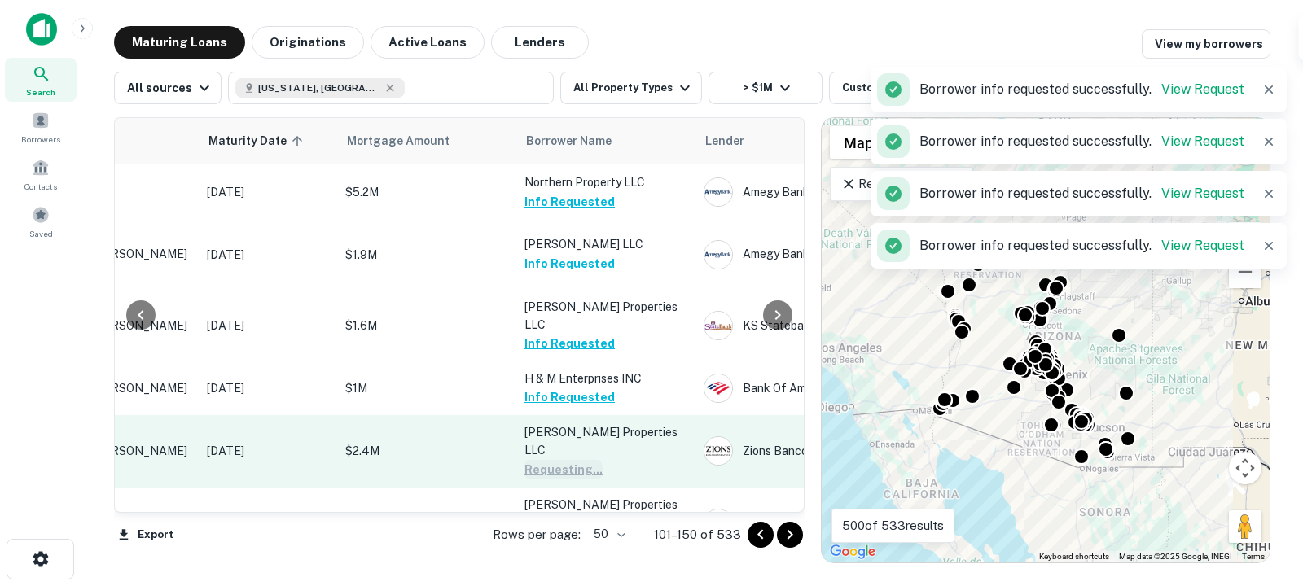
scroll to position [1872, 191]
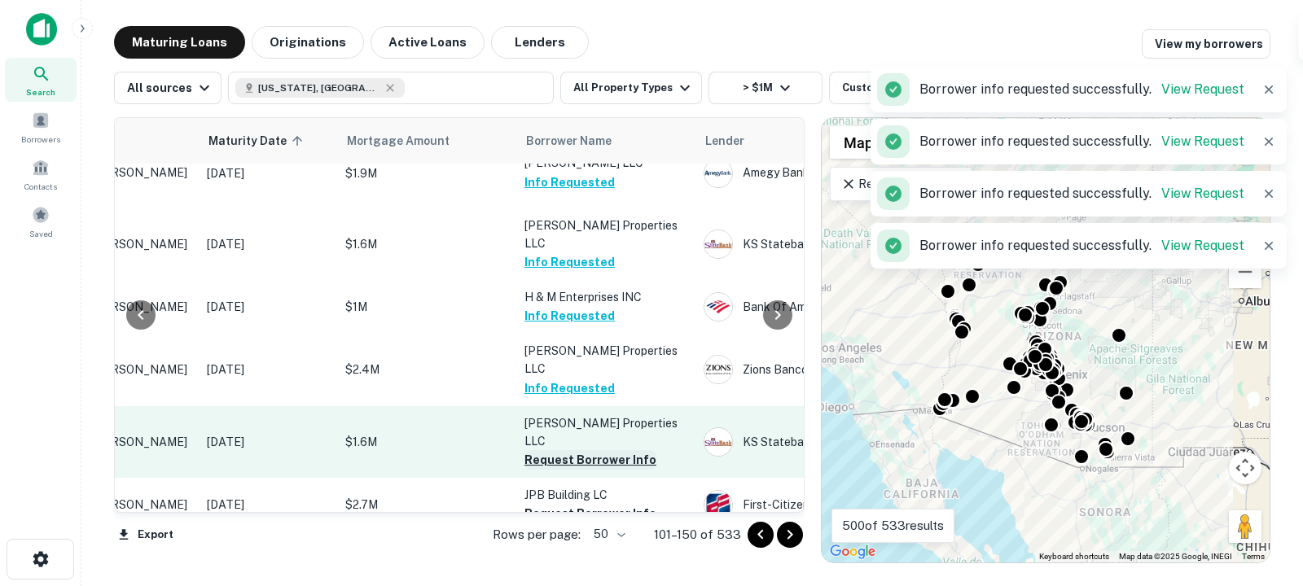
click at [562, 450] on button "Request Borrower Info" at bounding box center [591, 460] width 132 height 20
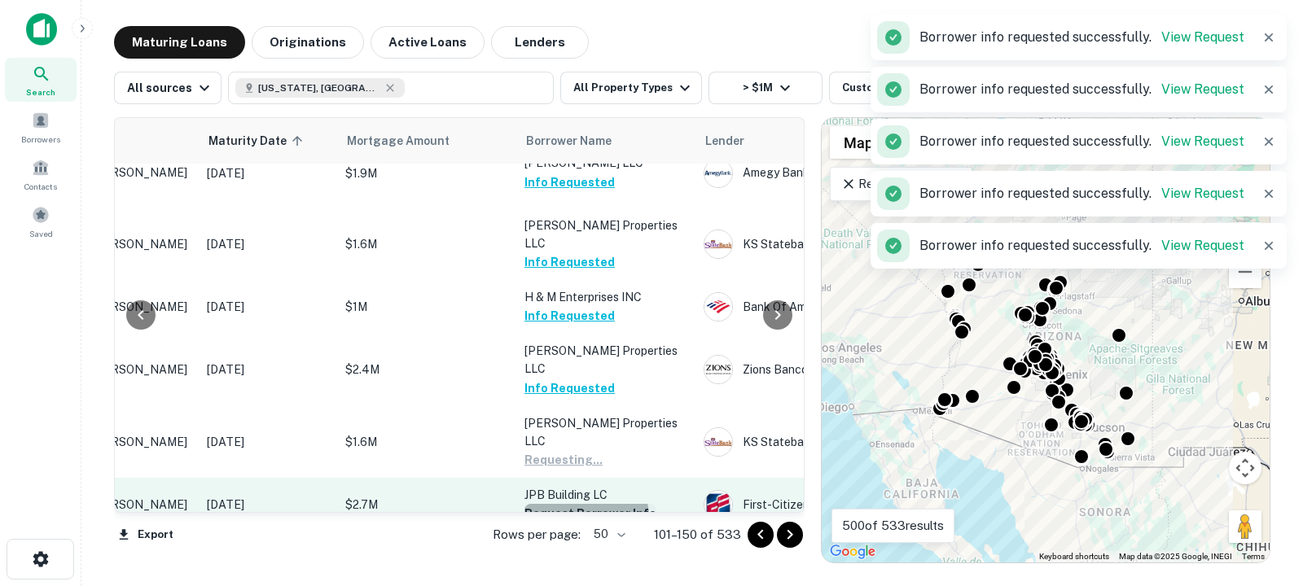
click at [563, 504] on button "Request Borrower Info" at bounding box center [591, 514] width 132 height 20
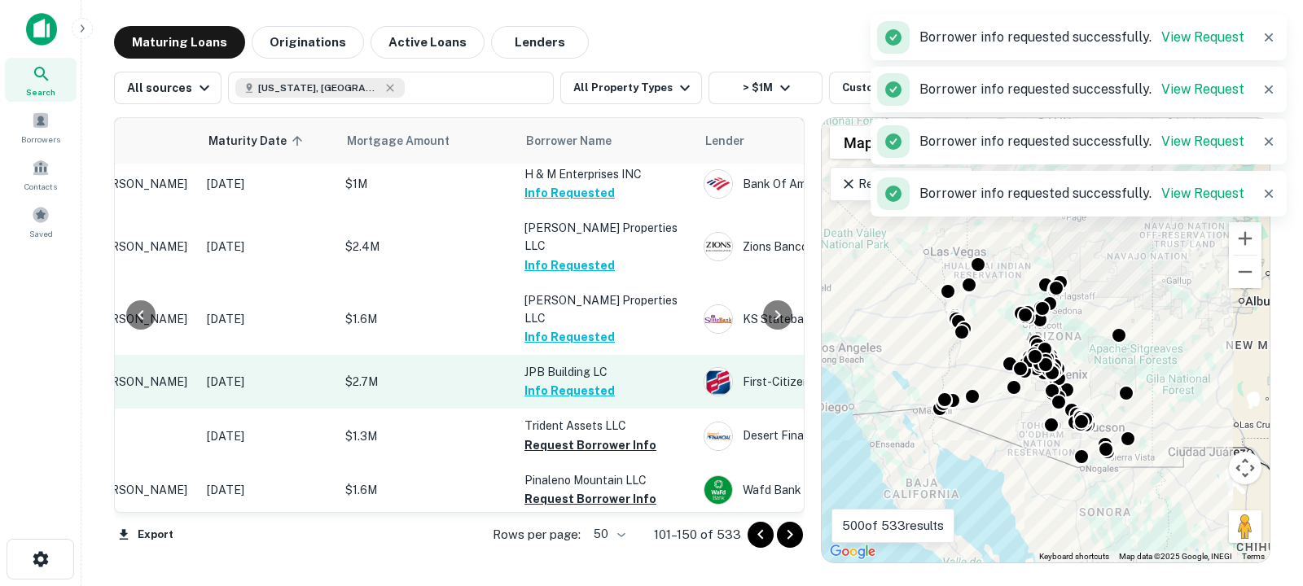
scroll to position [1995, 191]
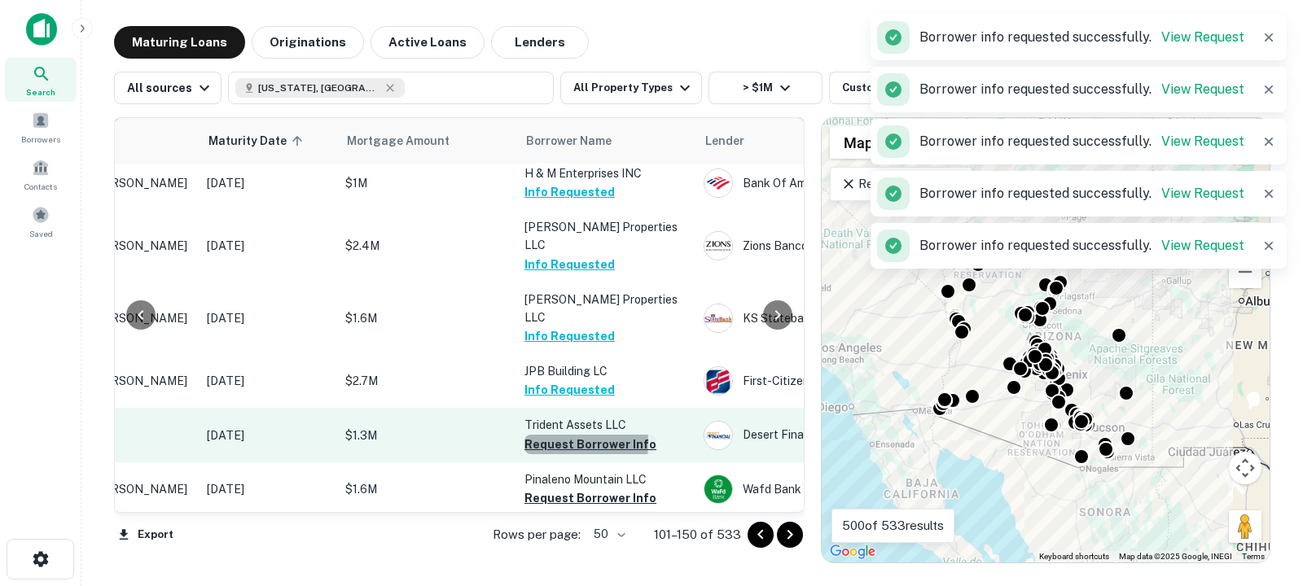
click at [557, 435] on button "Request Borrower Info" at bounding box center [591, 445] width 132 height 20
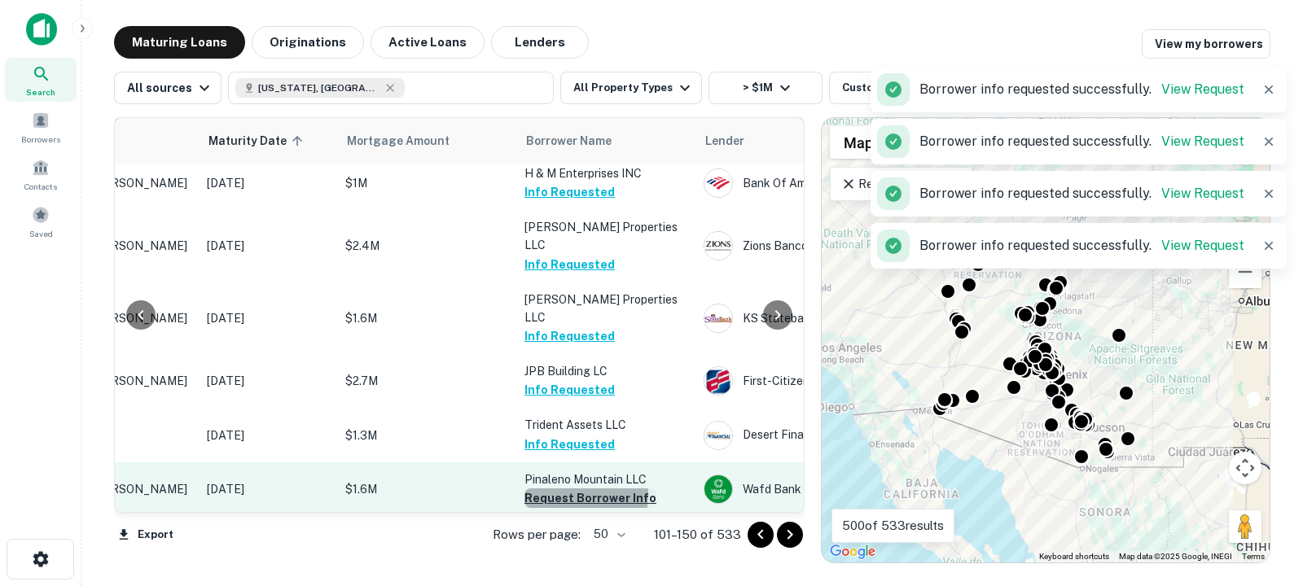
click at [559, 489] on button "Request Borrower Info" at bounding box center [591, 499] width 132 height 20
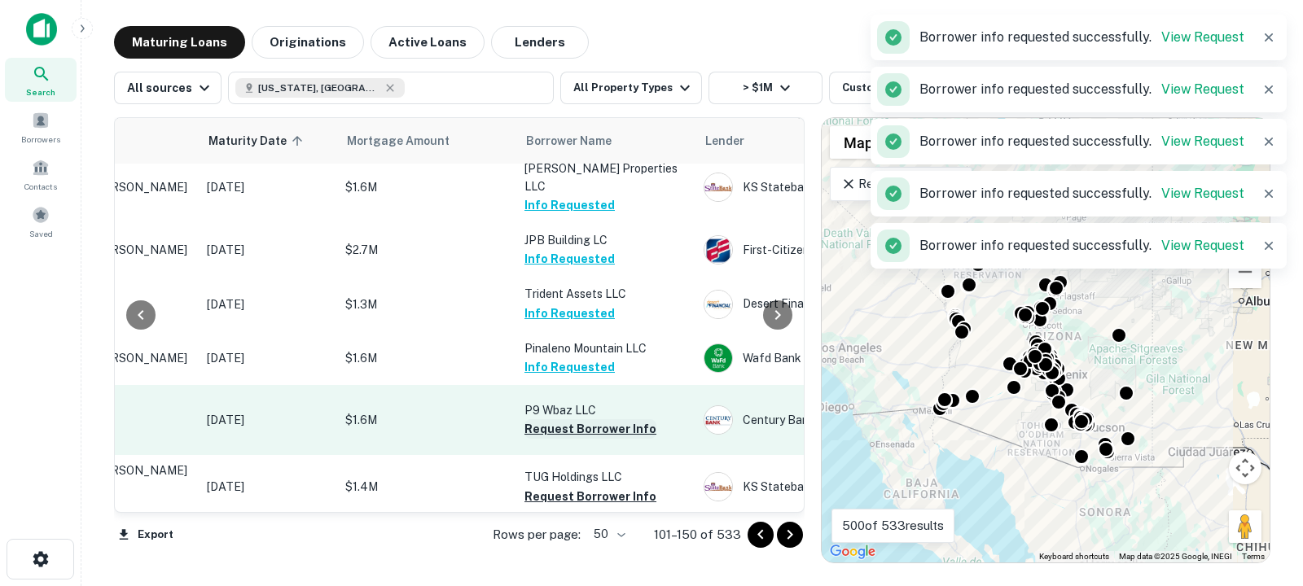
click at [556, 439] on button "Request Borrower Info" at bounding box center [591, 429] width 132 height 20
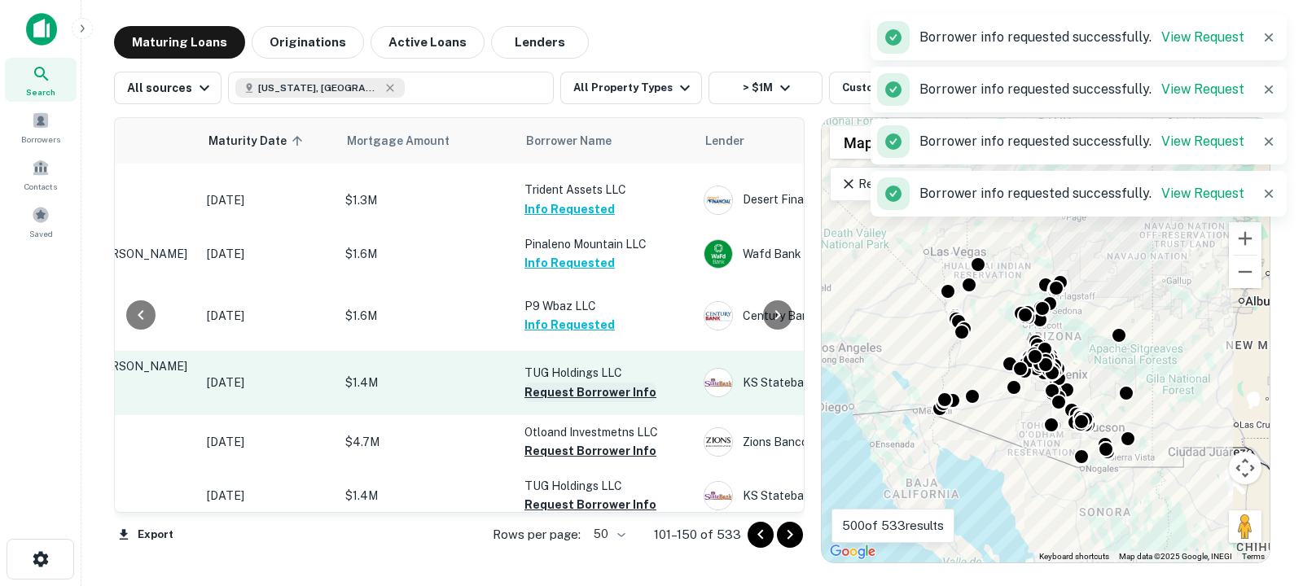
click at [559, 402] on button "Request Borrower Info" at bounding box center [591, 393] width 132 height 20
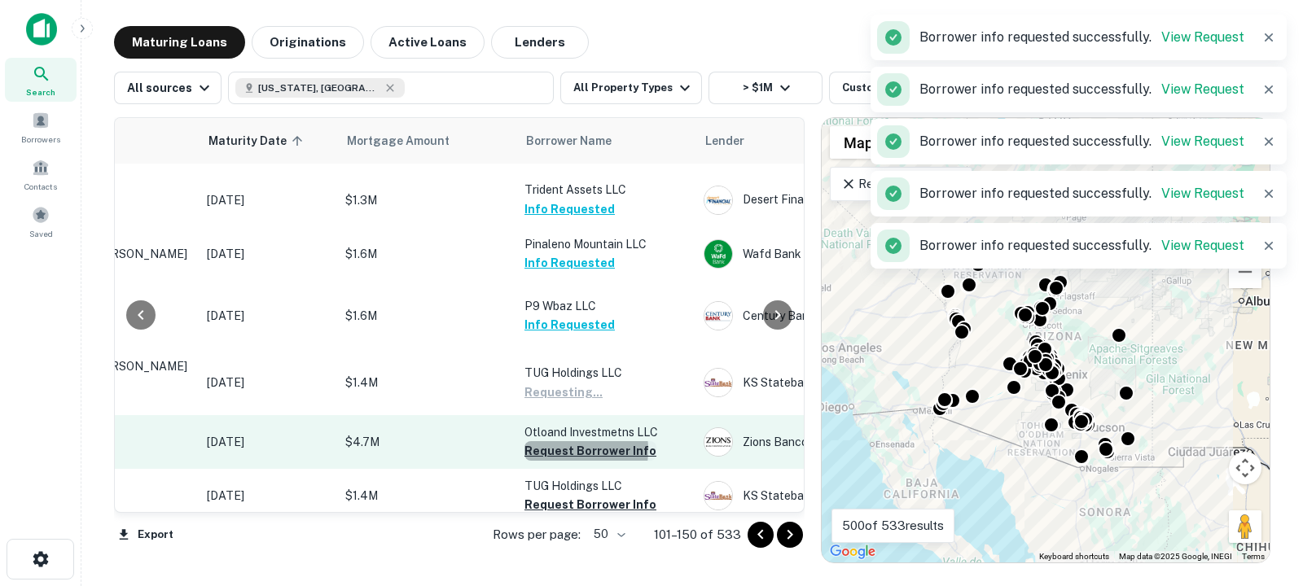
click at [559, 461] on button "Request Borrower Info" at bounding box center [591, 451] width 132 height 20
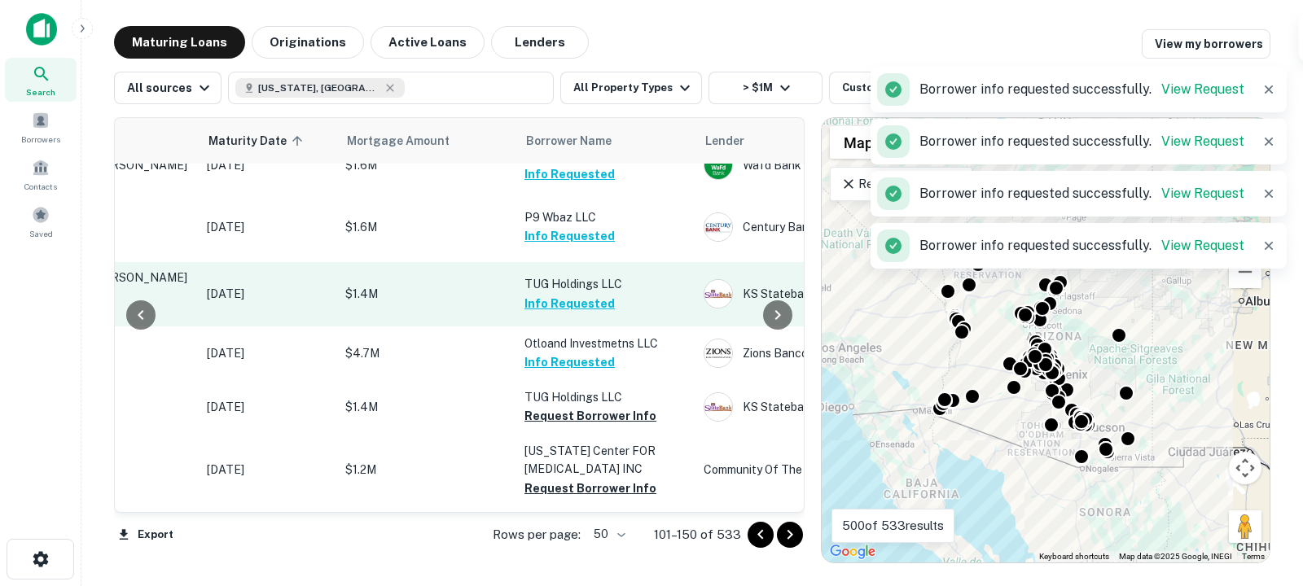
scroll to position [2337, 191]
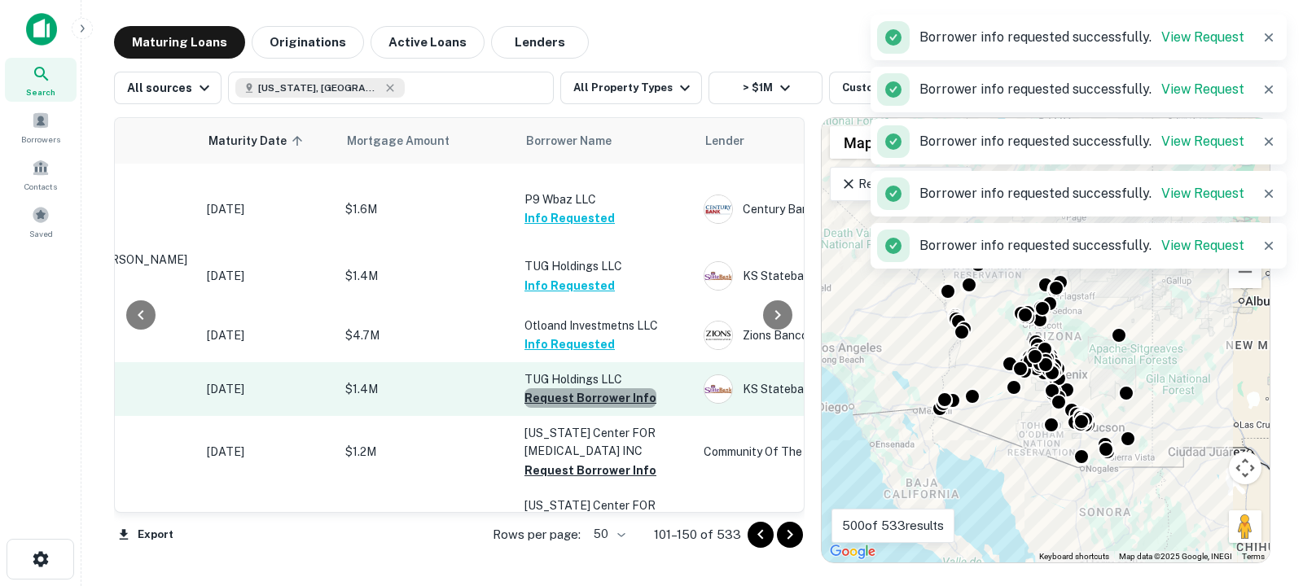
click at [597, 408] on button "Request Borrower Info" at bounding box center [591, 398] width 132 height 20
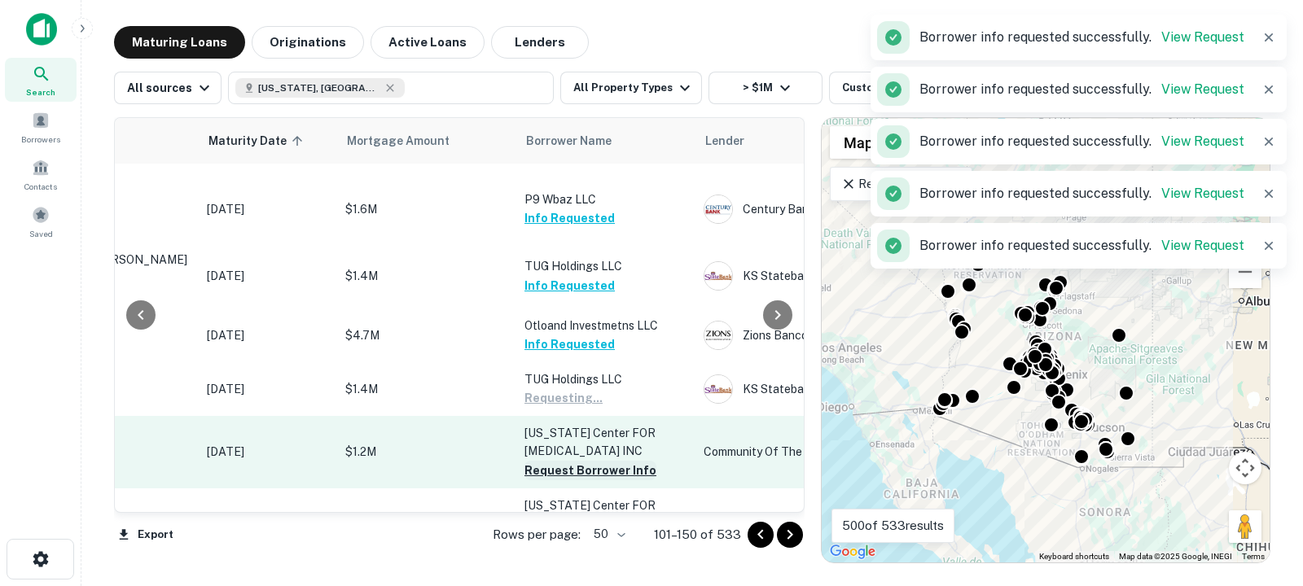
click at [577, 481] on button "Request Borrower Info" at bounding box center [591, 471] width 132 height 20
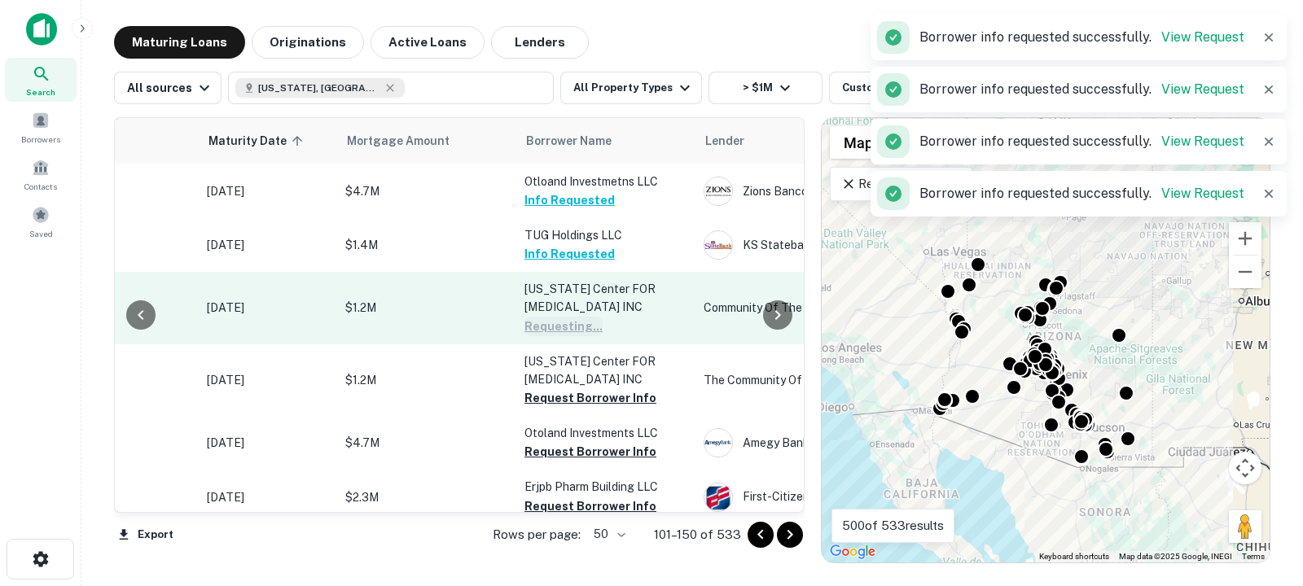
scroll to position [2481, 191]
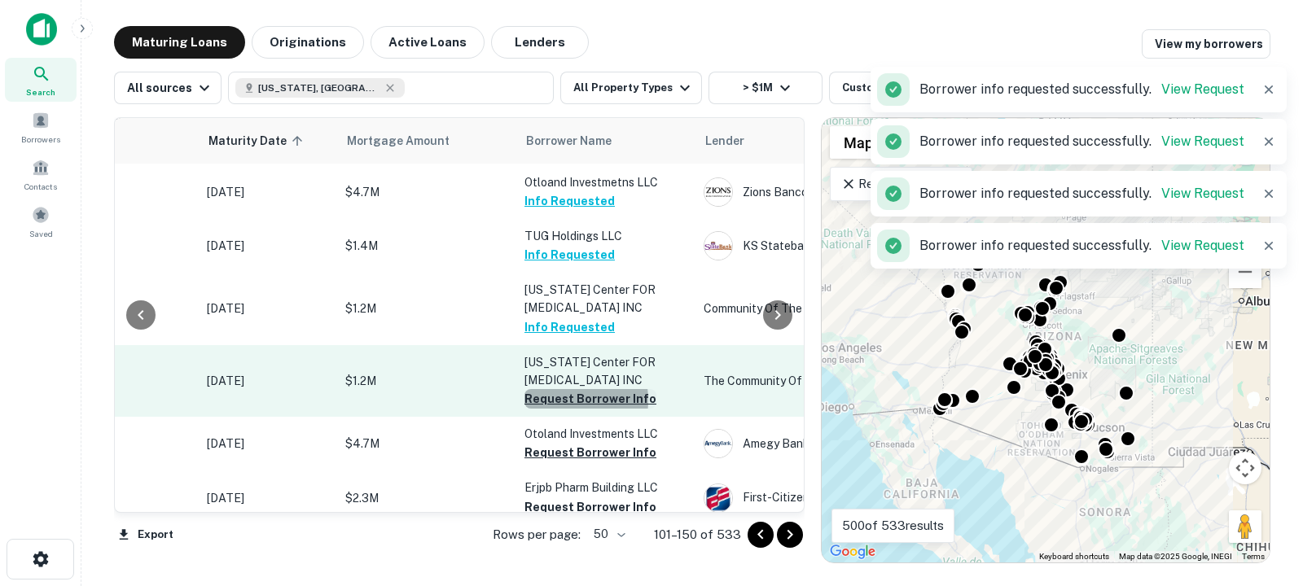
click at [554, 409] on button "Request Borrower Info" at bounding box center [591, 399] width 132 height 20
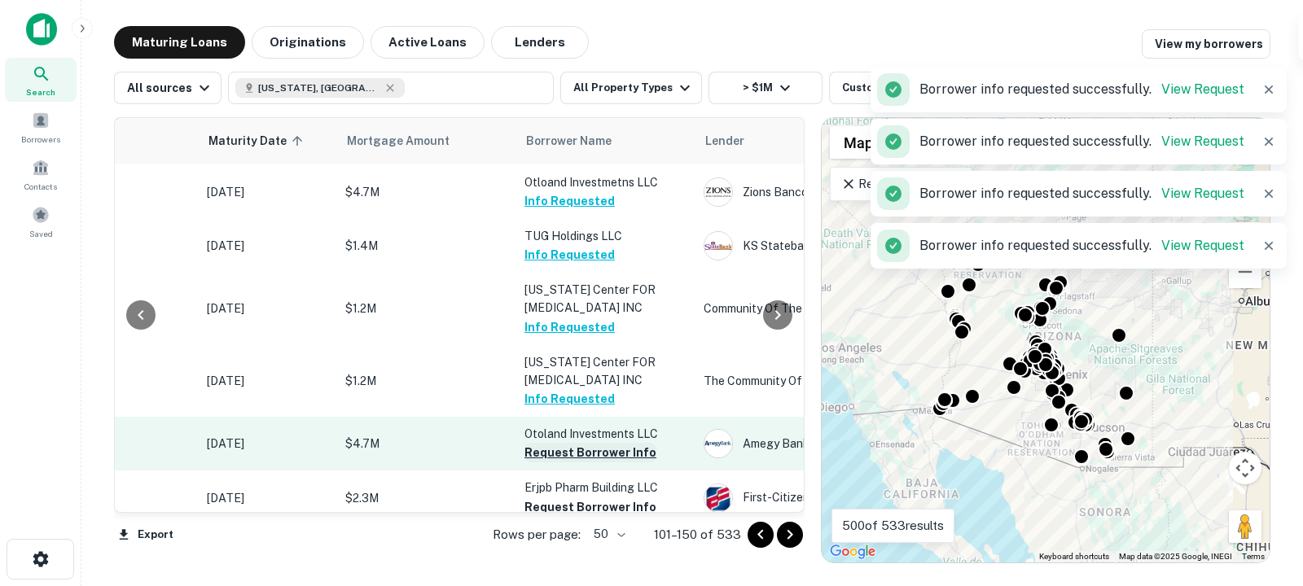
click at [556, 463] on button "Request Borrower Info" at bounding box center [591, 453] width 132 height 20
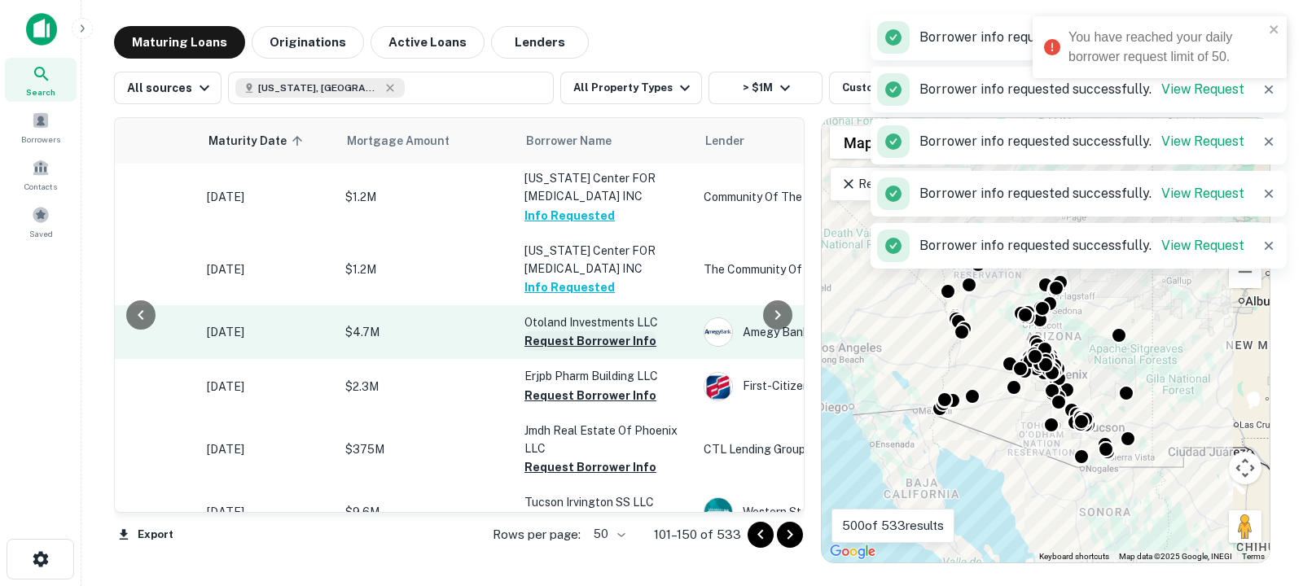
scroll to position [2593, 191]
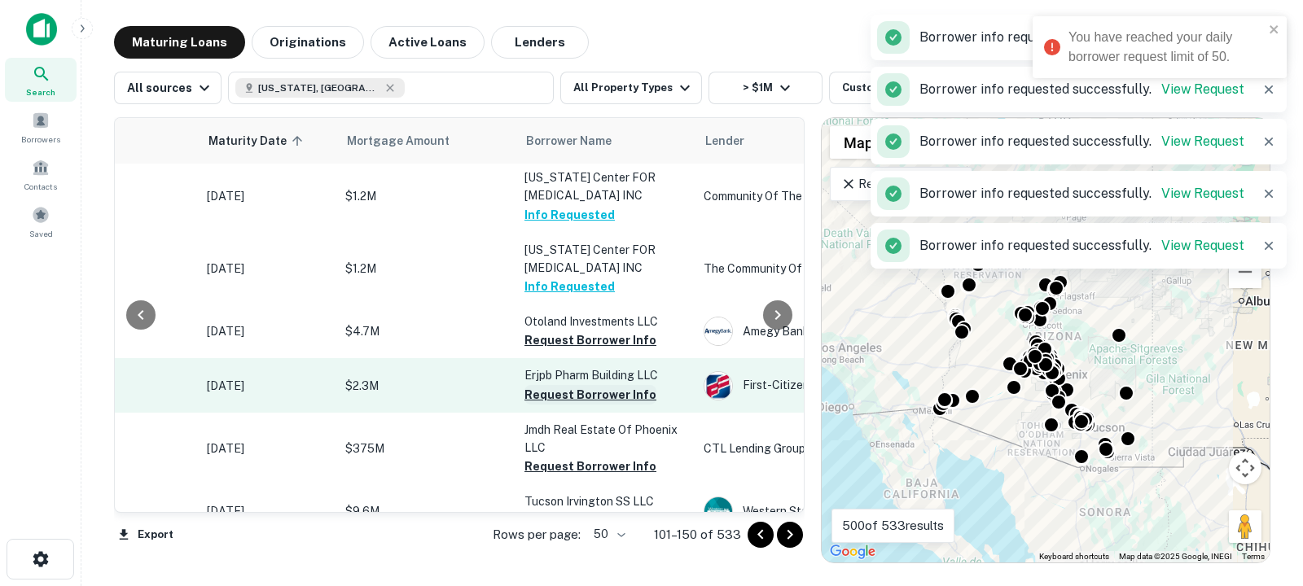
click at [555, 405] on button "Request Borrower Info" at bounding box center [591, 395] width 132 height 20
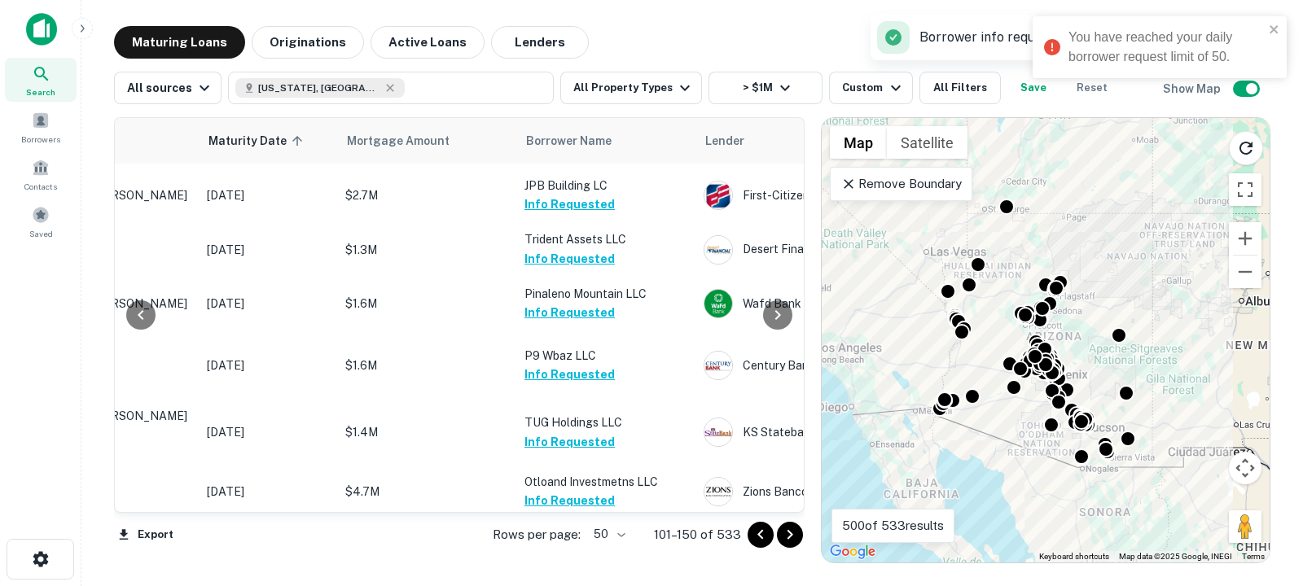
scroll to position [2062, 191]
